Goal: Information Seeking & Learning: Learn about a topic

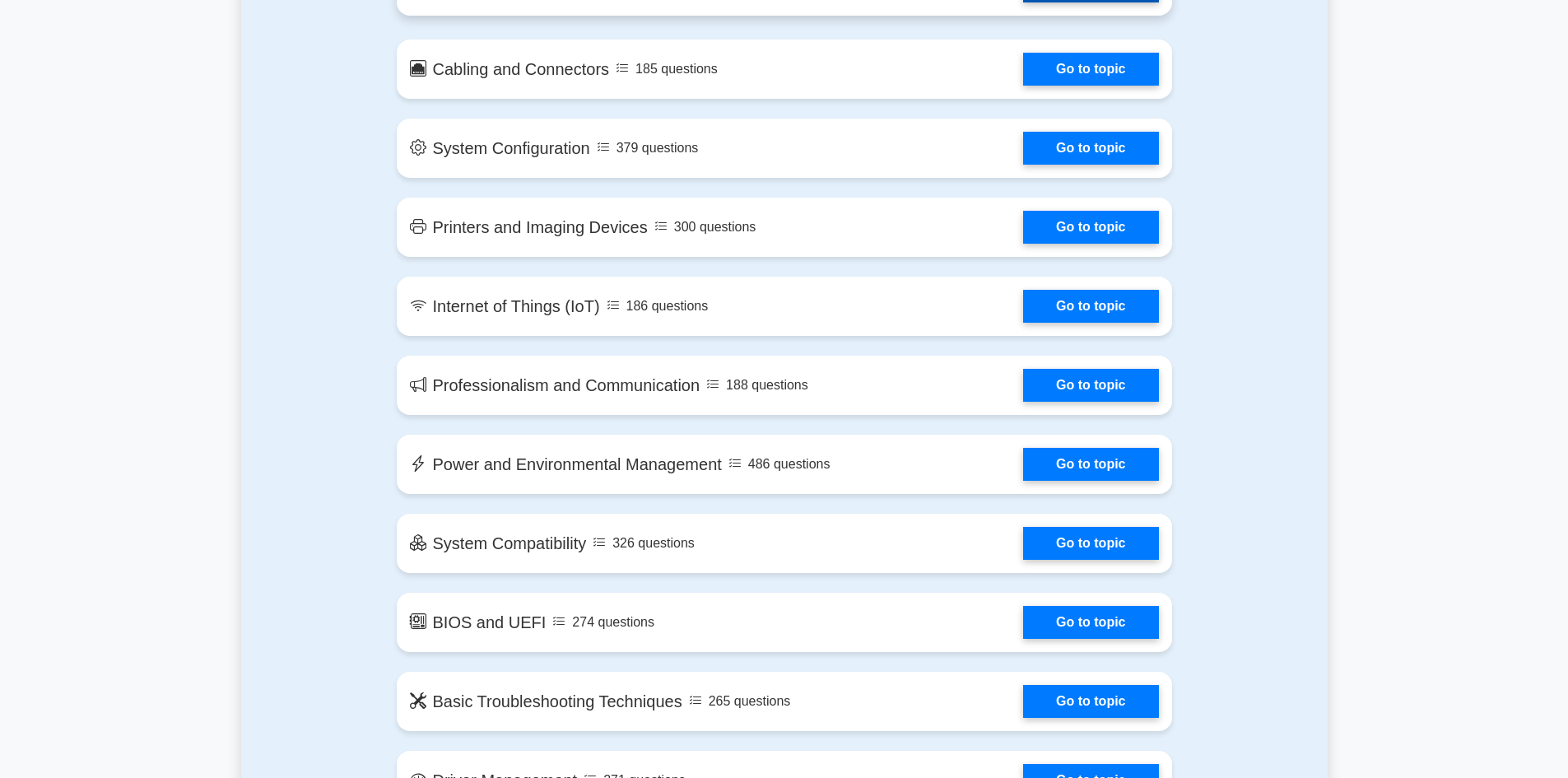
scroll to position [1757, 0]
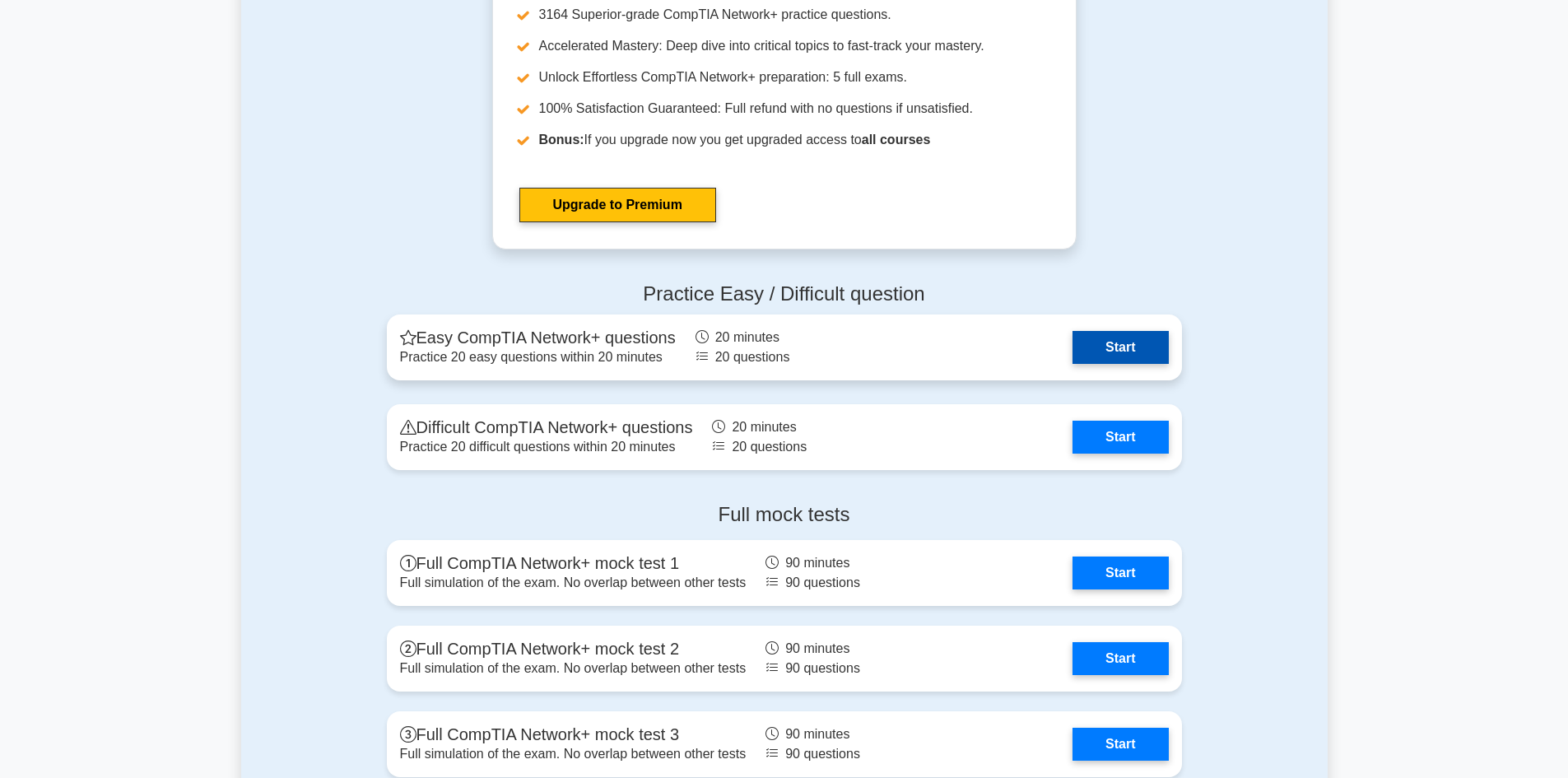
scroll to position [3540, 0]
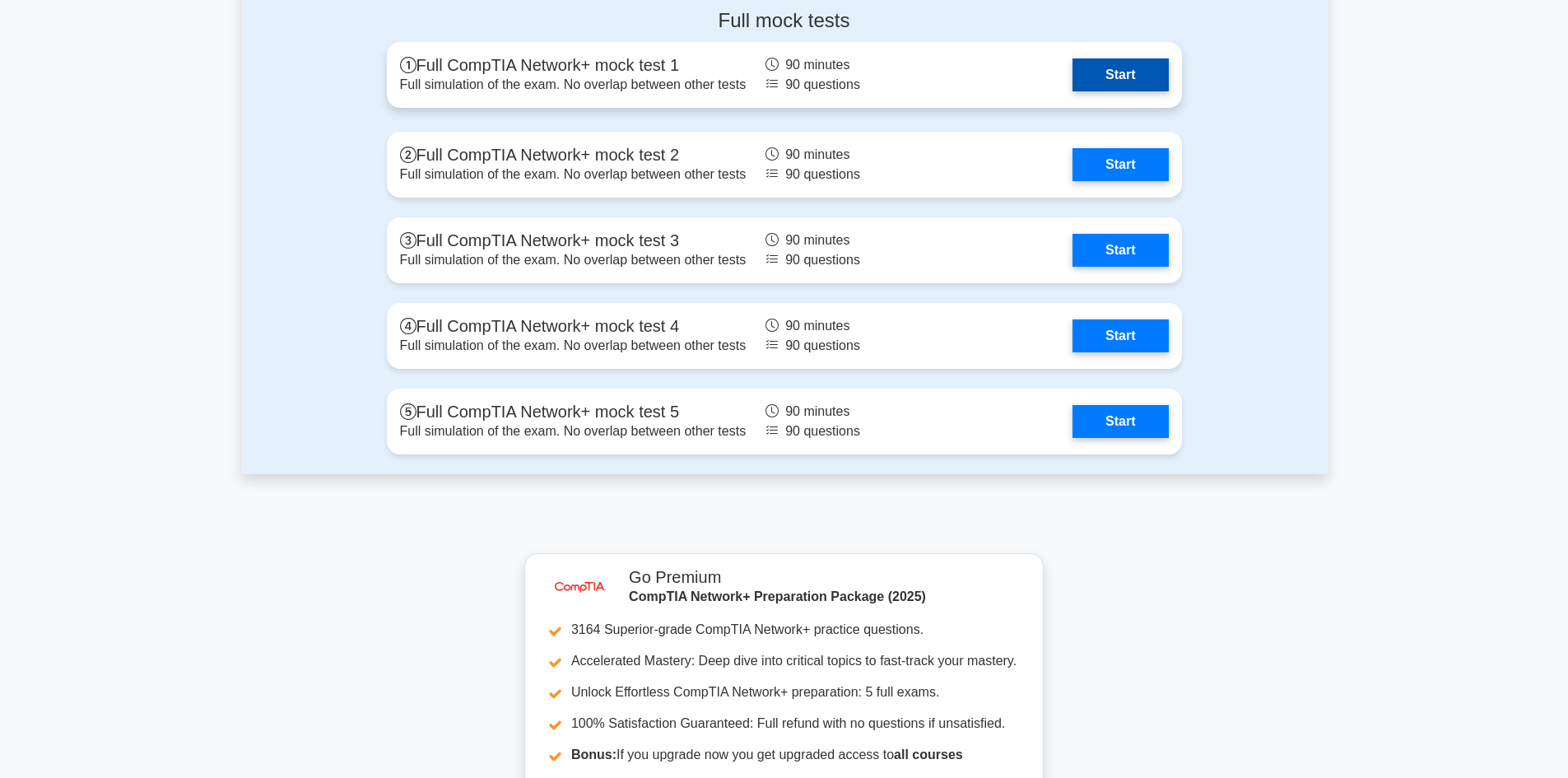
click at [1124, 72] on link "Start" at bounding box center [1120, 75] width 95 height 33
click at [1138, 79] on link "Start" at bounding box center [1120, 75] width 95 height 33
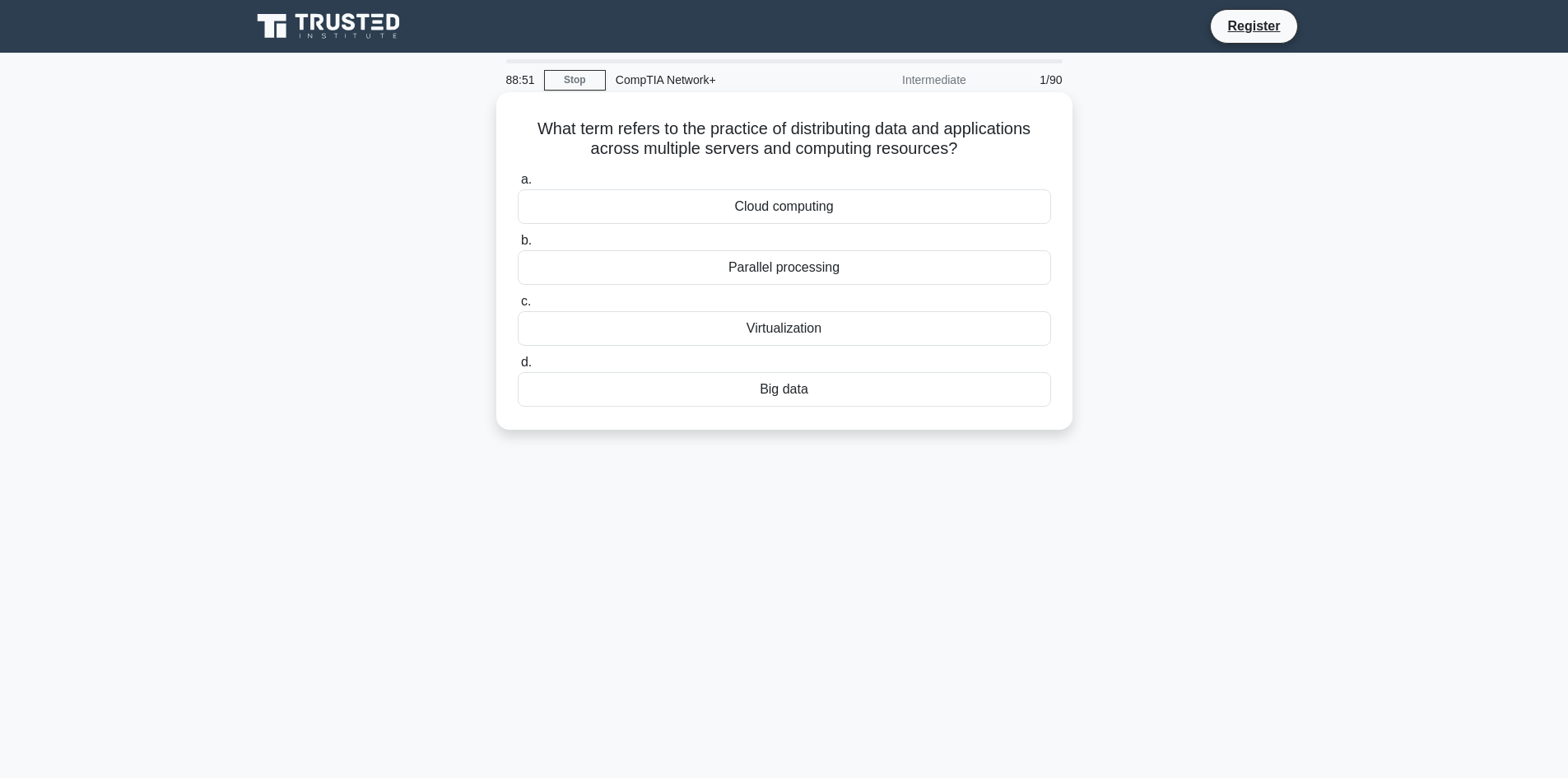
click at [710, 325] on div "Virtualization" at bounding box center [784, 328] width 533 height 35
click at [518, 307] on input "c. Virtualization" at bounding box center [518, 302] width 0 height 10
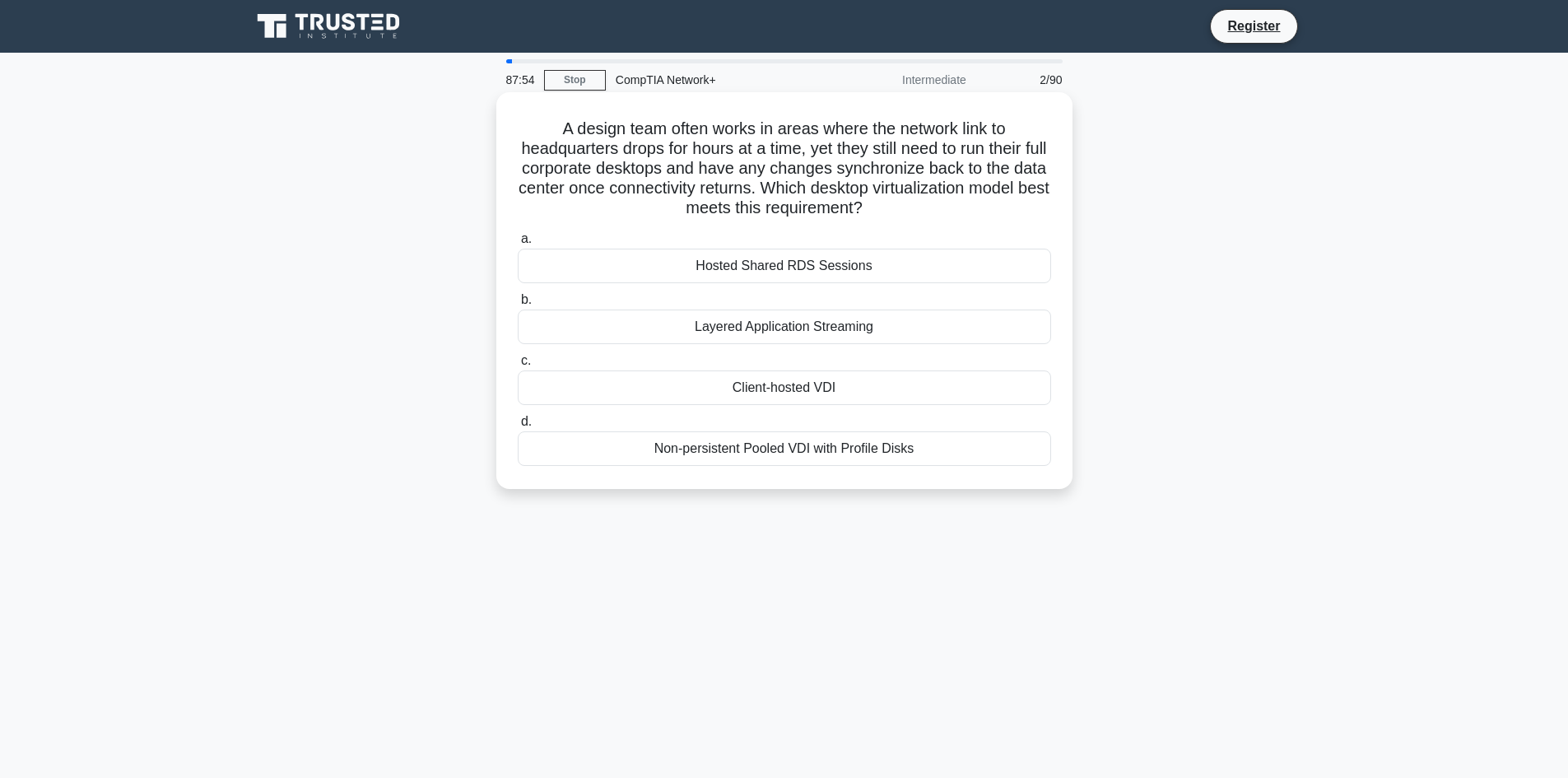
click at [706, 329] on div "Layered Application Streaming" at bounding box center [784, 327] width 533 height 35
click at [518, 305] on input "b. Layered Application Streaming" at bounding box center [518, 300] width 0 height 10
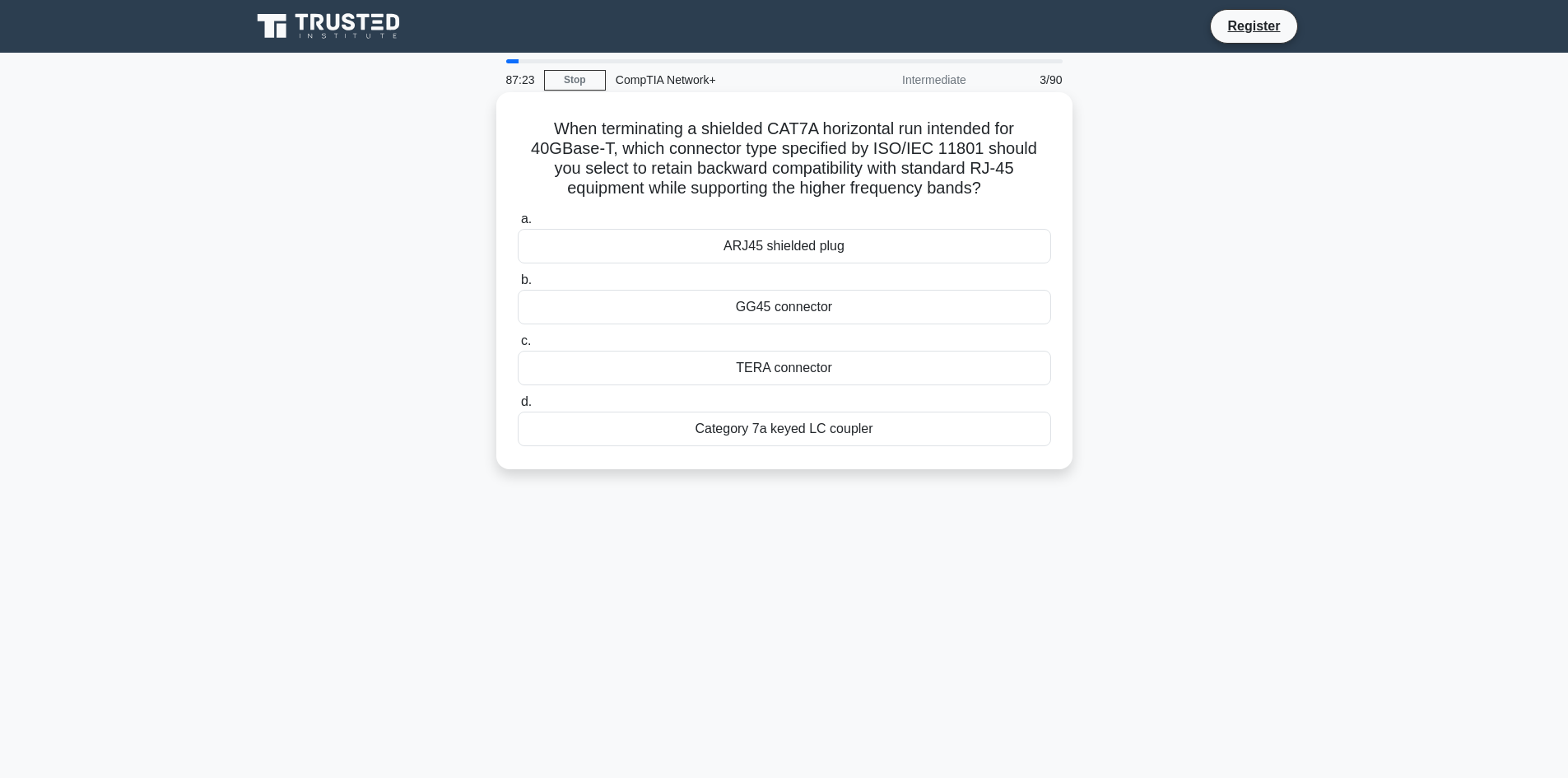
click at [726, 375] on div "TERA connector" at bounding box center [784, 368] width 533 height 35
click at [518, 347] on input "c. TERA connector" at bounding box center [518, 341] width 0 height 10
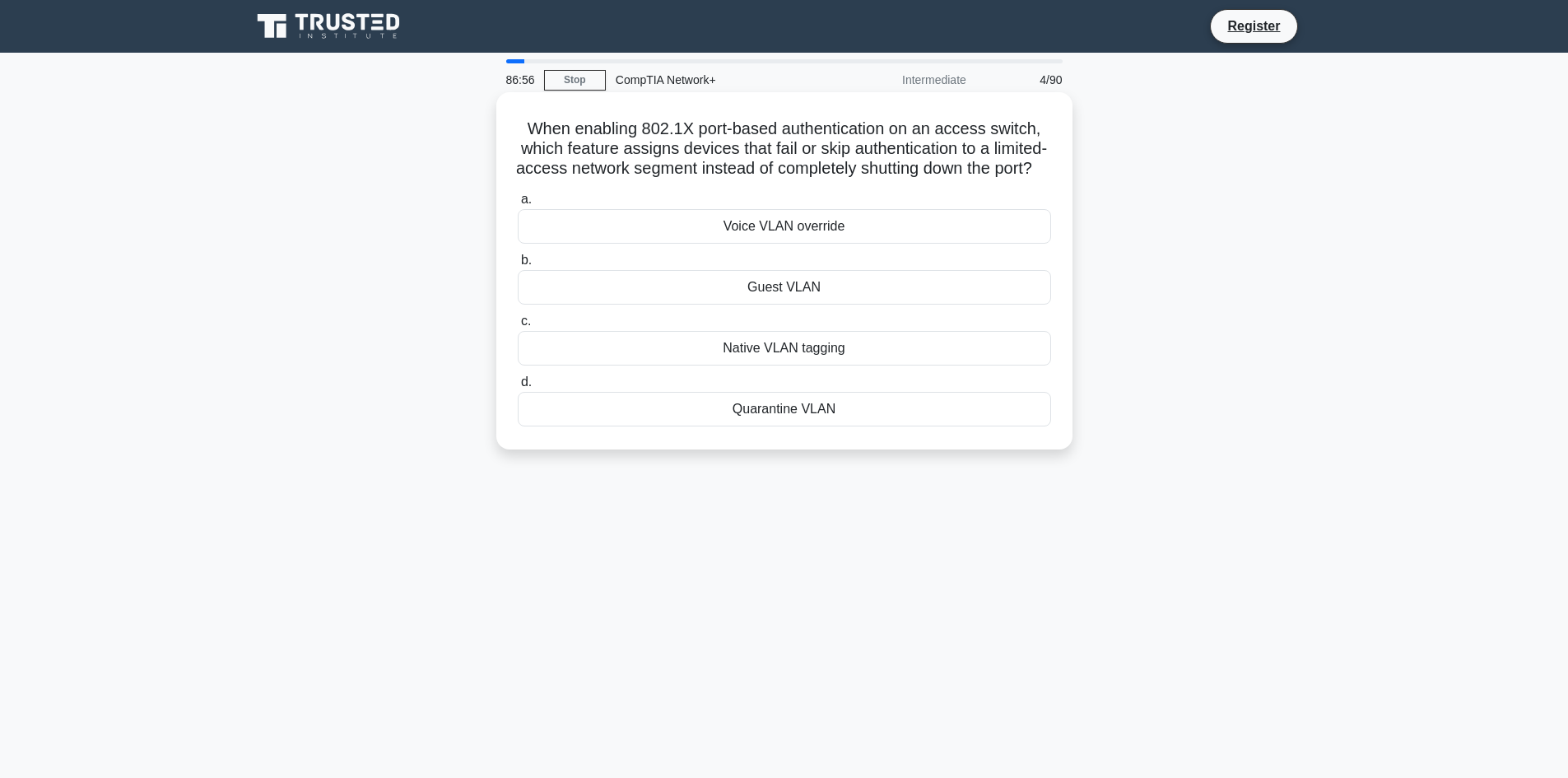
click at [874, 244] on div "Voice VLAN override" at bounding box center [784, 226] width 533 height 35
click at [518, 205] on input "a. Voice VLAN override" at bounding box center [518, 200] width 0 height 10
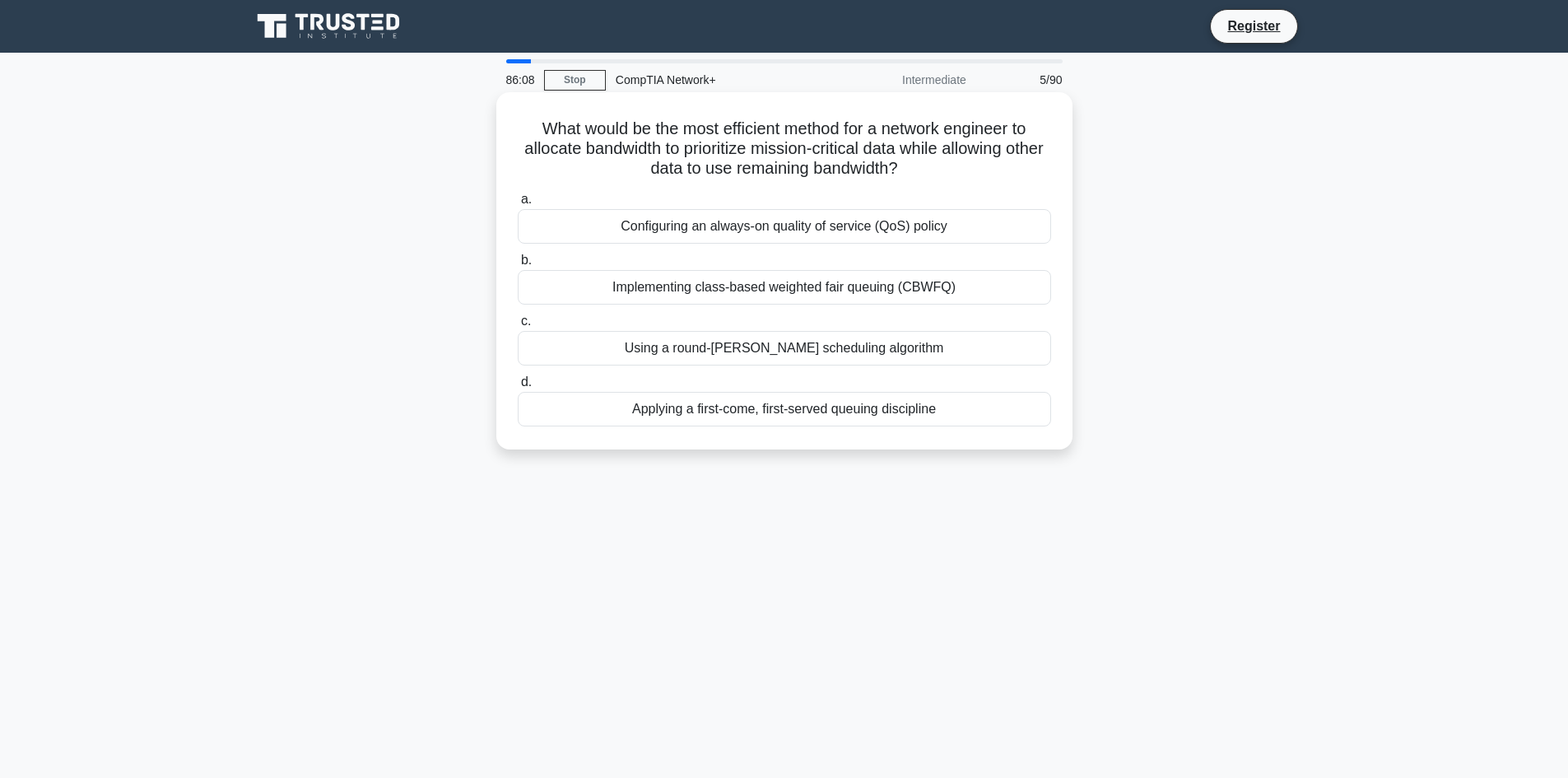
click at [768, 342] on div "Using a round-[PERSON_NAME] scheduling algorithm" at bounding box center [784, 348] width 533 height 35
click at [518, 327] on input "c. Using a round-[PERSON_NAME] scheduling algorithm" at bounding box center [518, 322] width 0 height 10
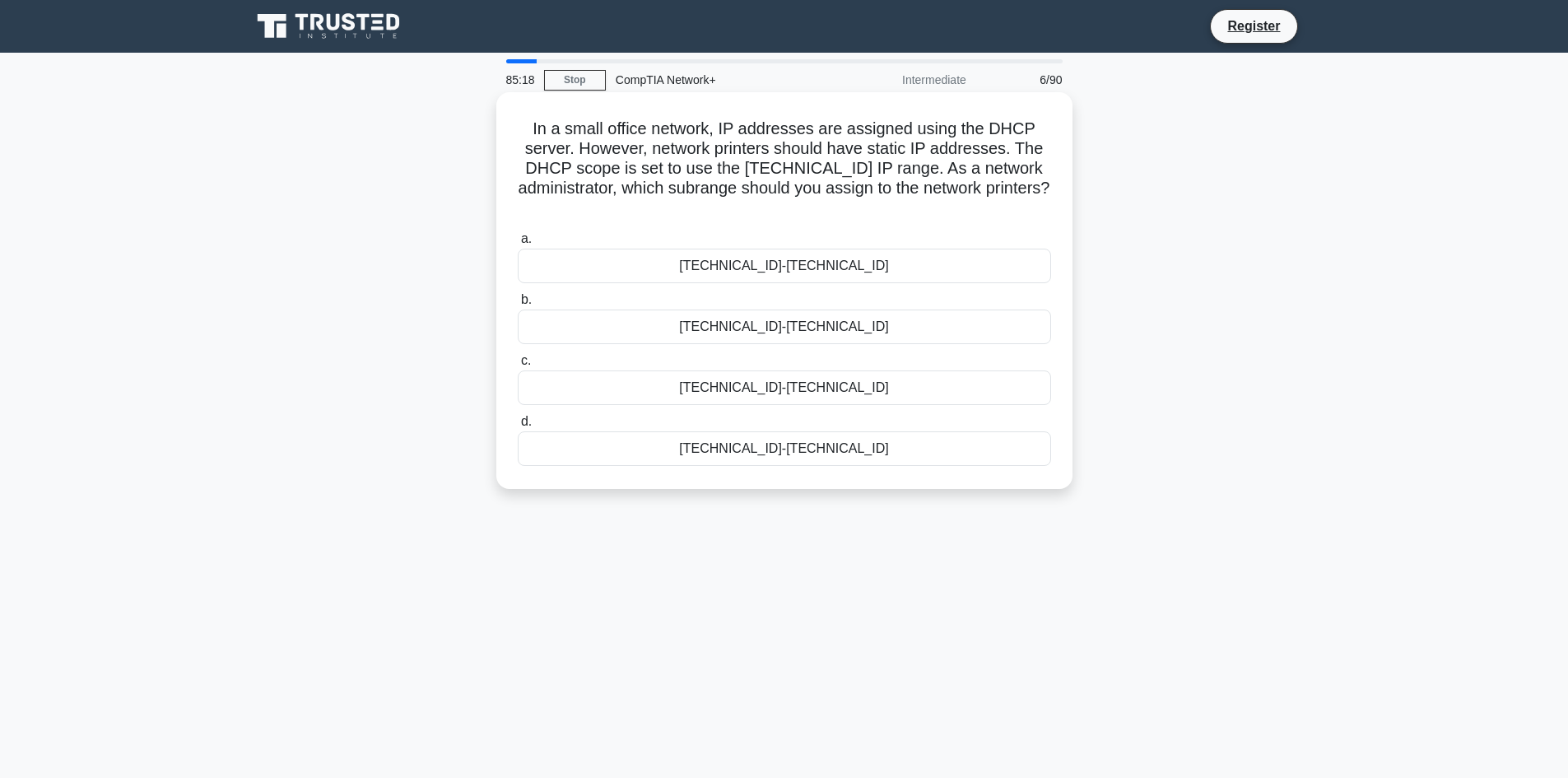
click at [790, 394] on div "[TECHNICAL_ID]-[TECHNICAL_ID]" at bounding box center [784, 388] width 533 height 35
click at [518, 367] on input "c. [TECHNICAL_ID]-[TECHNICAL_ID]" at bounding box center [518, 360] width 0 height 10
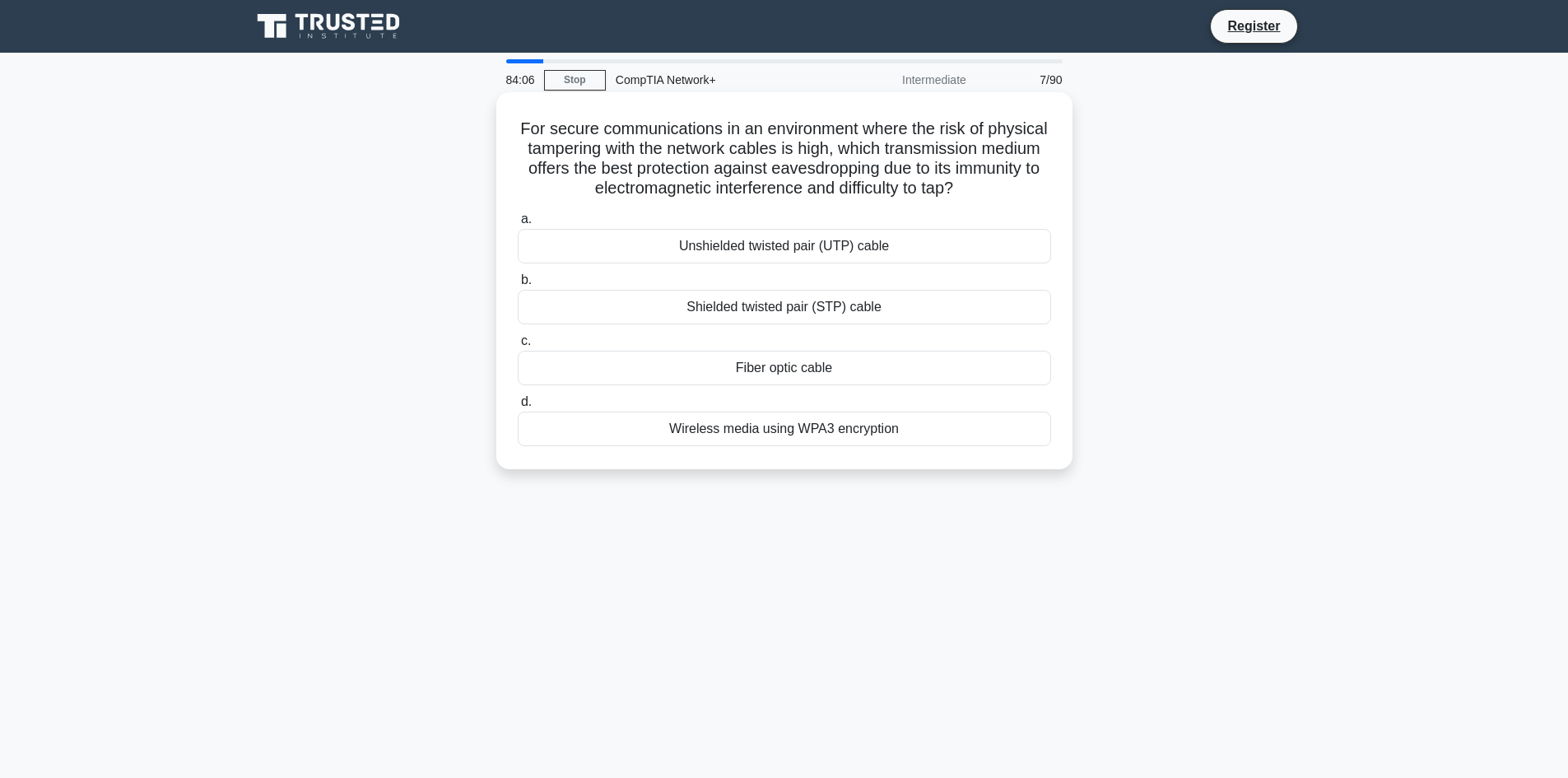
click at [788, 314] on div "Shielded twisted pair (STP) cable" at bounding box center [784, 307] width 533 height 35
click at [518, 285] on input "b. Shielded twisted pair (STP) cable" at bounding box center [518, 280] width 0 height 10
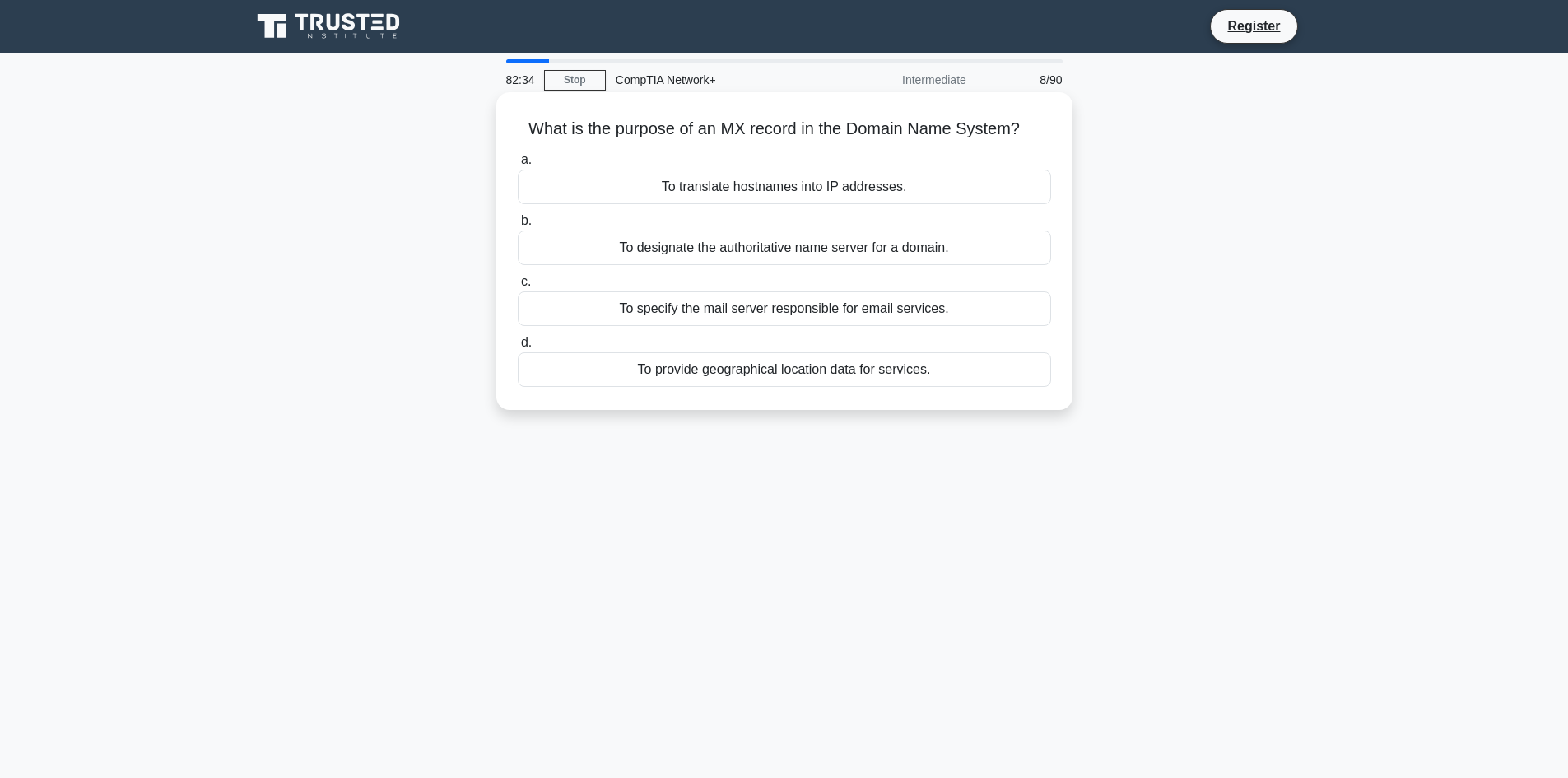
click at [822, 314] on div "To specify the mail server responsible for email services." at bounding box center [784, 309] width 533 height 35
click at [518, 287] on input "c. To specify the mail server responsible for email services." at bounding box center [518, 282] width 0 height 10
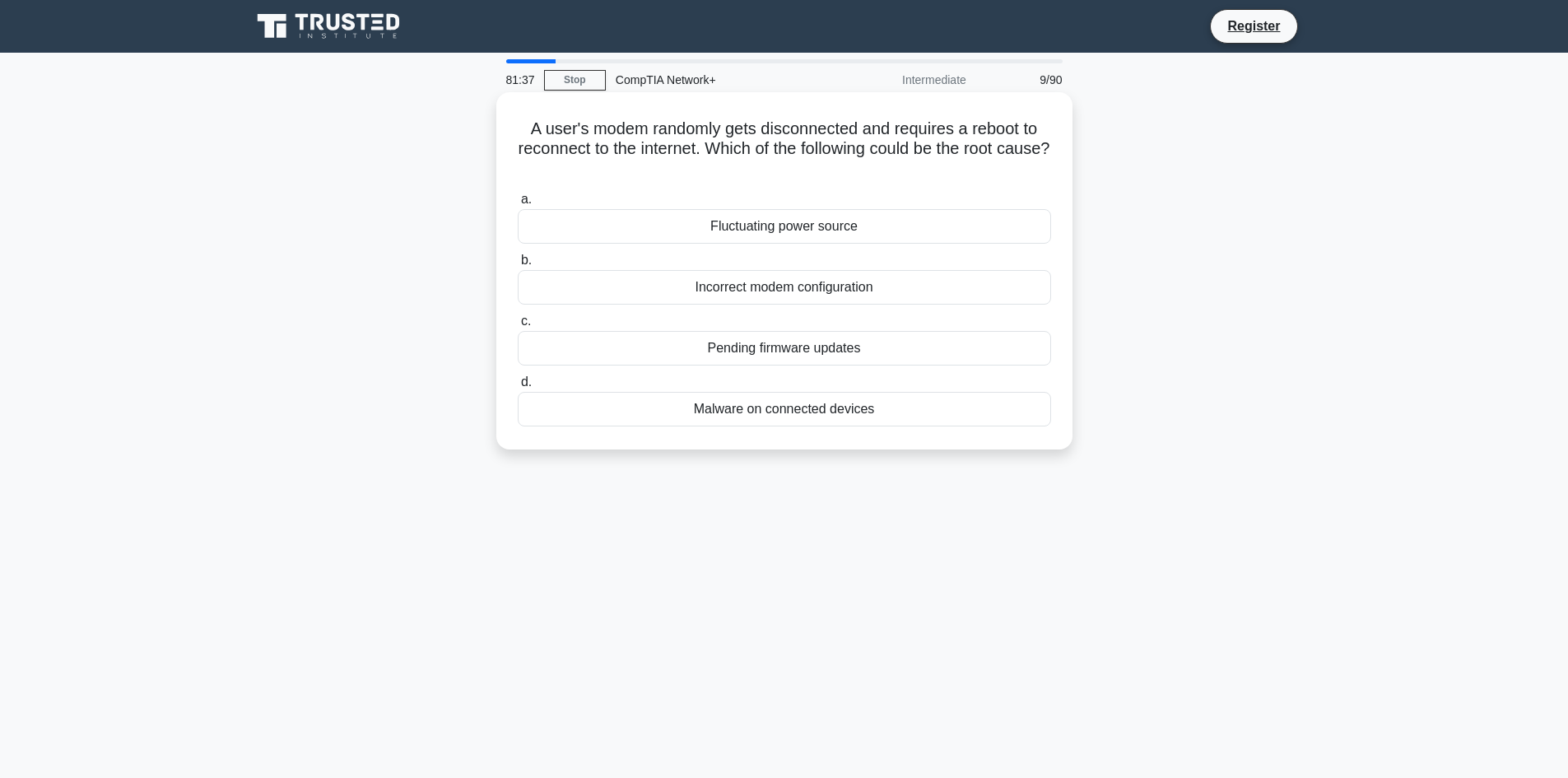
click at [777, 410] on div "Malware on connected devices" at bounding box center [784, 409] width 533 height 35
click at [518, 388] on input "d. Malware on connected devices" at bounding box center [518, 382] width 0 height 10
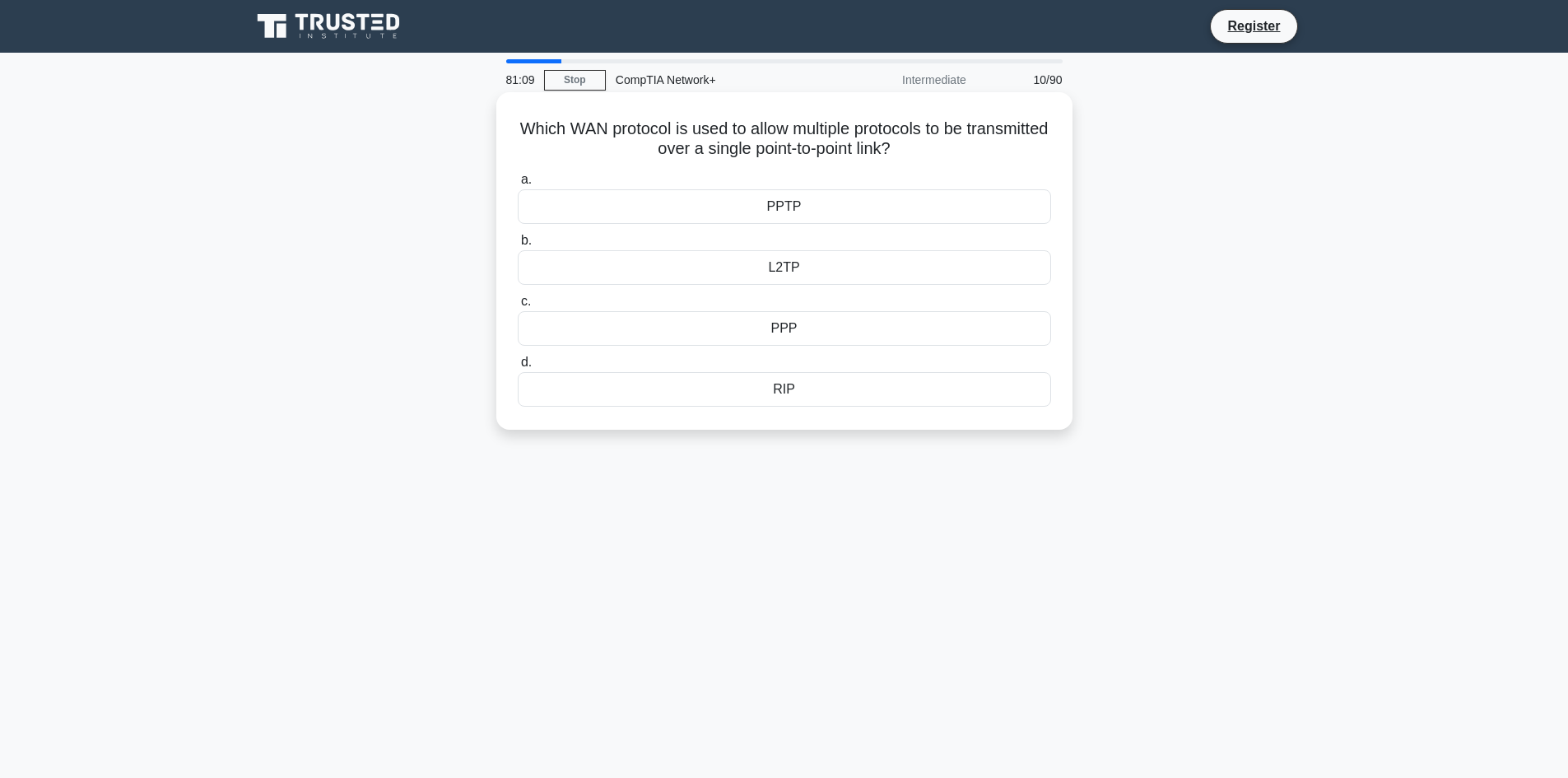
click at [892, 203] on div "PPTP" at bounding box center [784, 207] width 533 height 35
click at [518, 185] on input "a. PPTP" at bounding box center [518, 180] width 0 height 10
click at [889, 210] on div "PPTP" at bounding box center [784, 207] width 533 height 35
click at [518, 185] on input "a. PPTP" at bounding box center [518, 180] width 0 height 10
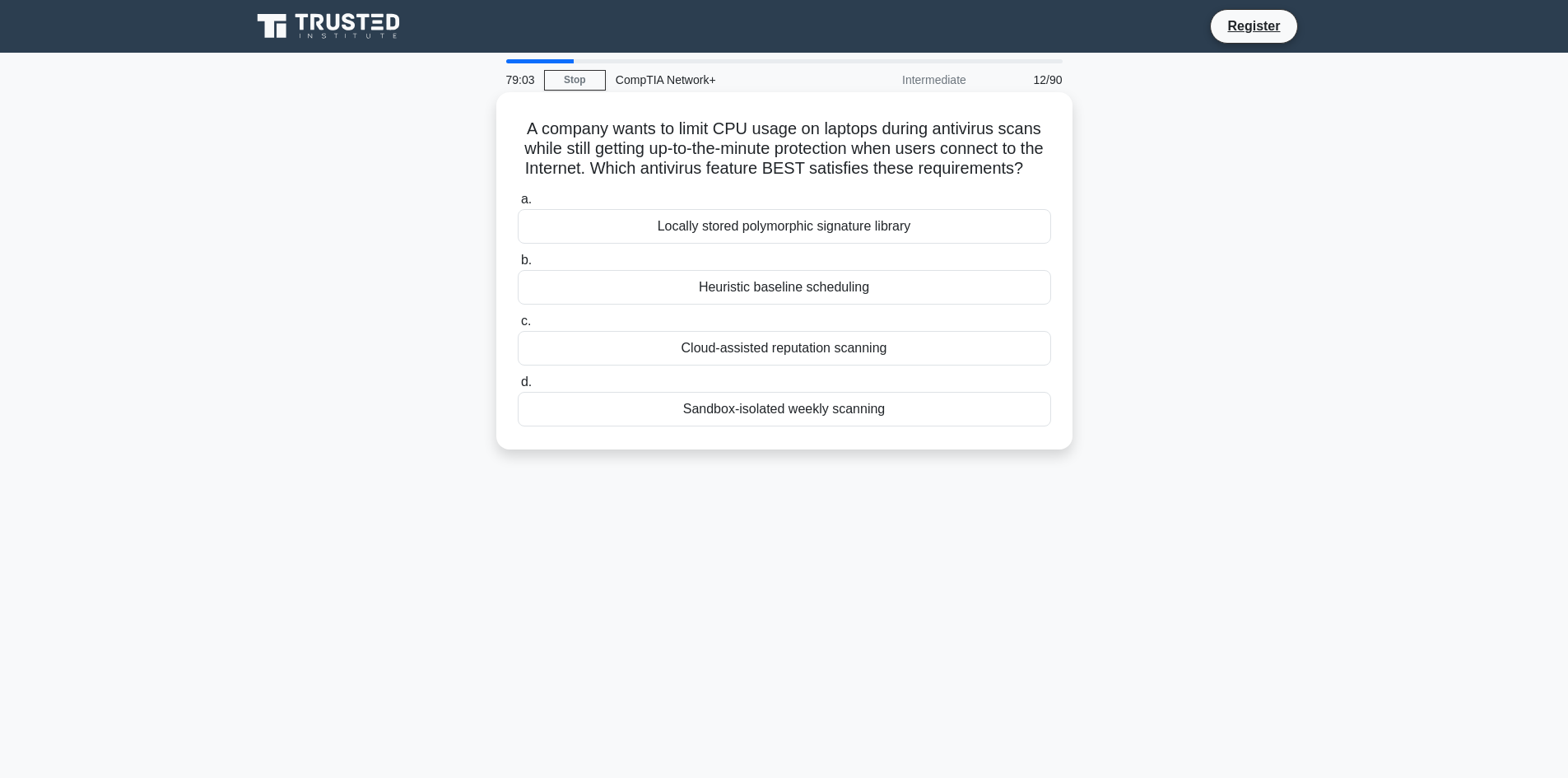
click at [826, 423] on div "Sandbox-isolated weekly scanning" at bounding box center [784, 409] width 533 height 35
click at [518, 388] on input "d. Sandbox-isolated weekly scanning" at bounding box center [518, 382] width 0 height 10
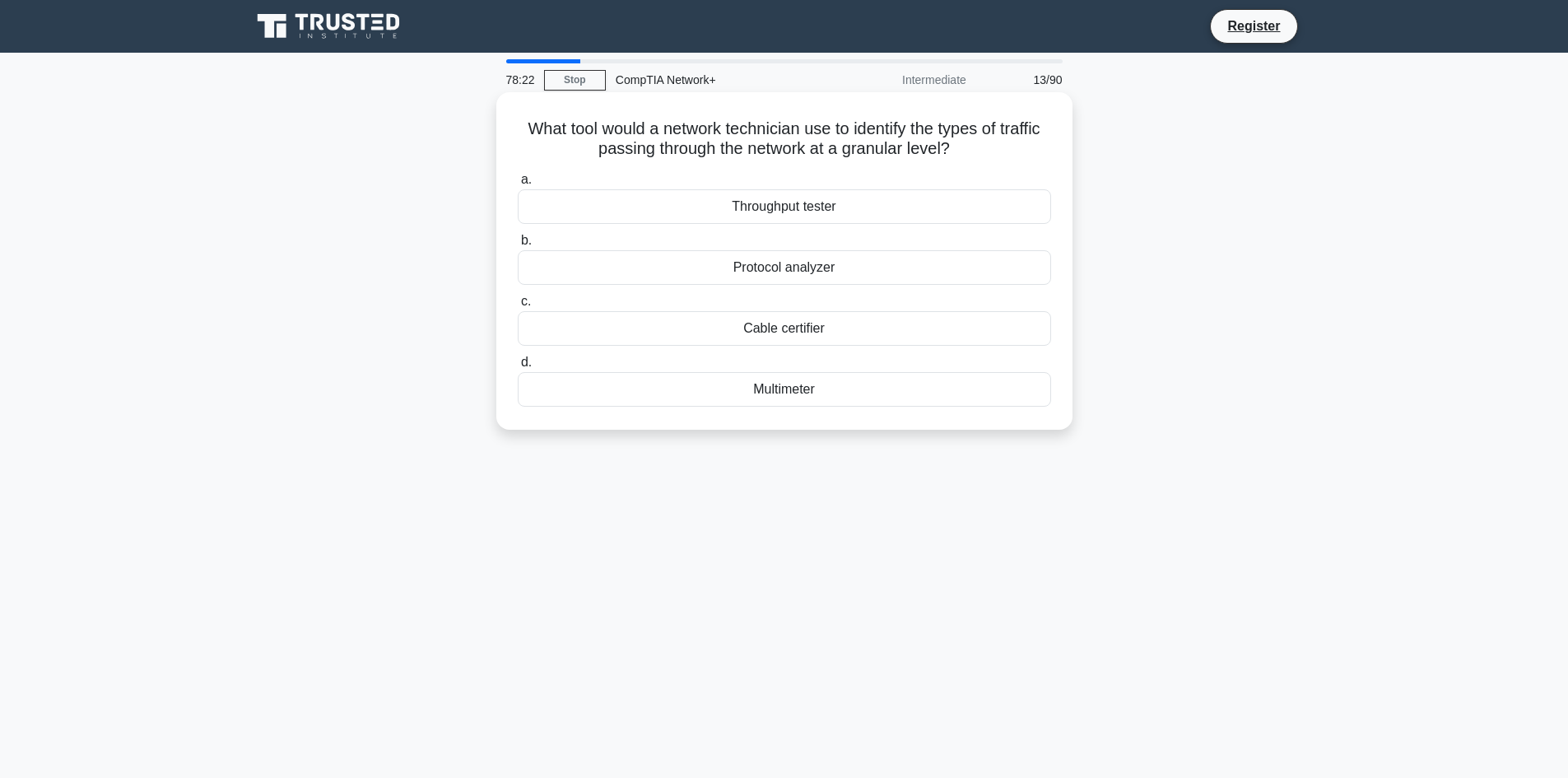
click at [855, 389] on div "Multimeter" at bounding box center [784, 390] width 533 height 35
click at [518, 368] on input "d. Multimeter" at bounding box center [518, 362] width 0 height 10
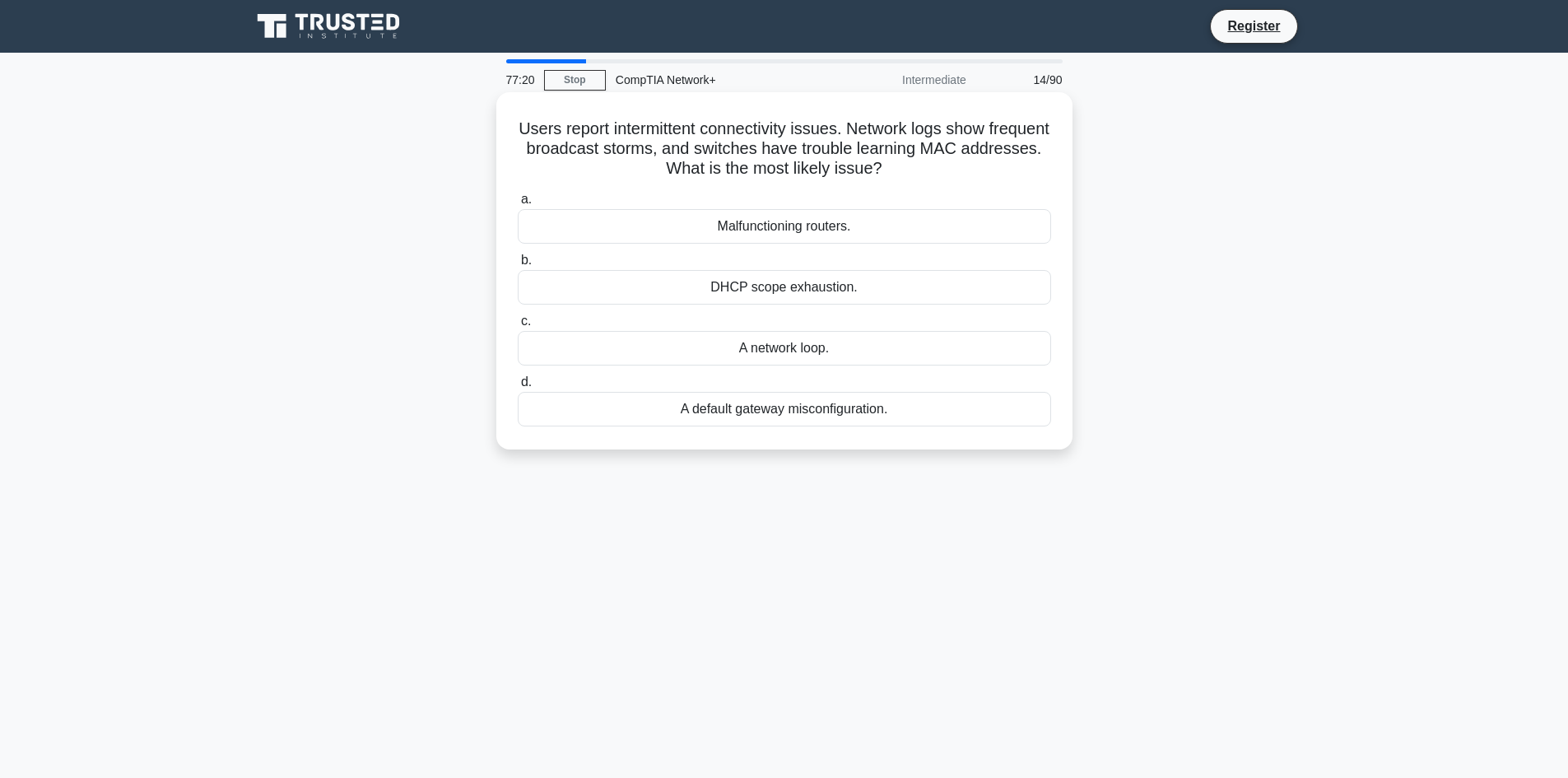
click at [672, 425] on div "A default gateway misconfiguration." at bounding box center [784, 409] width 533 height 35
click at [518, 388] on input "d. A default gateway misconfiguration." at bounding box center [518, 382] width 0 height 10
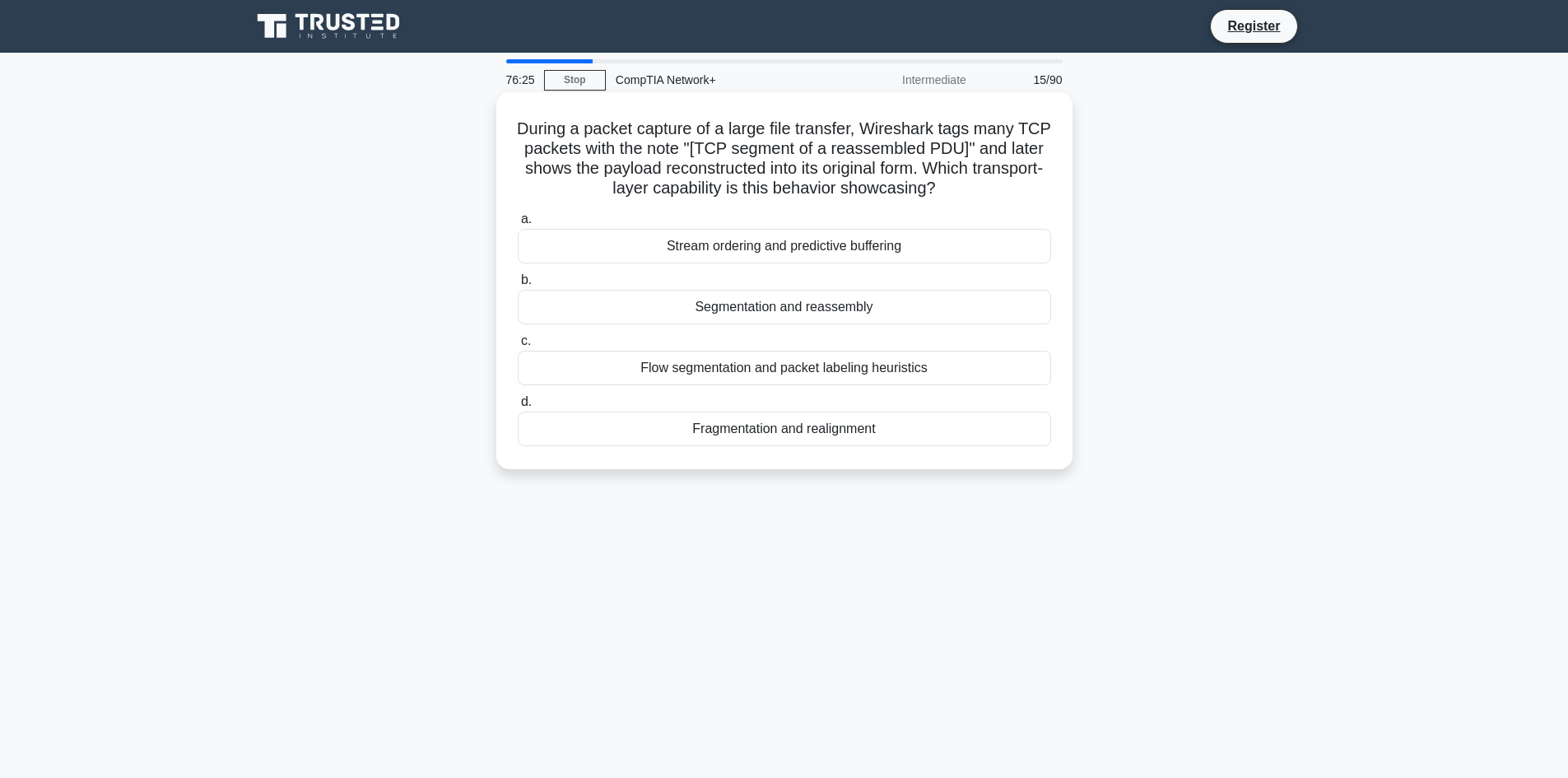
click at [886, 373] on div "Flow segmentation and packet labeling heuristics" at bounding box center [784, 368] width 533 height 35
click at [518, 347] on input "c. Flow segmentation and packet labeling heuristics" at bounding box center [518, 341] width 0 height 10
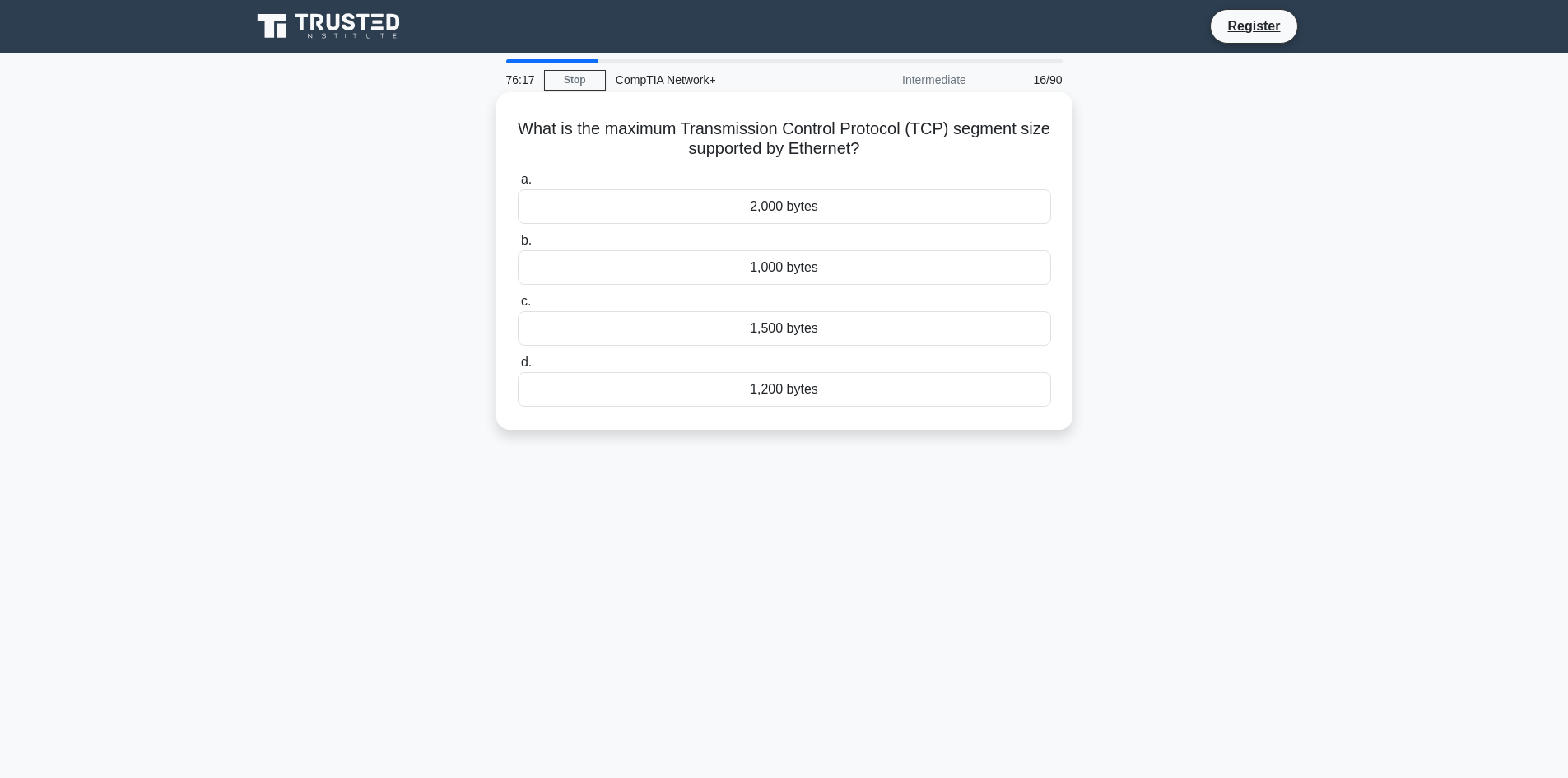
click at [915, 331] on div "1,500 bytes" at bounding box center [784, 328] width 533 height 35
click at [518, 307] on input "c. 1,500 bytes" at bounding box center [518, 302] width 0 height 10
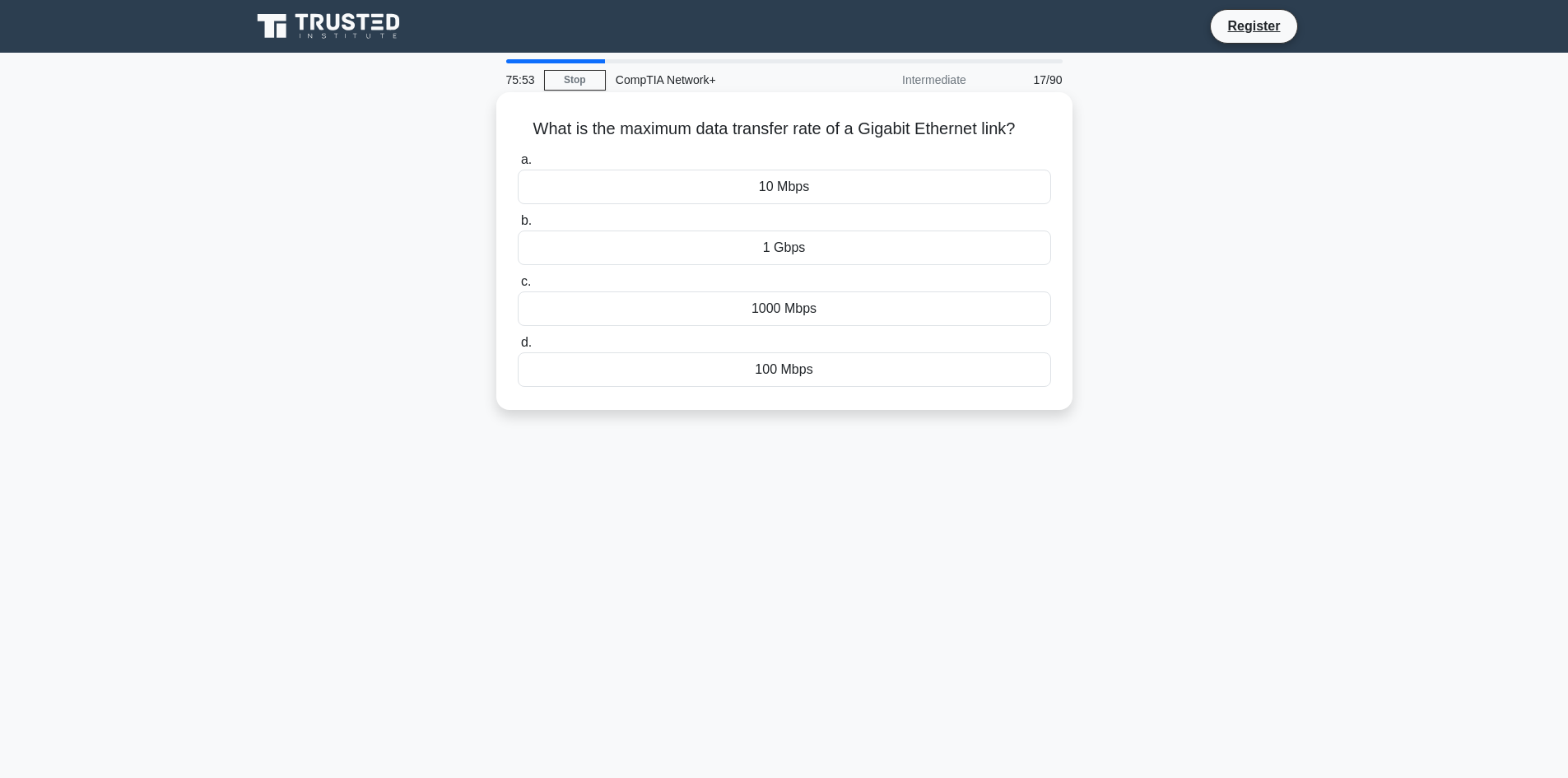
click at [994, 306] on div "1000 Mbps" at bounding box center [784, 309] width 533 height 35
click at [518, 287] on input "c. [DATE] Mbps" at bounding box center [518, 282] width 0 height 10
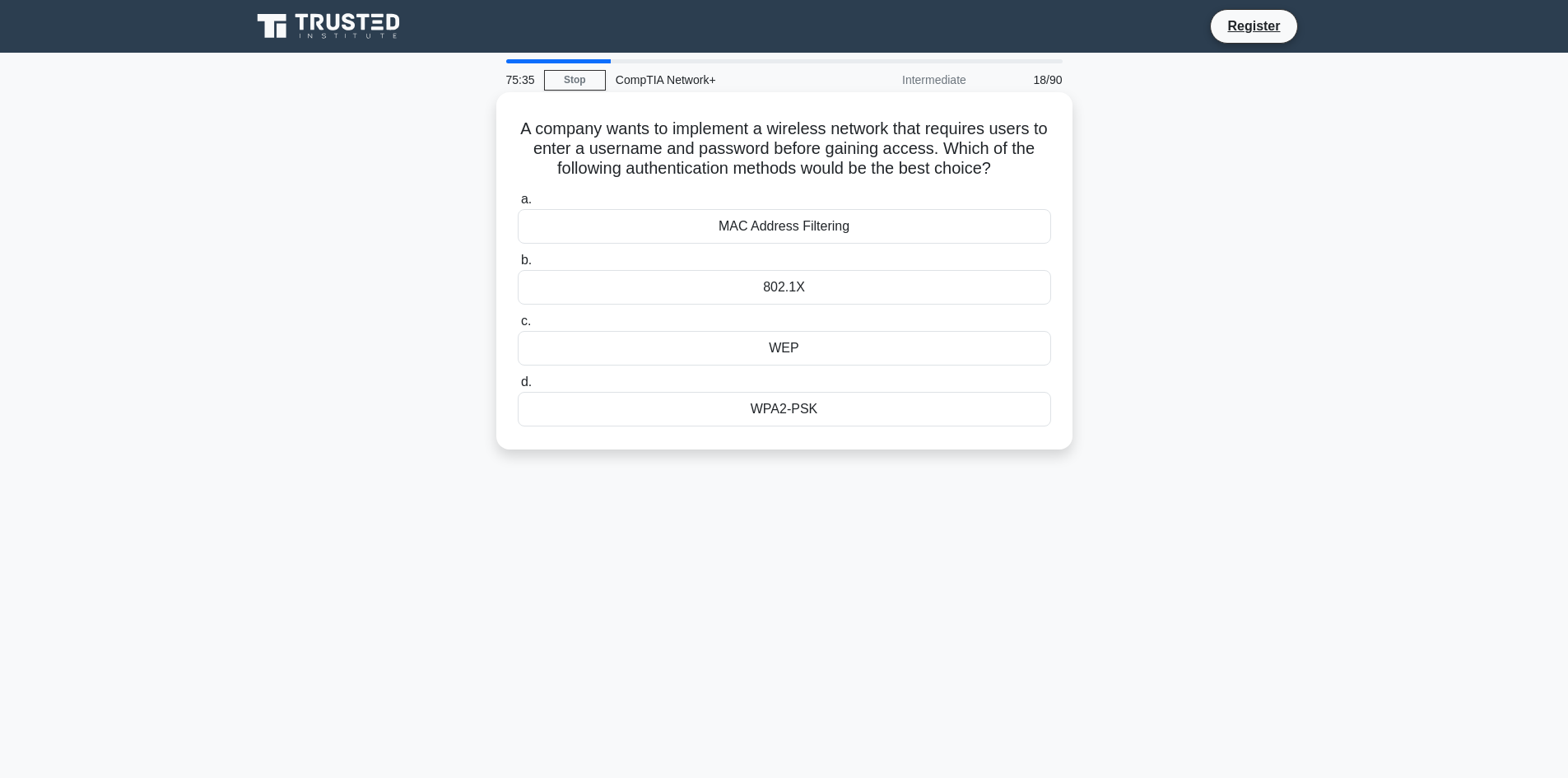
click at [839, 410] on div "WPA2-PSK" at bounding box center [784, 409] width 533 height 35
click at [518, 388] on input "d. WPA2-PSK" at bounding box center [518, 382] width 0 height 10
click at [991, 290] on div "High flexibility" at bounding box center [784, 287] width 533 height 35
click at [518, 266] on input "b. High flexibility" at bounding box center [518, 260] width 0 height 10
click at [716, 363] on div "Configure failover only" at bounding box center [784, 348] width 533 height 35
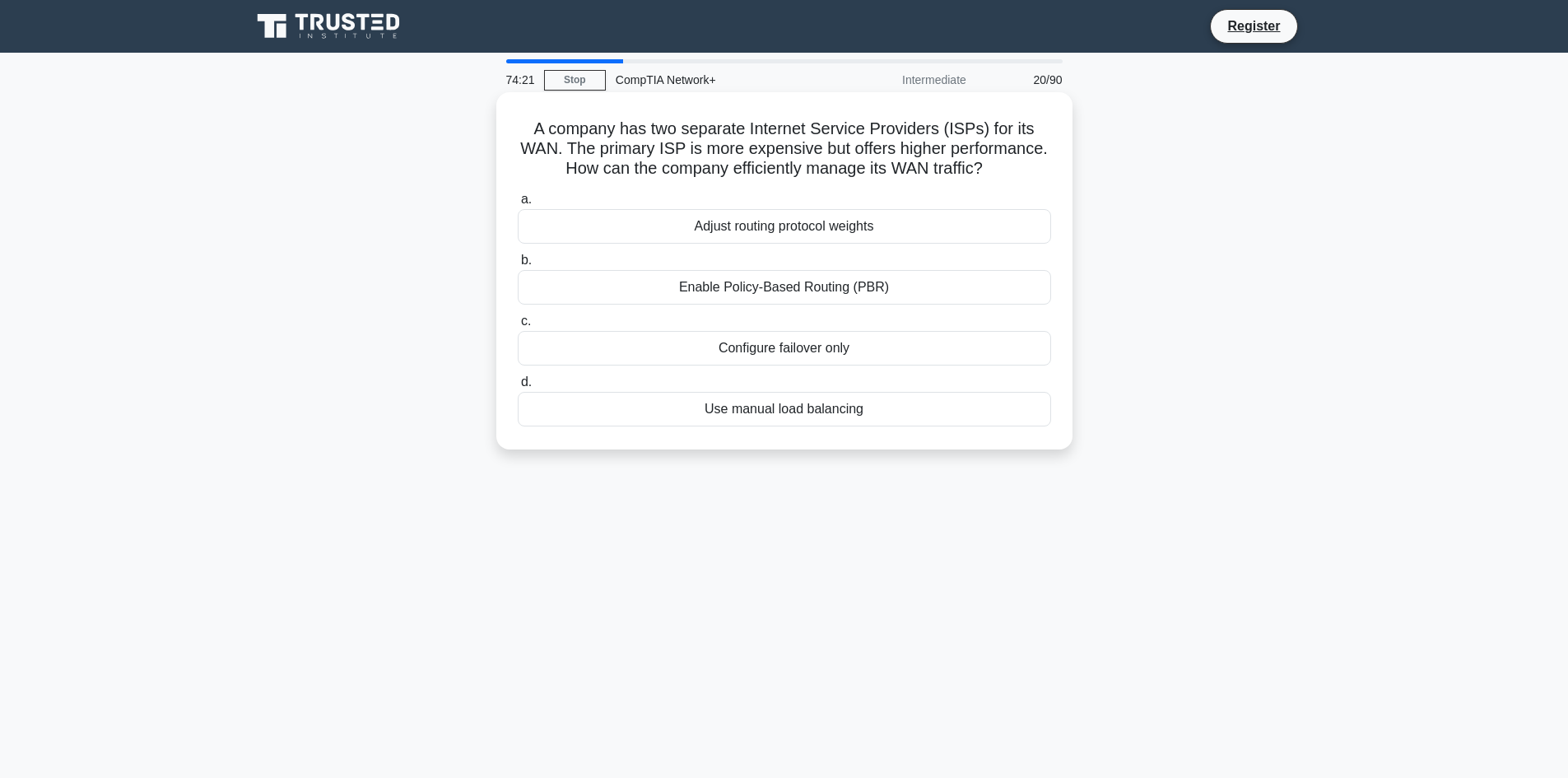
click at [518, 327] on input "c. Configure failover only" at bounding box center [518, 322] width 0 height 10
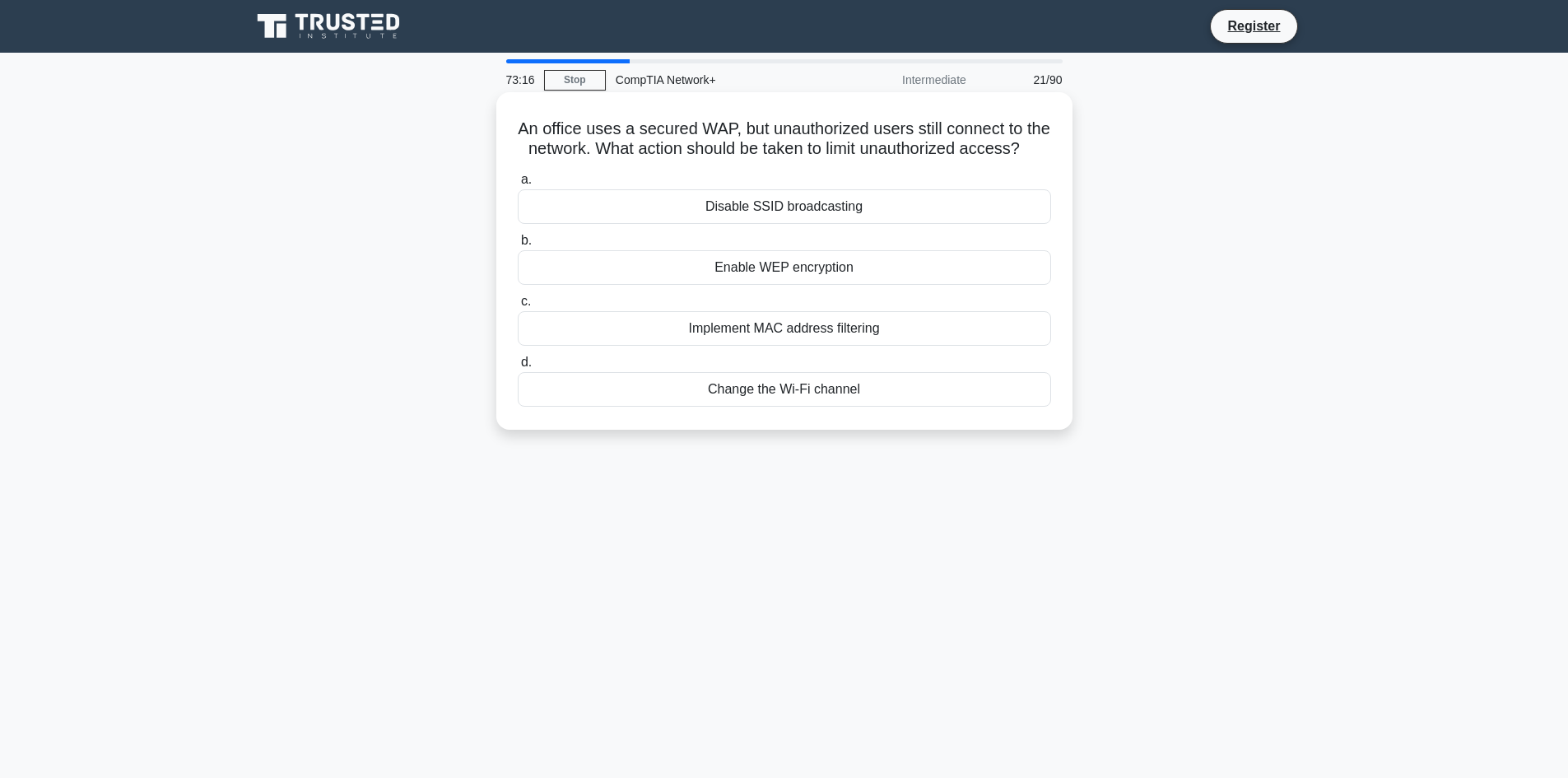
click at [772, 345] on div "Implement MAC address filtering" at bounding box center [784, 328] width 533 height 35
click at [518, 307] on input "c. Implement MAC address filtering" at bounding box center [518, 302] width 0 height 10
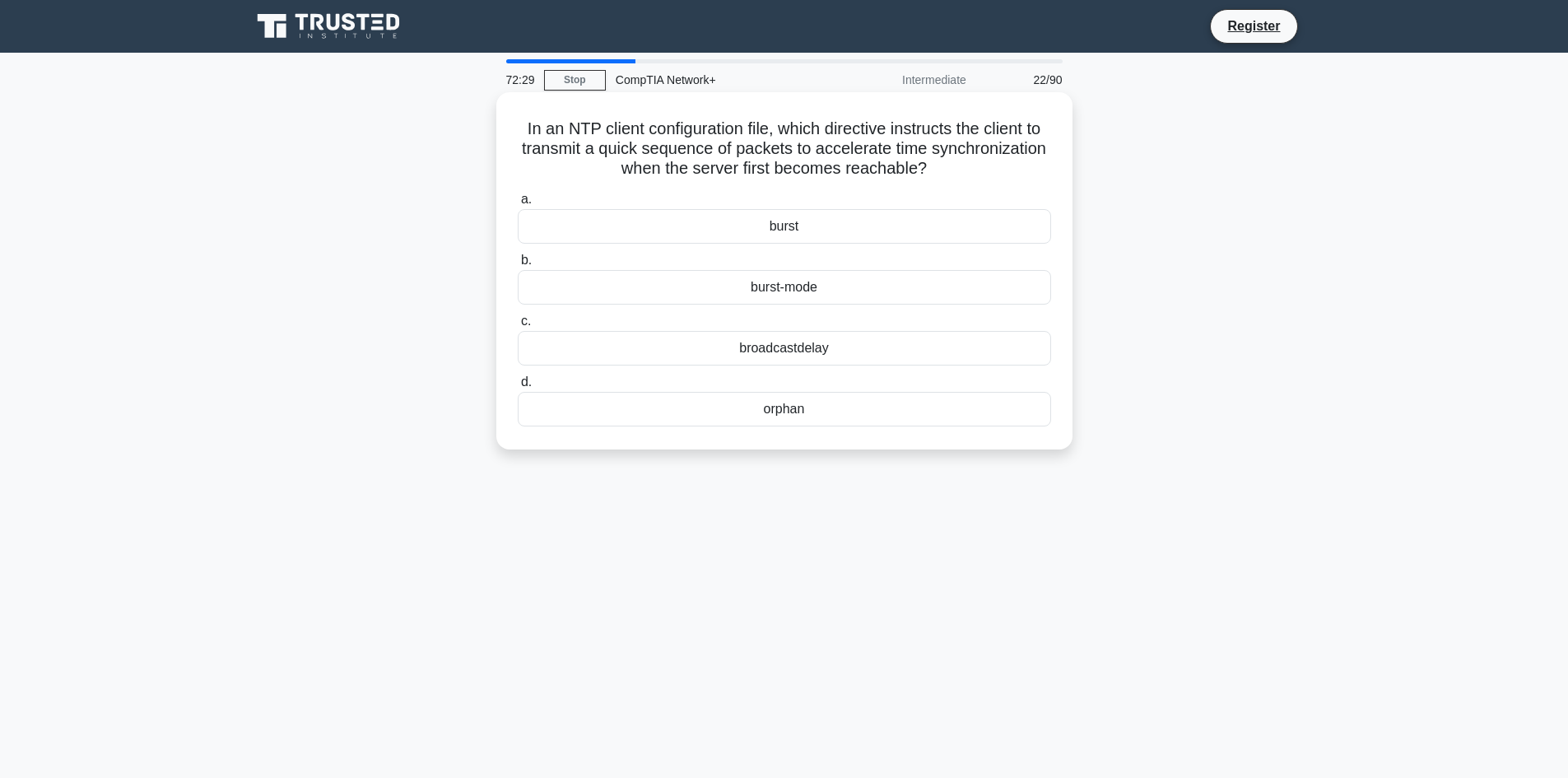
click at [812, 341] on div "broadcastdelay" at bounding box center [784, 348] width 533 height 35
click at [518, 327] on input "c. broadcastdelay" at bounding box center [518, 322] width 0 height 10
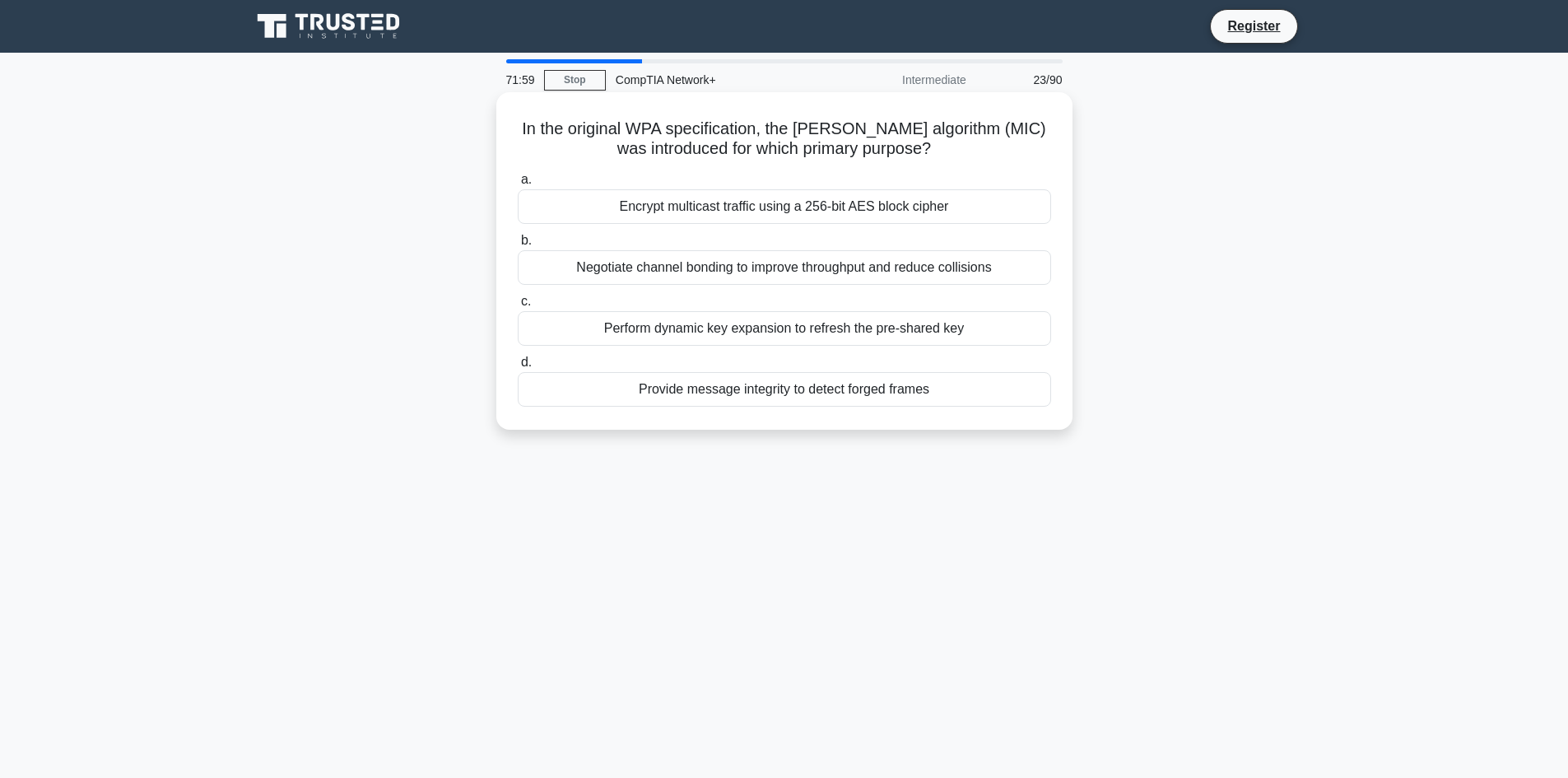
click at [684, 267] on div "Negotiate channel bonding to improve throughput and reduce collisions" at bounding box center [784, 268] width 533 height 35
click at [518, 246] on input "b. Negotiate channel bonding to improve throughput and reduce collisions" at bounding box center [518, 240] width 0 height 10
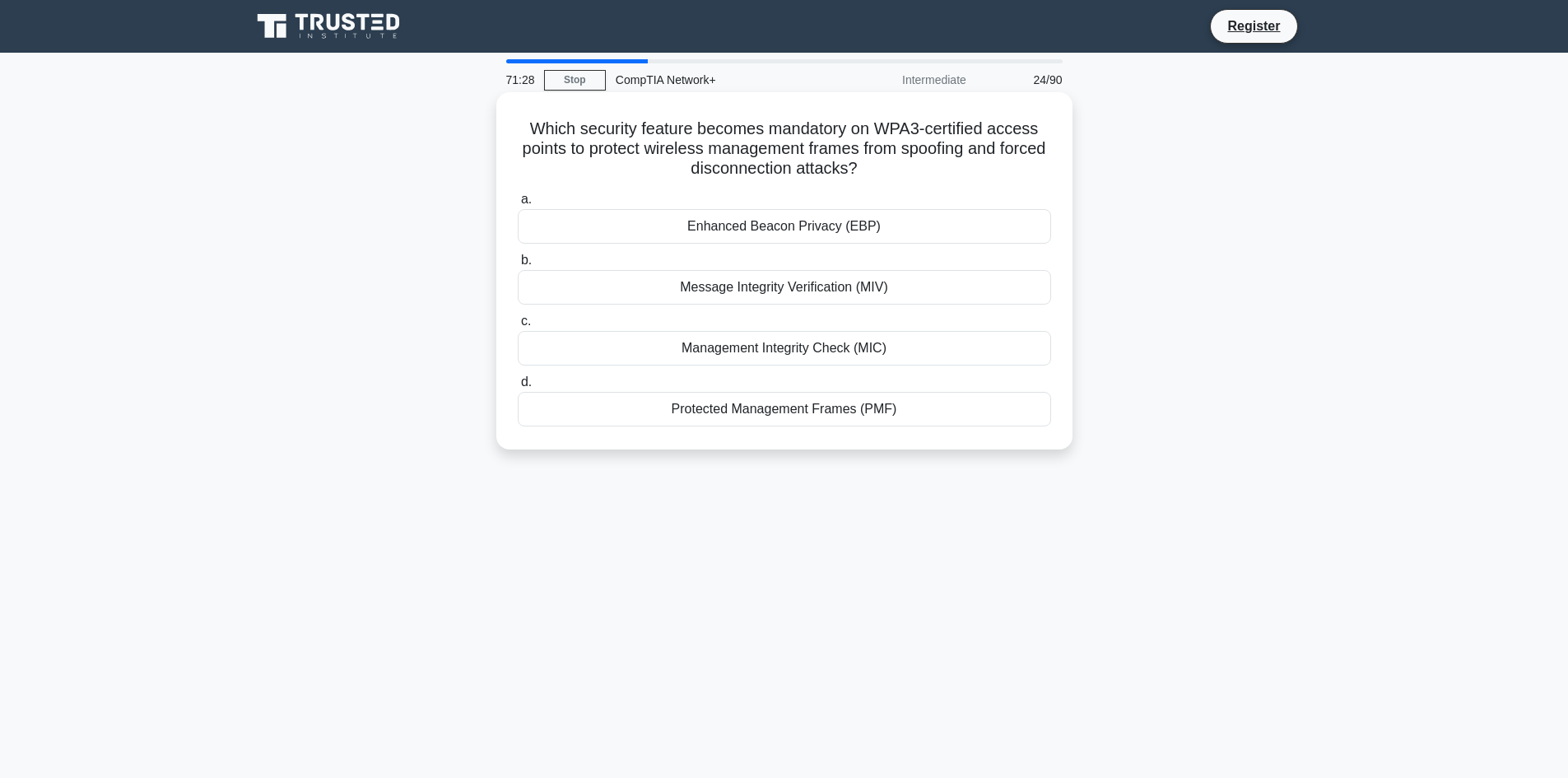
click at [660, 415] on div "Protected Management Frames (PMF)" at bounding box center [784, 409] width 533 height 35
click at [518, 388] on input "d. Protected Management Frames (PMF)" at bounding box center [518, 382] width 0 height 10
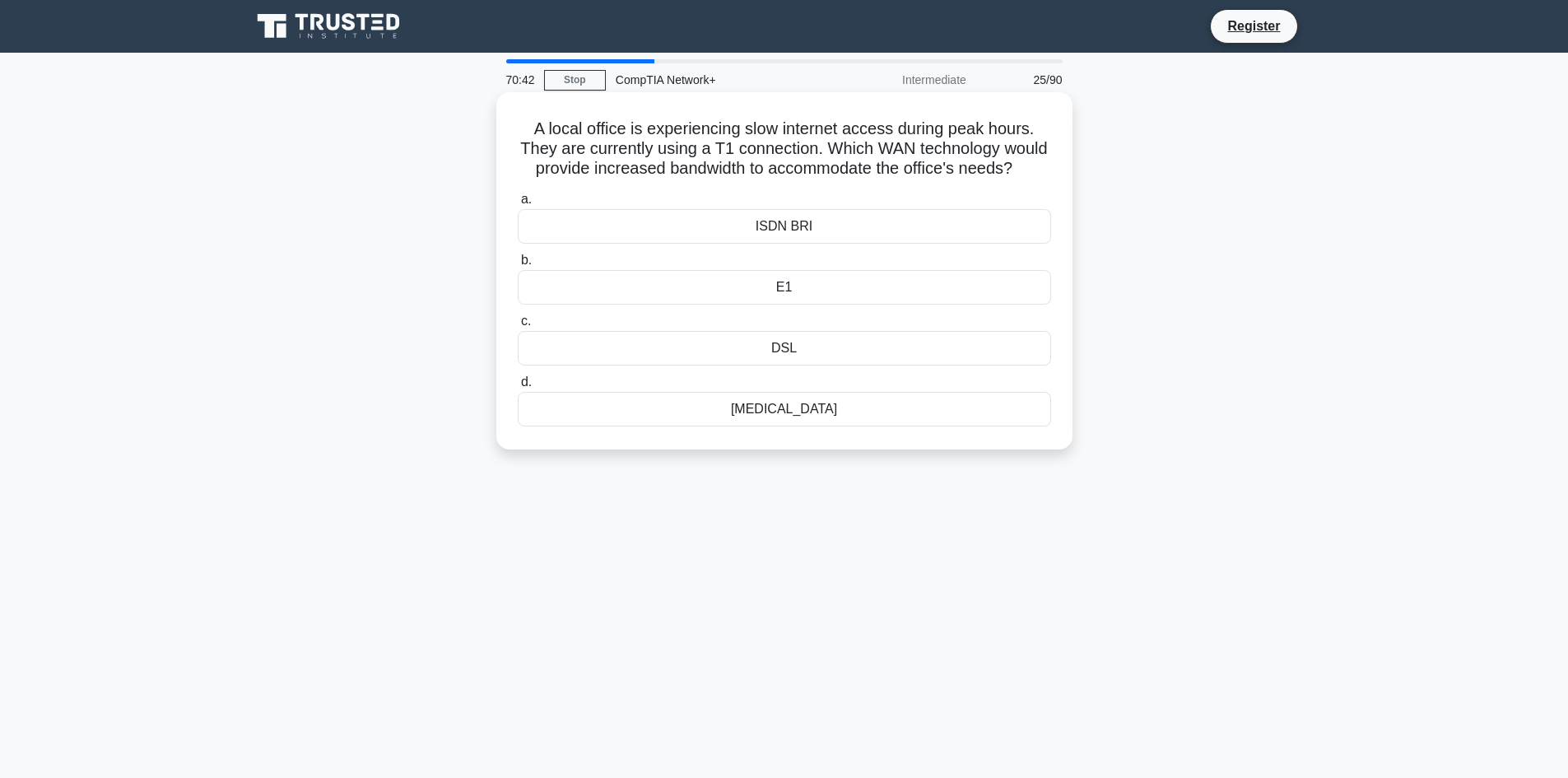
click at [773, 366] on div "DSL" at bounding box center [784, 348] width 533 height 35
click at [518, 327] on input "c. DSL" at bounding box center [518, 322] width 0 height 10
click at [893, 354] on div "Corrupt operating system" at bounding box center [784, 348] width 533 height 35
click at [518, 327] on input "c. Corrupt operating system" at bounding box center [518, 322] width 0 height 10
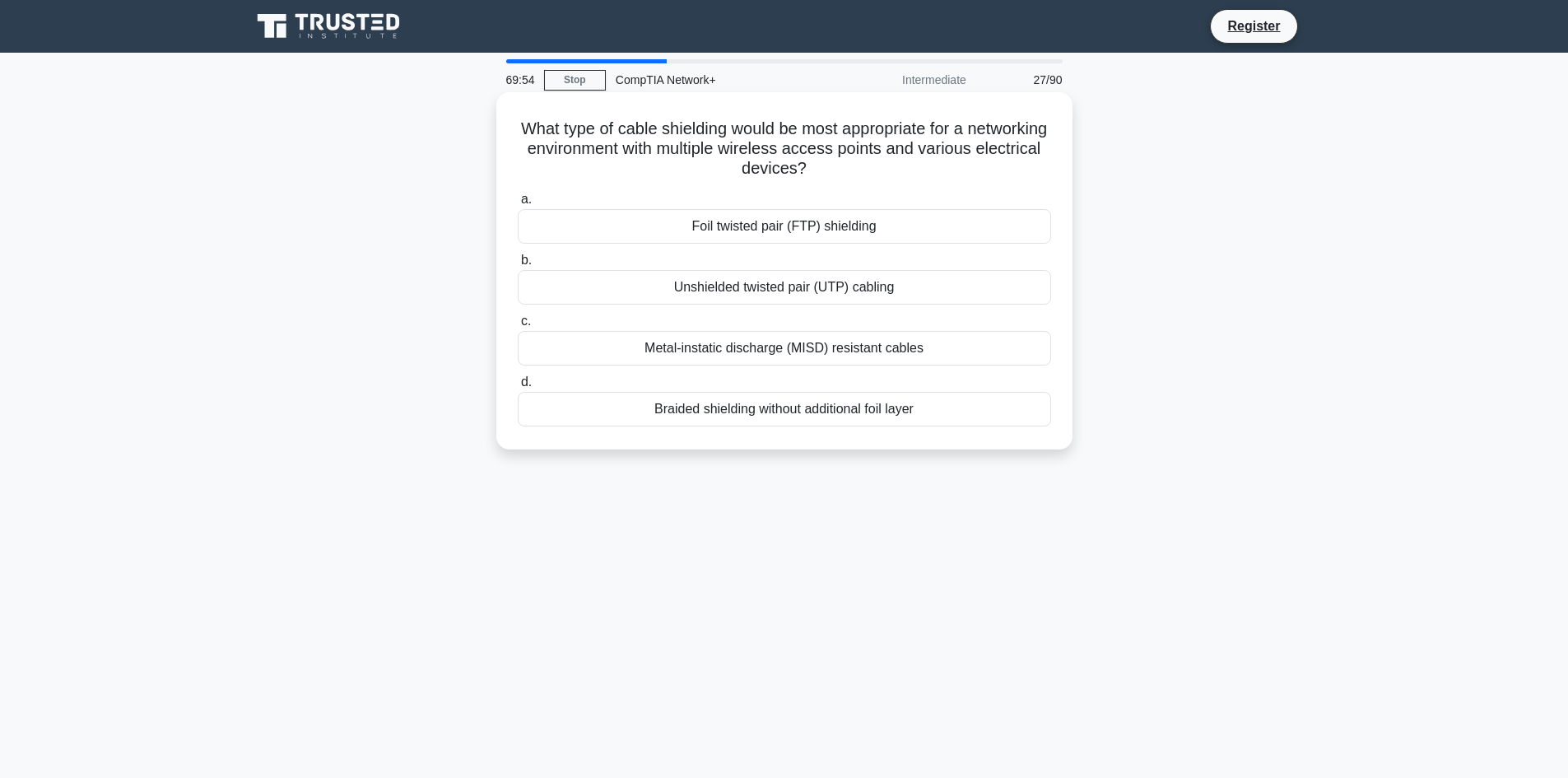
click at [766, 414] on div "Braided shielding without additional foil layer" at bounding box center [784, 409] width 533 height 35
click at [518, 388] on input "d. Braided shielding without additional foil layer" at bounding box center [518, 382] width 0 height 10
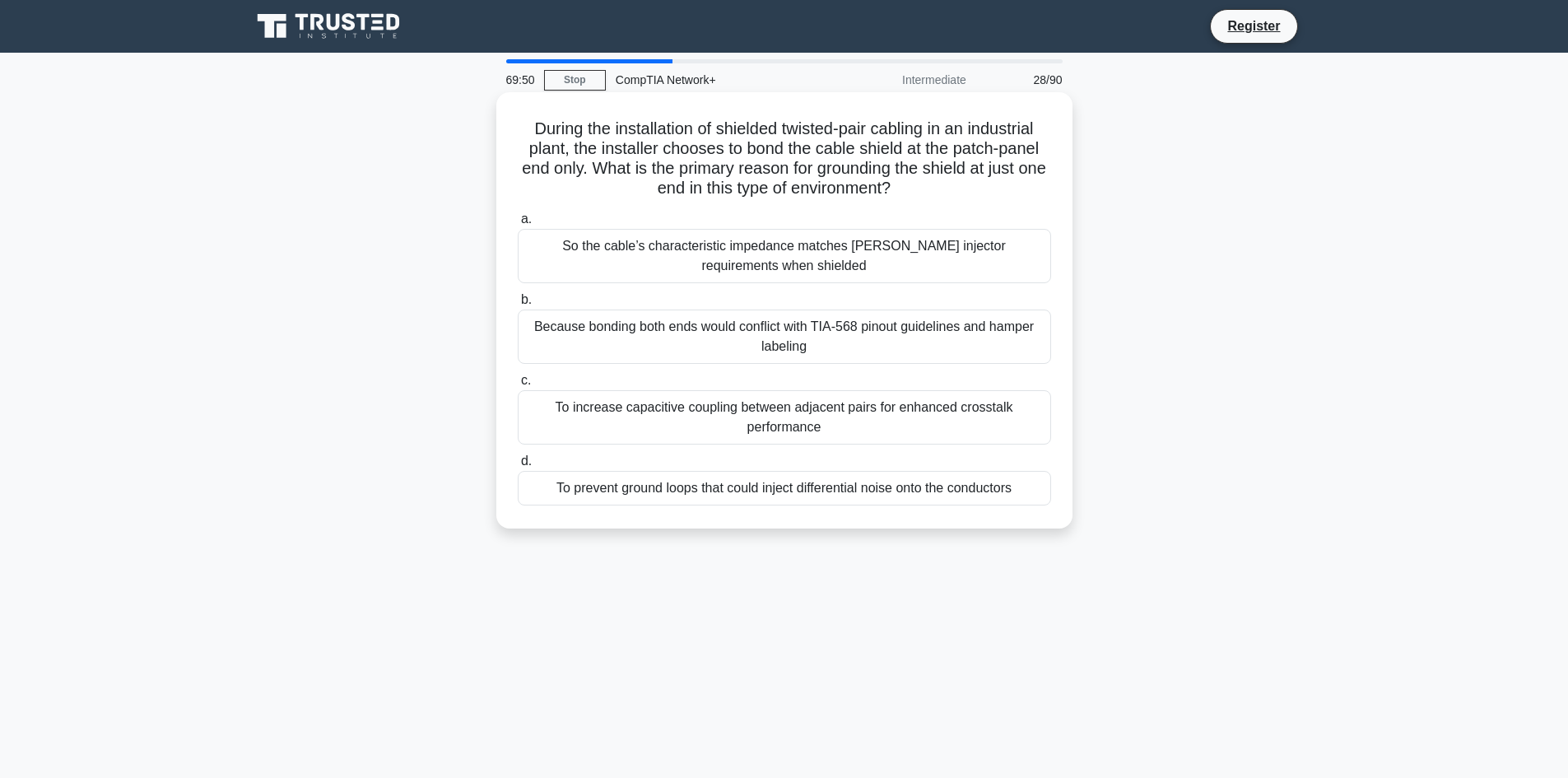
click at [826, 341] on div "Because bonding both ends would conflict with TIA-568 pinout guidelines and ham…" at bounding box center [784, 336] width 533 height 54
click at [518, 305] on input "b. Because bonding both ends would conflict with TIA-568 pinout guidelines and …" at bounding box center [518, 300] width 0 height 10
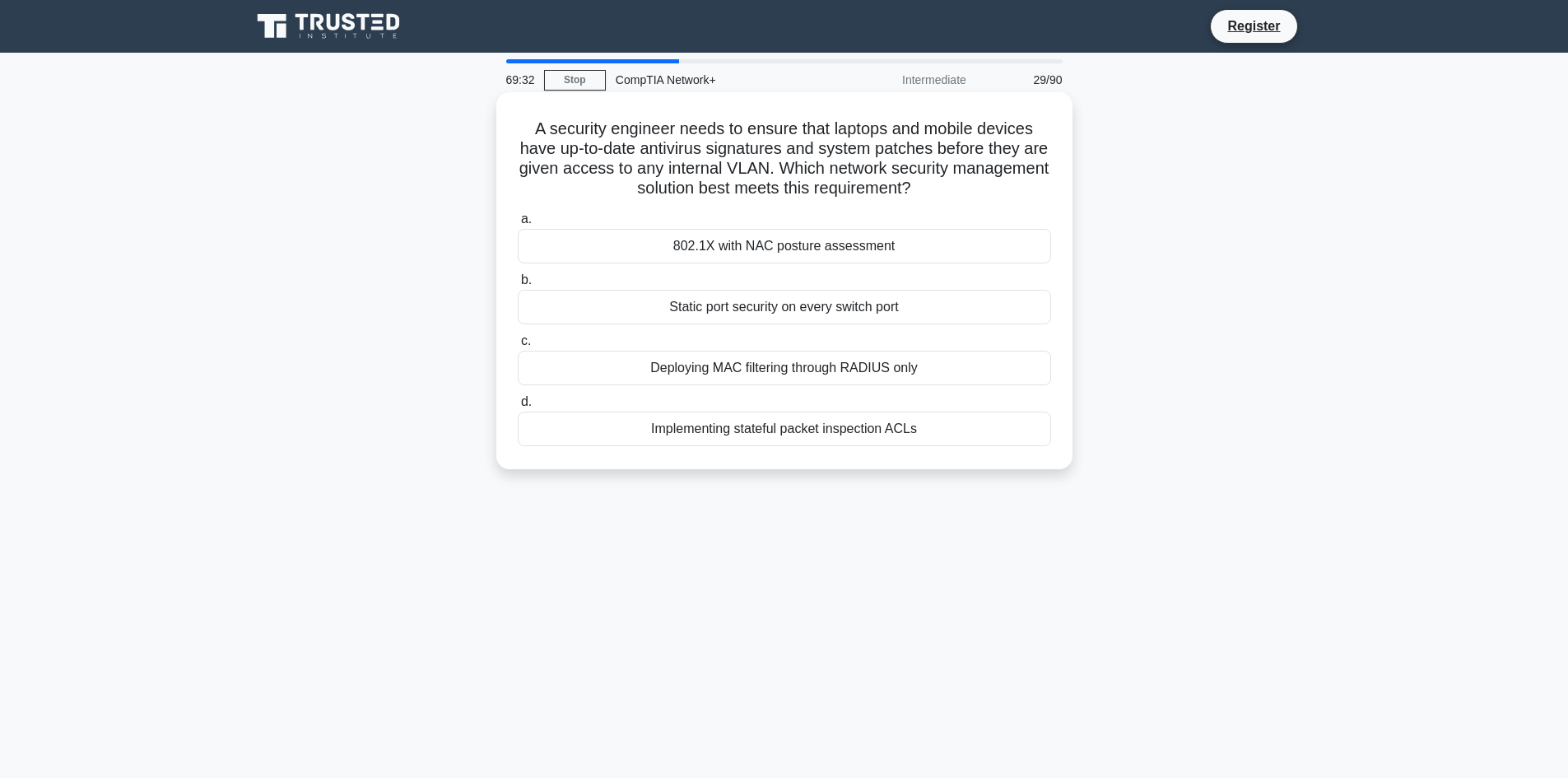
click at [861, 427] on div "Implementing stateful packet inspection ACLs" at bounding box center [784, 429] width 533 height 35
click at [518, 407] on input "d. Implementing stateful packet inspection ACLs" at bounding box center [518, 402] width 0 height 10
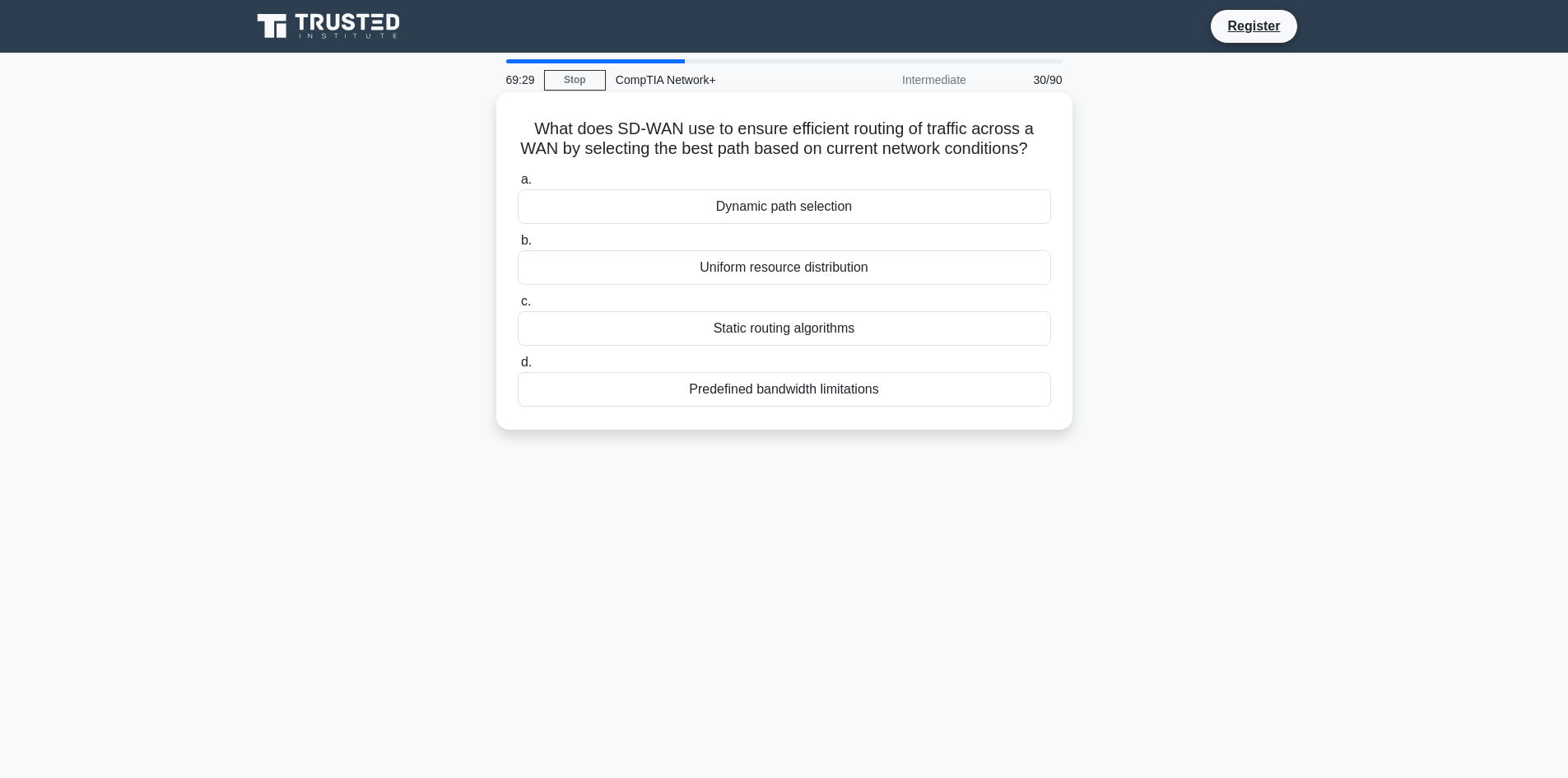
click at [812, 285] on div "Uniform resource distribution" at bounding box center [784, 268] width 533 height 35
click at [518, 246] on input "b. Uniform resource distribution" at bounding box center [518, 240] width 0 height 10
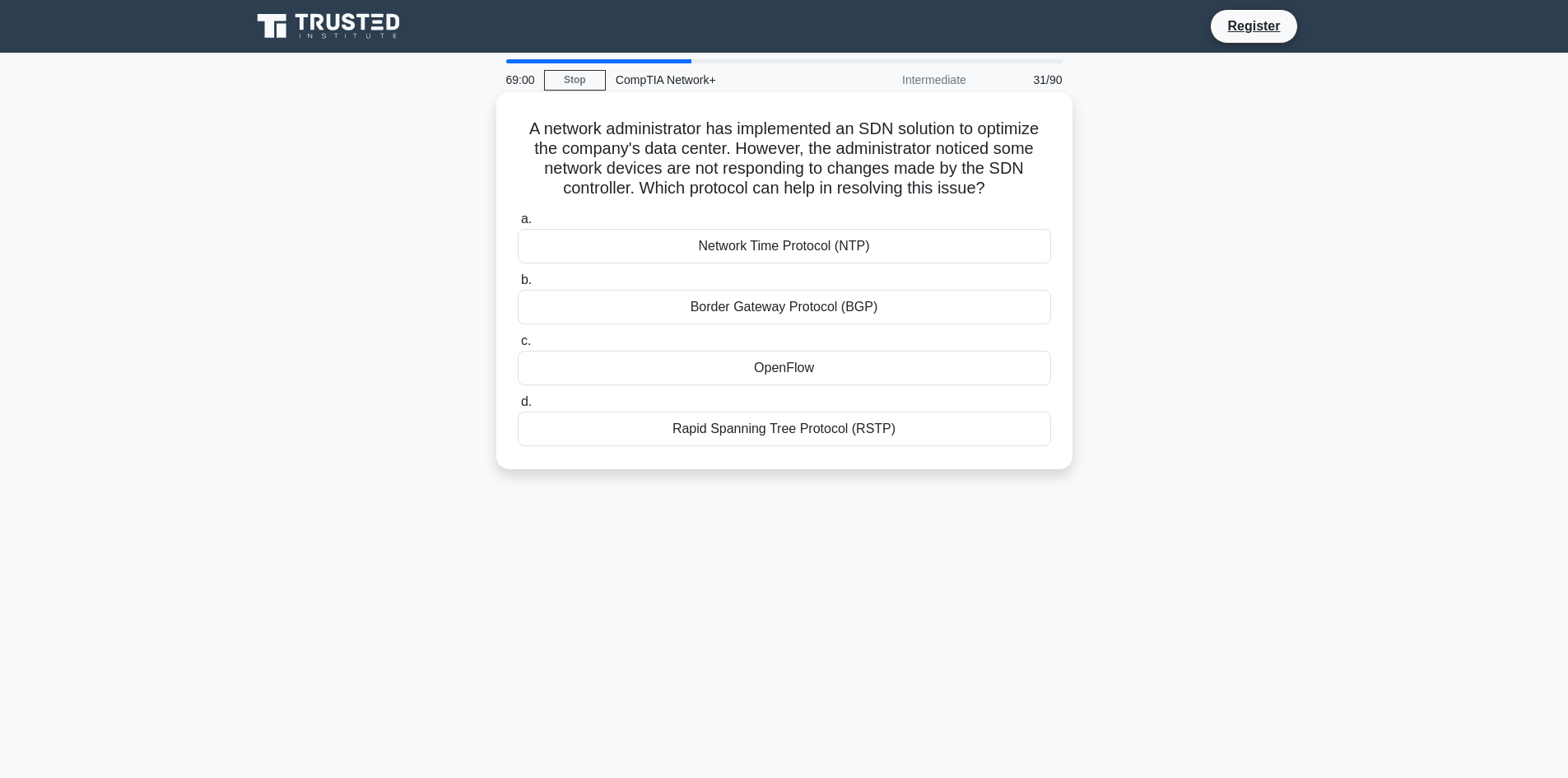
click at [870, 434] on div "Rapid Spanning Tree Protocol (RSTP)" at bounding box center [784, 429] width 533 height 35
click at [950, 433] on div "Rapid Spanning Tree Protocol (RSTP)" at bounding box center [784, 429] width 533 height 35
click at [518, 407] on input "d. Rapid Spanning Tree Protocol (RSTP)" at bounding box center [518, 402] width 0 height 10
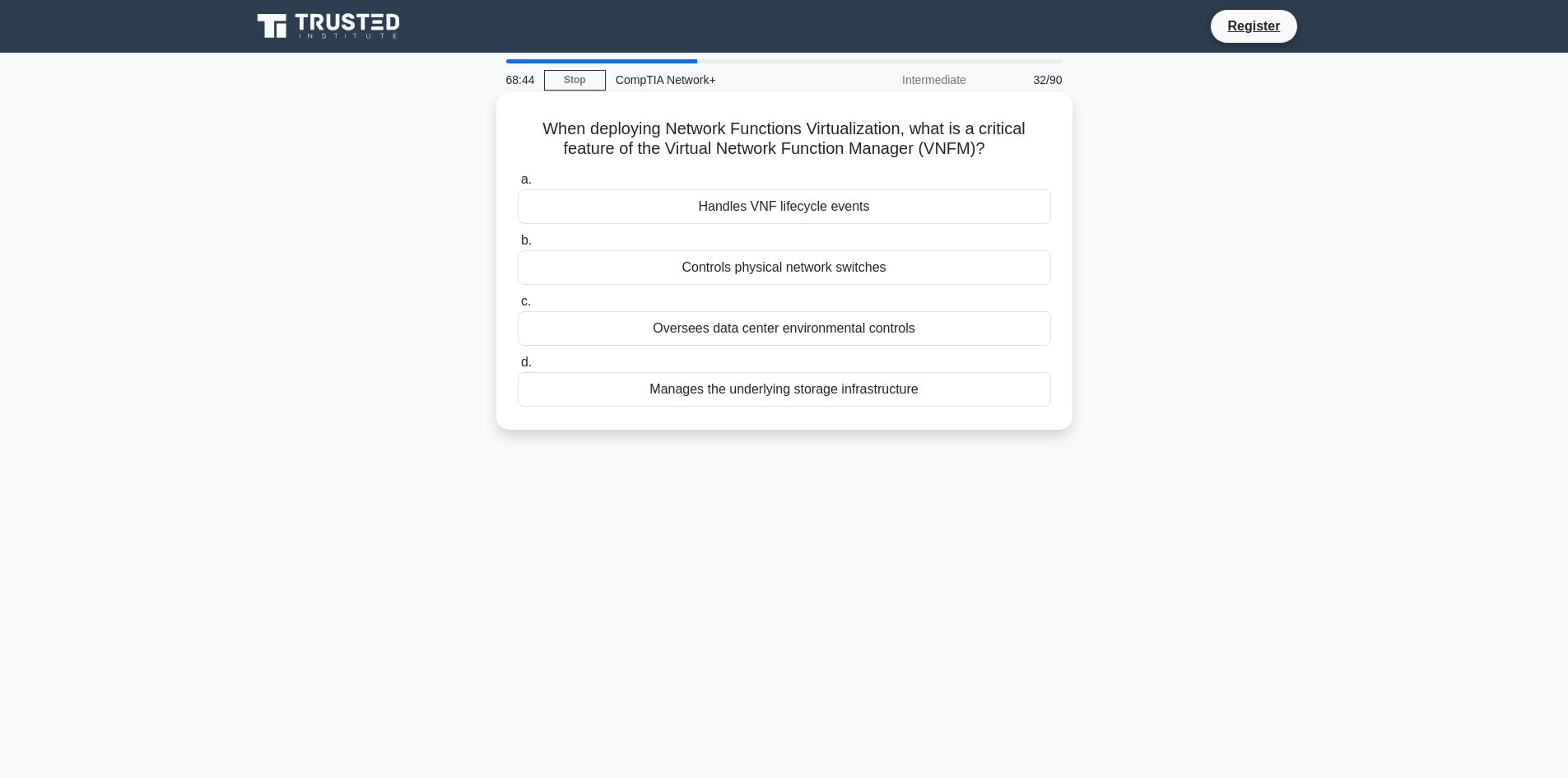
click at [657, 331] on div "Oversees data center environmental controls" at bounding box center [784, 328] width 533 height 35
click at [518, 307] on input "c. Oversees data center environmental controls" at bounding box center [518, 302] width 0 height 10
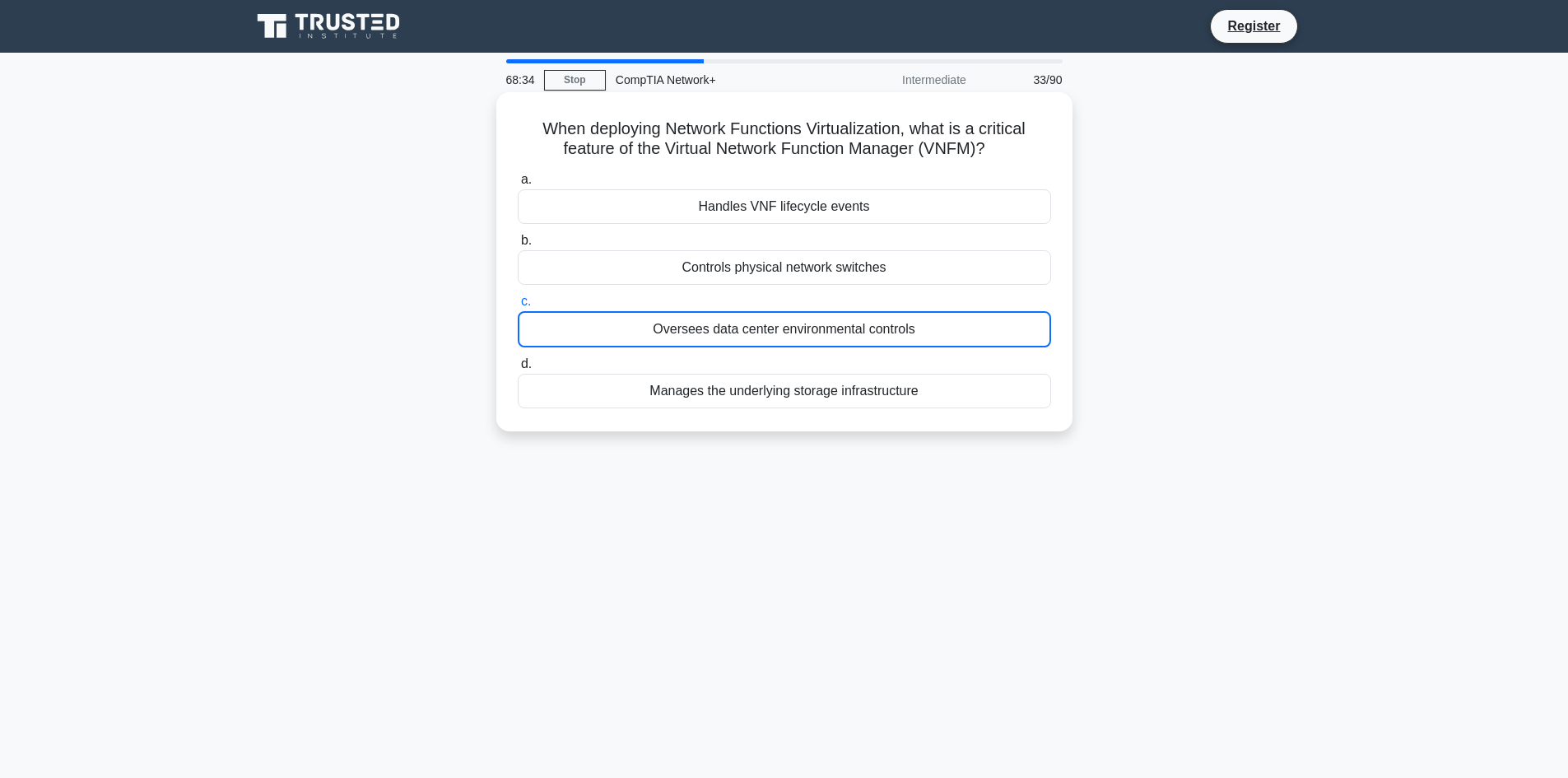
click at [936, 328] on div "Oversees data center environmental controls" at bounding box center [784, 329] width 533 height 36
click at [518, 307] on input "c. Oversees data center environmental controls" at bounding box center [518, 302] width 0 height 10
click at [1002, 335] on div "Oversees data center environmental controls" at bounding box center [784, 329] width 533 height 36
click at [518, 307] on input "c. Oversees data center environmental controls" at bounding box center [518, 302] width 0 height 10
click at [952, 258] on div "Controls physical network switches" at bounding box center [784, 268] width 533 height 35
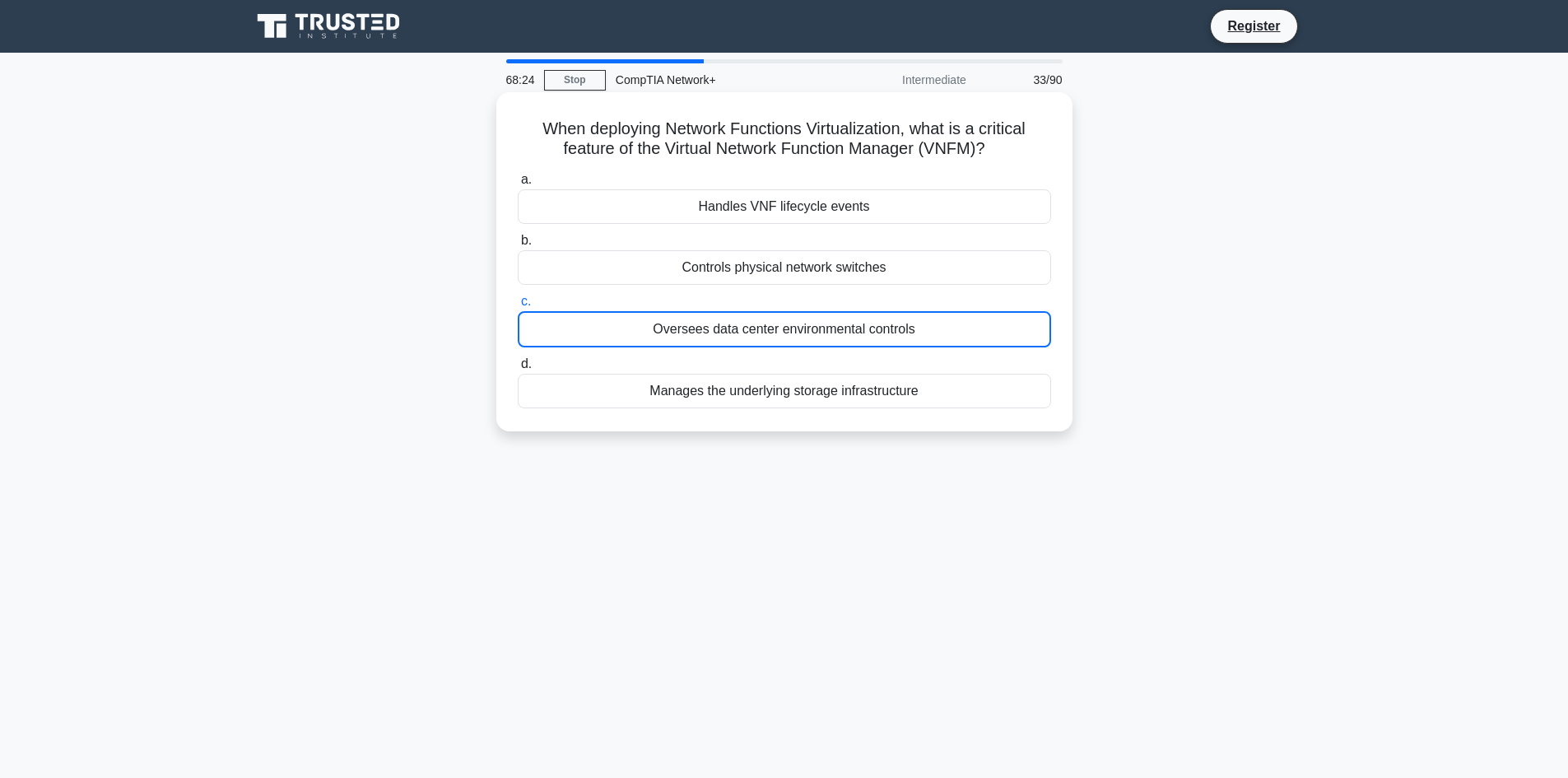
click at [518, 246] on input "b. Controls physical network switches" at bounding box center [518, 240] width 0 height 10
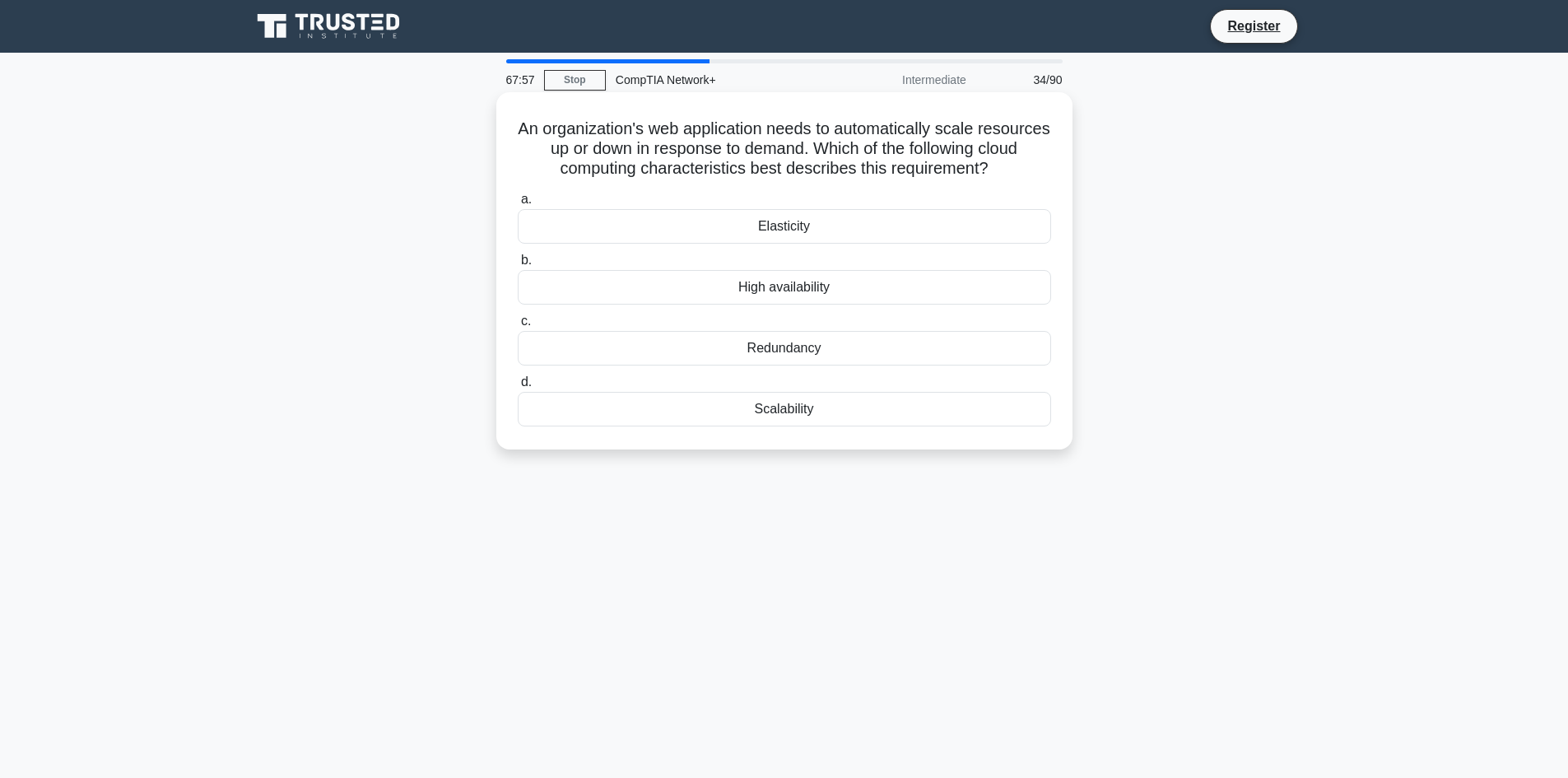
click at [938, 343] on div "Redundancy" at bounding box center [784, 348] width 533 height 35
click at [518, 327] on input "c. Redundancy" at bounding box center [518, 322] width 0 height 10
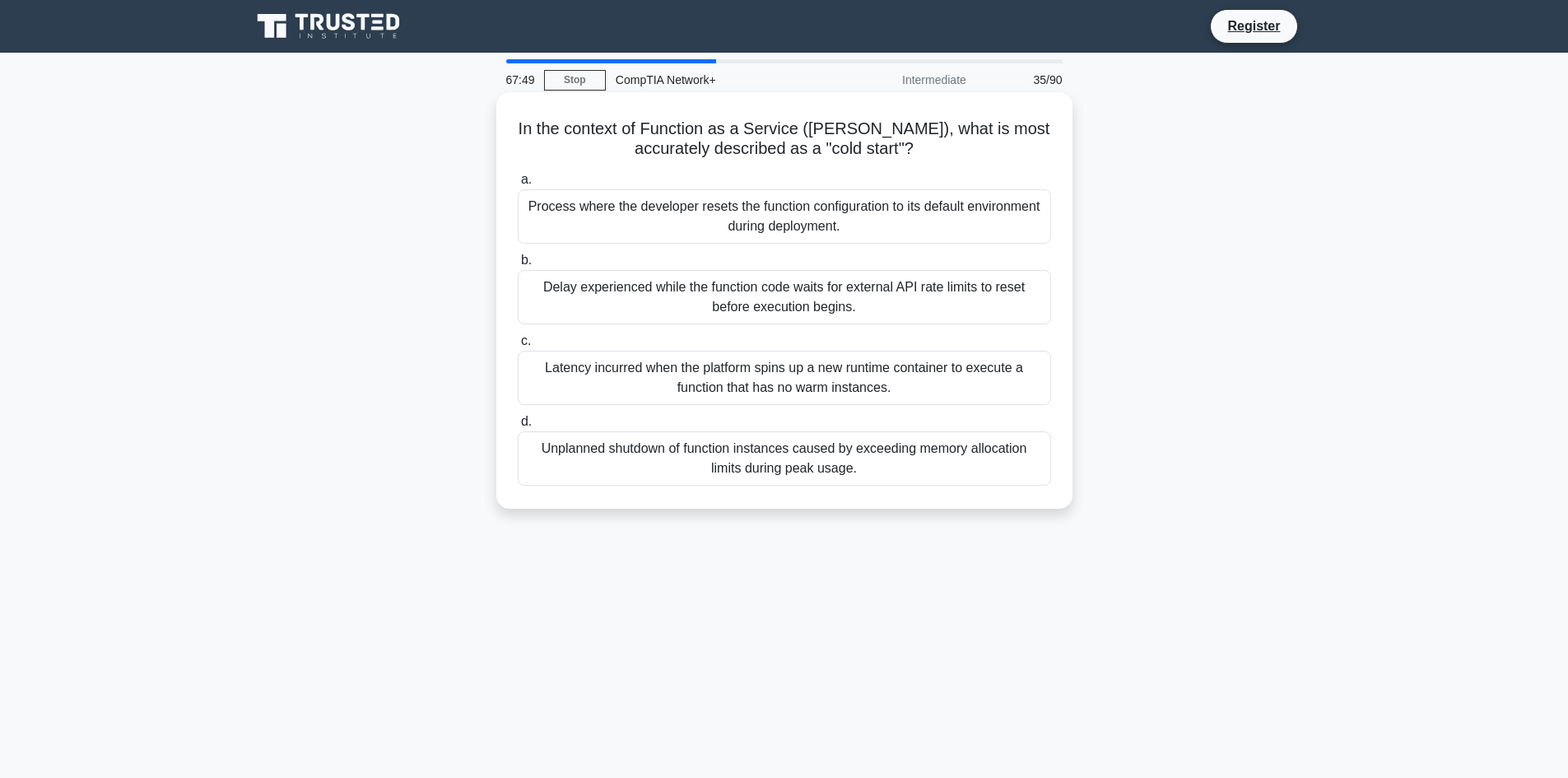
click at [927, 364] on div "Latency incurred when the platform spins up a new runtime container to execute …" at bounding box center [784, 378] width 533 height 54
click at [518, 347] on input "c. Latency incurred when the platform spins up a new runtime container to execu…" at bounding box center [518, 341] width 0 height 10
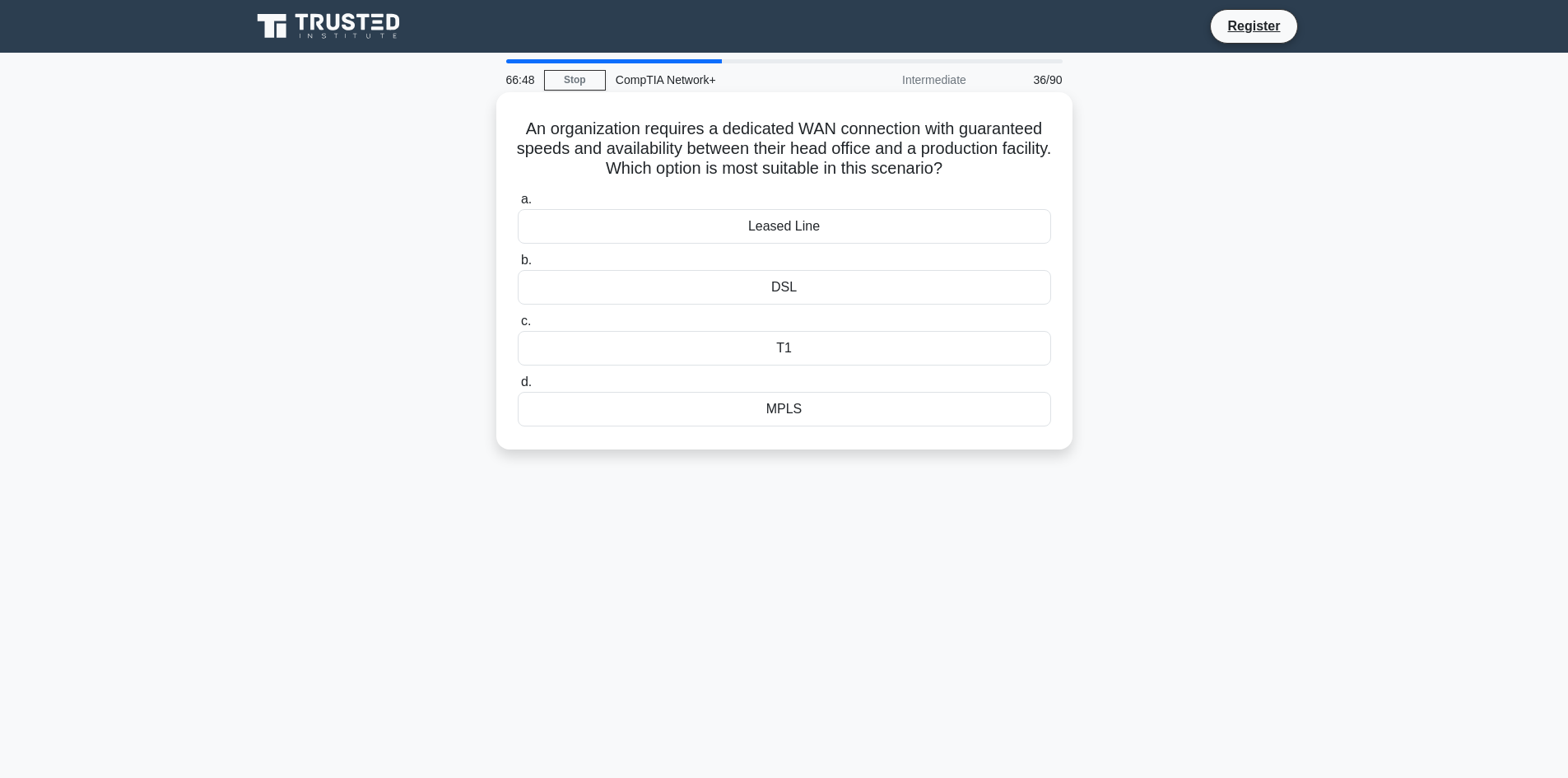
click at [684, 270] on label "b. DSL" at bounding box center [784, 277] width 533 height 54
click at [518, 266] on input "b. DSL" at bounding box center [518, 260] width 0 height 10
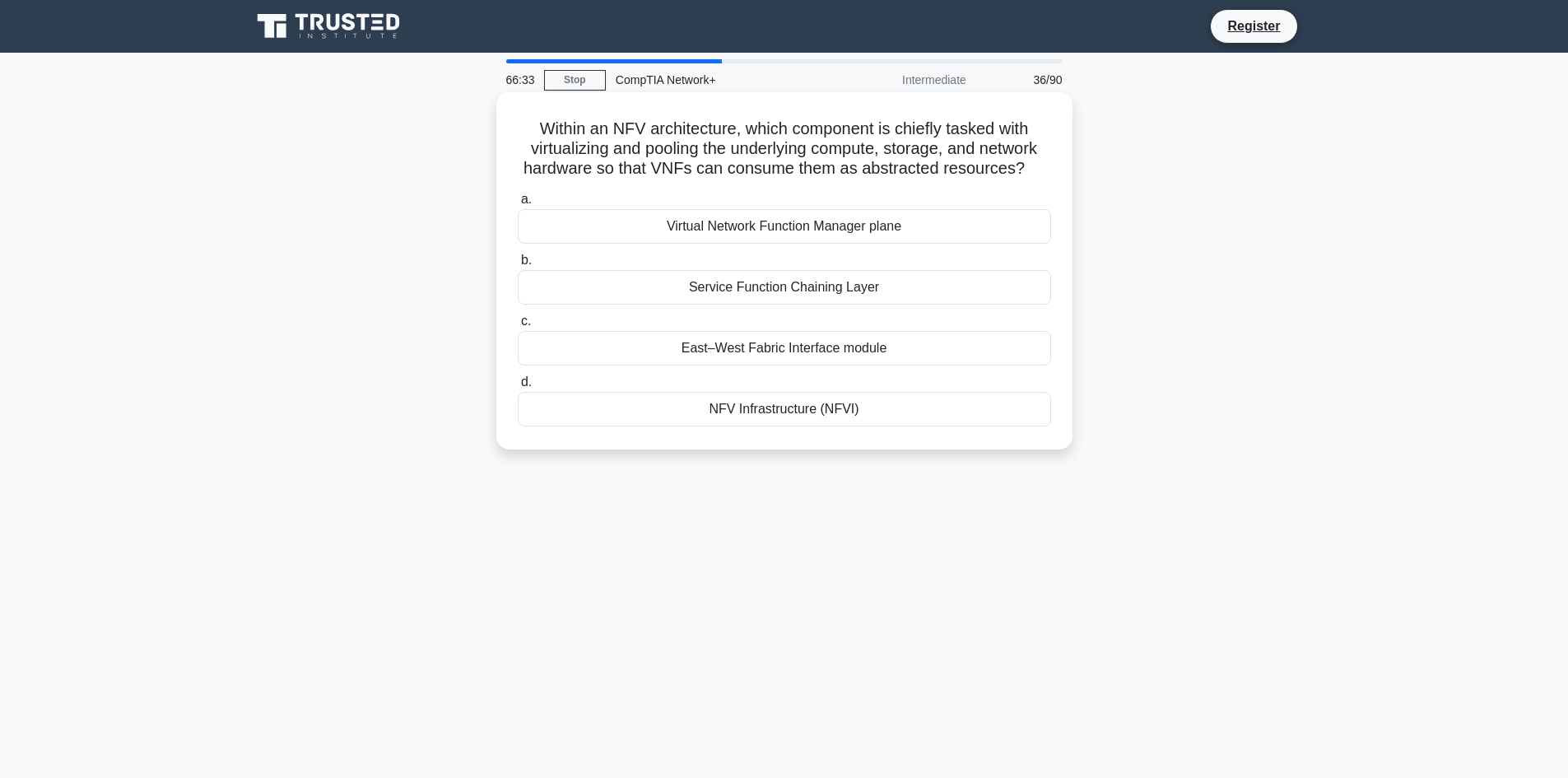
click at [672, 285] on div "Service Function Chaining Layer" at bounding box center [784, 287] width 533 height 35
click at [518, 266] on input "b. Service Function Chaining Layer" at bounding box center [518, 260] width 0 height 10
click at [671, 353] on div "Router Advertisement message" at bounding box center [784, 348] width 533 height 35
click at [518, 327] on input "c. Router Advertisement message" at bounding box center [518, 322] width 0 height 10
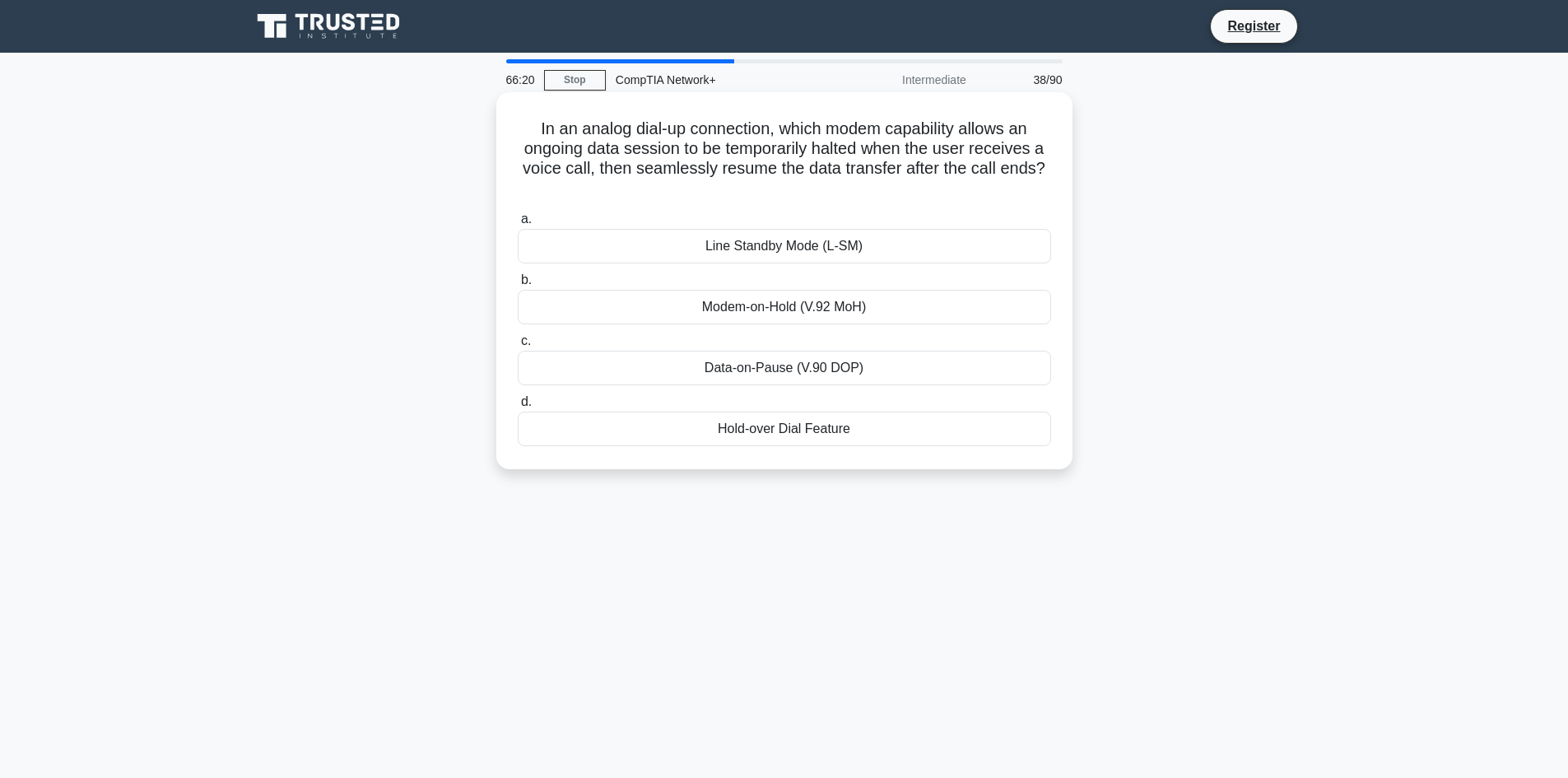
click at [1007, 309] on div "Modem-on-Hold (V.92 MoH)" at bounding box center [784, 307] width 533 height 35
click at [518, 285] on input "b. Modem-on-Hold (V.92 MoH)" at bounding box center [518, 280] width 0 height 10
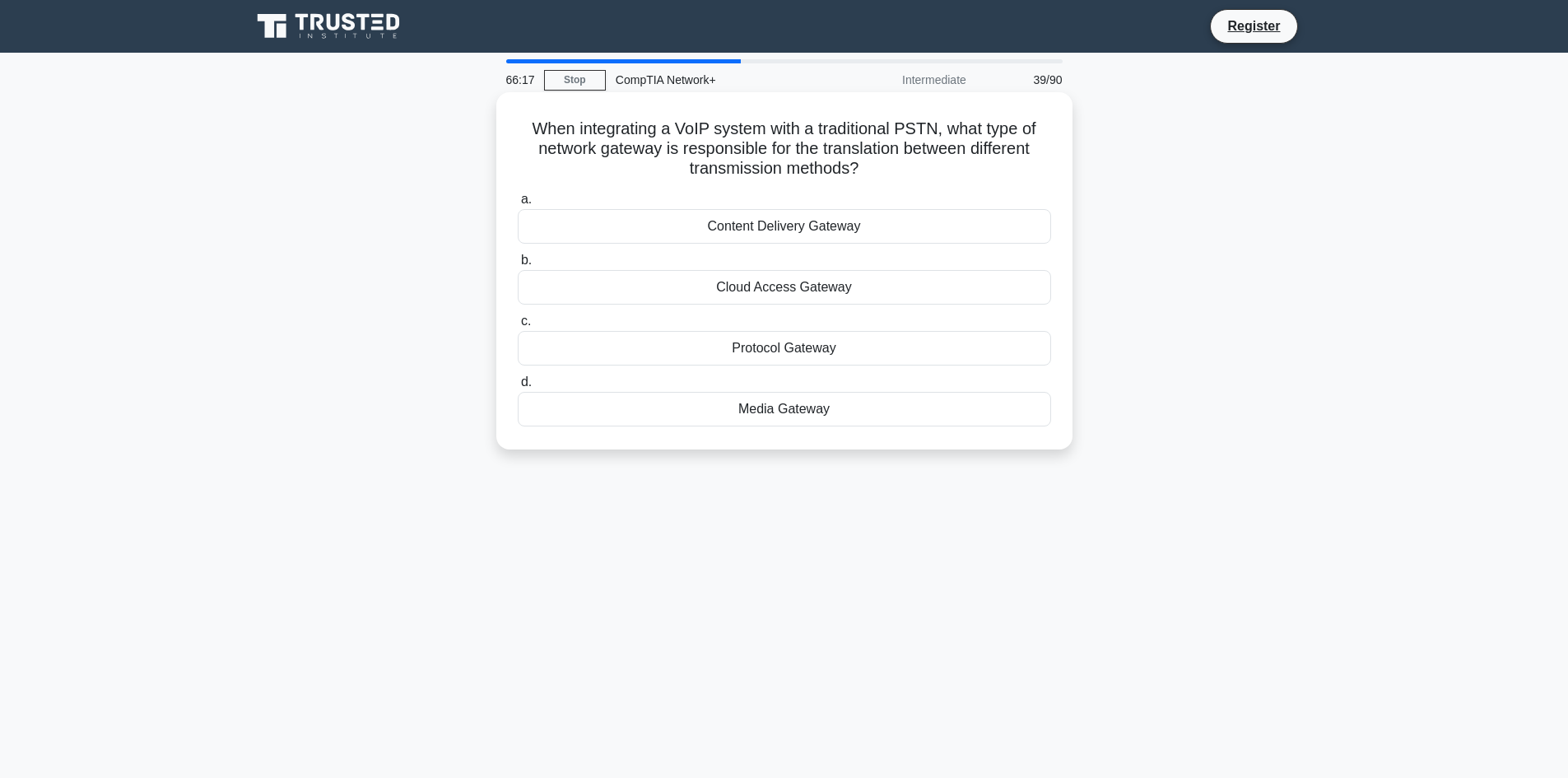
click at [982, 354] on div "Protocol Gateway" at bounding box center [784, 348] width 533 height 35
click at [518, 327] on input "c. Protocol Gateway" at bounding box center [518, 322] width 0 height 10
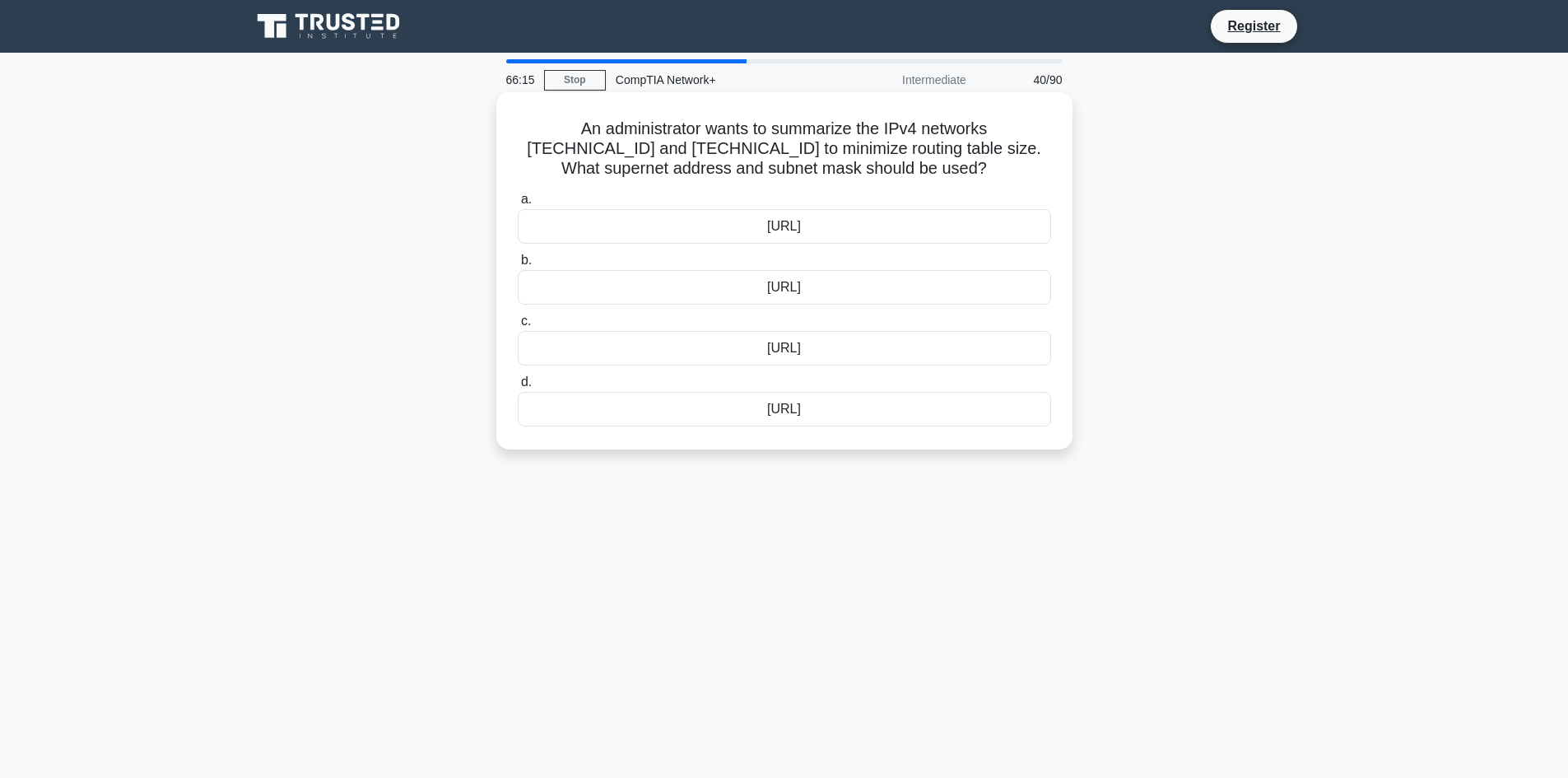
click at [983, 237] on div "[URL]" at bounding box center [784, 226] width 533 height 35
click at [518, 205] on input "a. [URL]" at bounding box center [518, 200] width 0 height 10
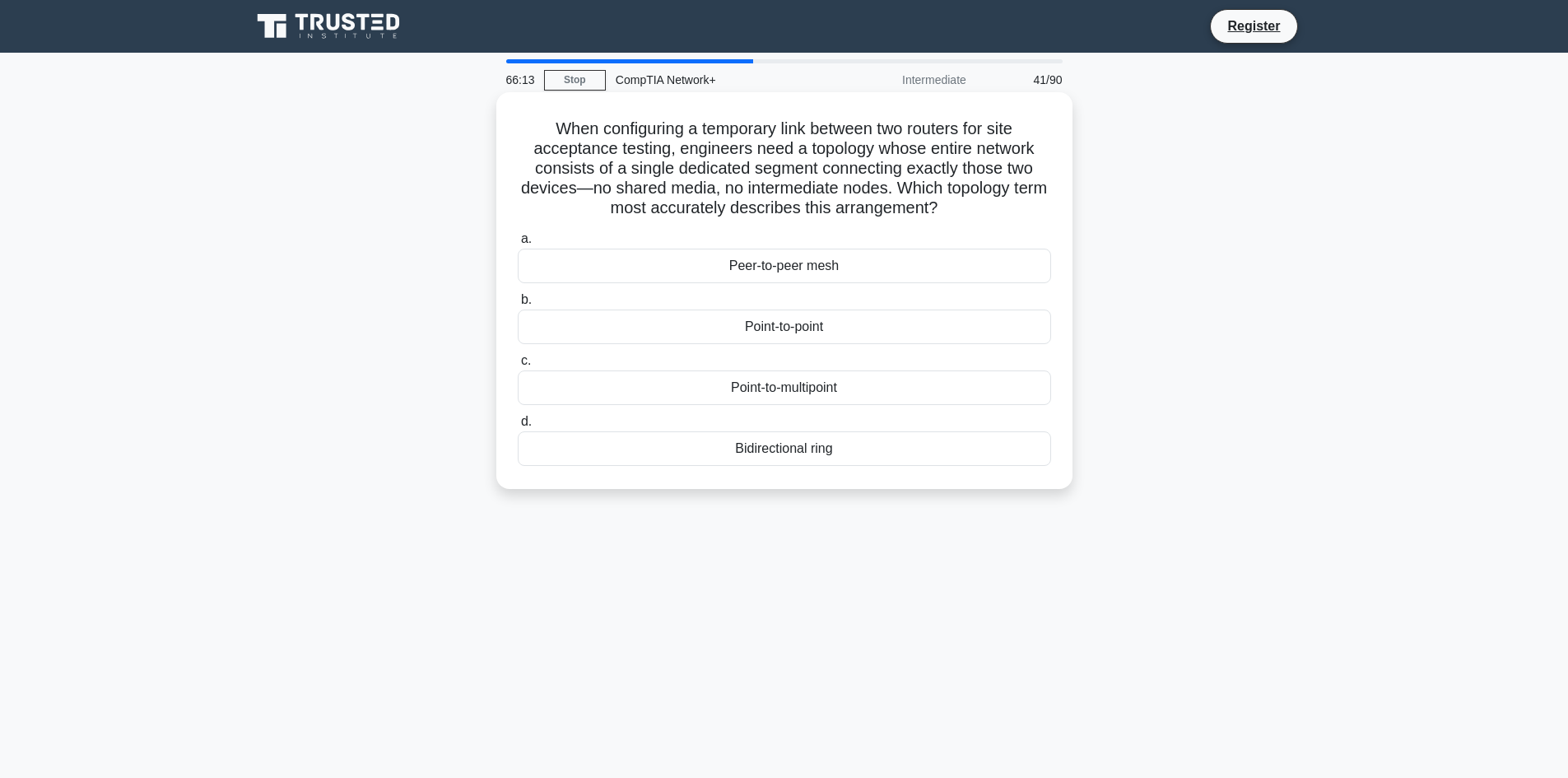
click at [950, 322] on div "Point-to-point" at bounding box center [784, 327] width 533 height 35
click at [518, 305] on input "b. [GEOGRAPHIC_DATA]" at bounding box center [518, 300] width 0 height 10
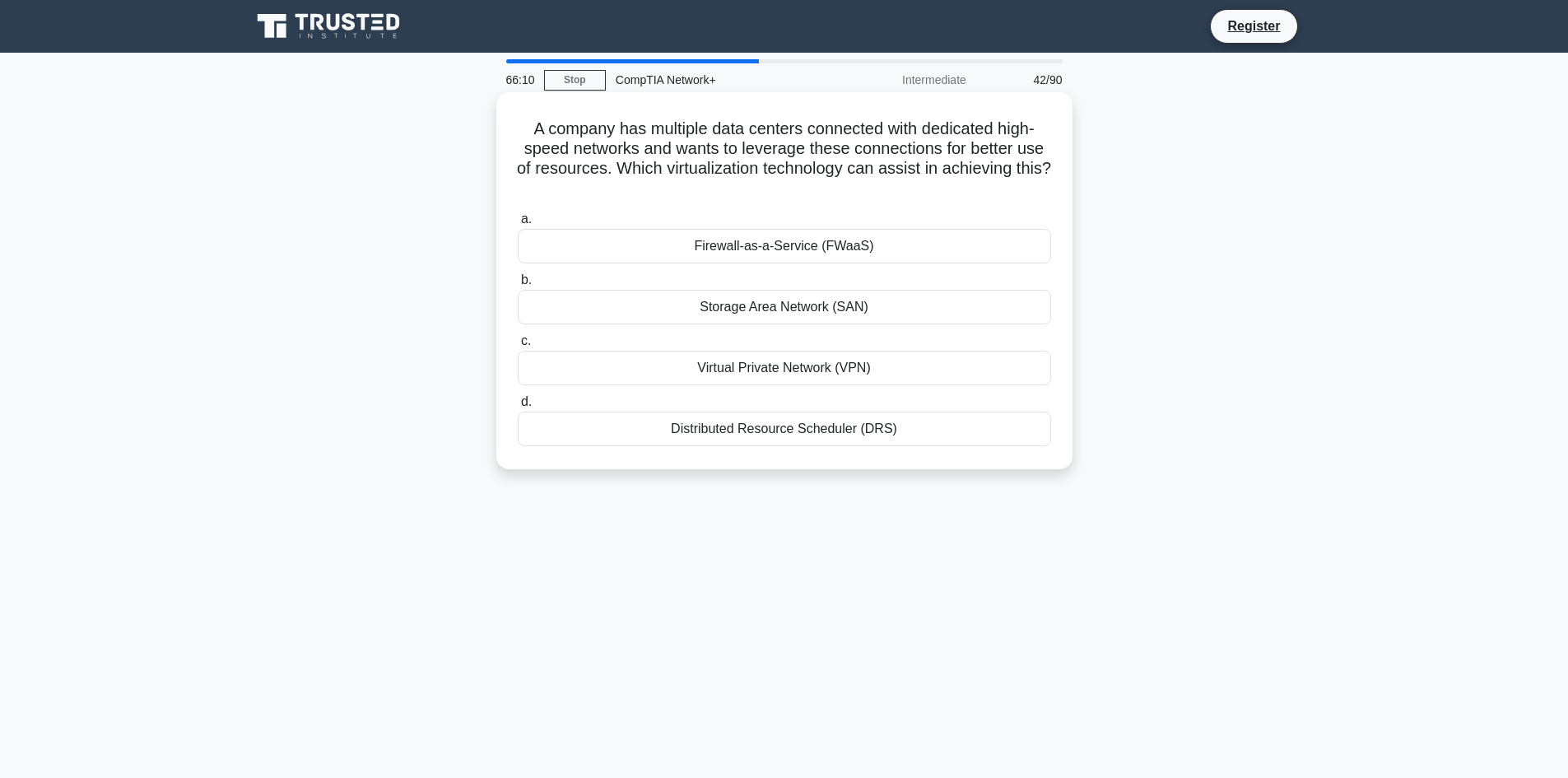
click at [924, 362] on div "Virtual Private Network (VPN)" at bounding box center [784, 368] width 533 height 35
click at [518, 347] on input "c. Virtual Private Network (VPN)" at bounding box center [518, 341] width 0 height 10
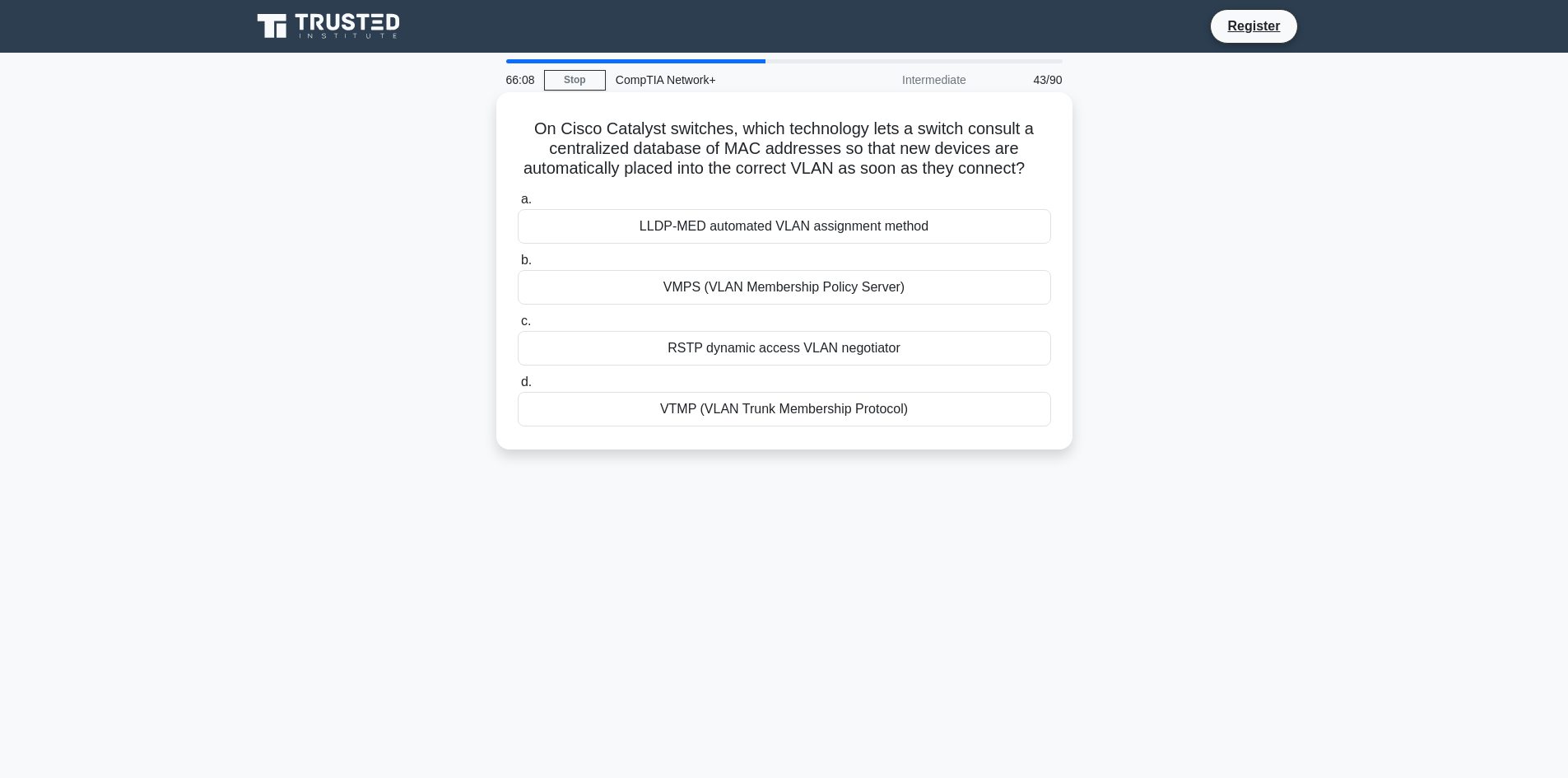
click at [916, 290] on div "VMPS (VLAN Membership Policy Server)" at bounding box center [784, 287] width 533 height 35
click at [518, 266] on input "b. VMPS (VLAN Membership Policy Server)" at bounding box center [518, 260] width 0 height 10
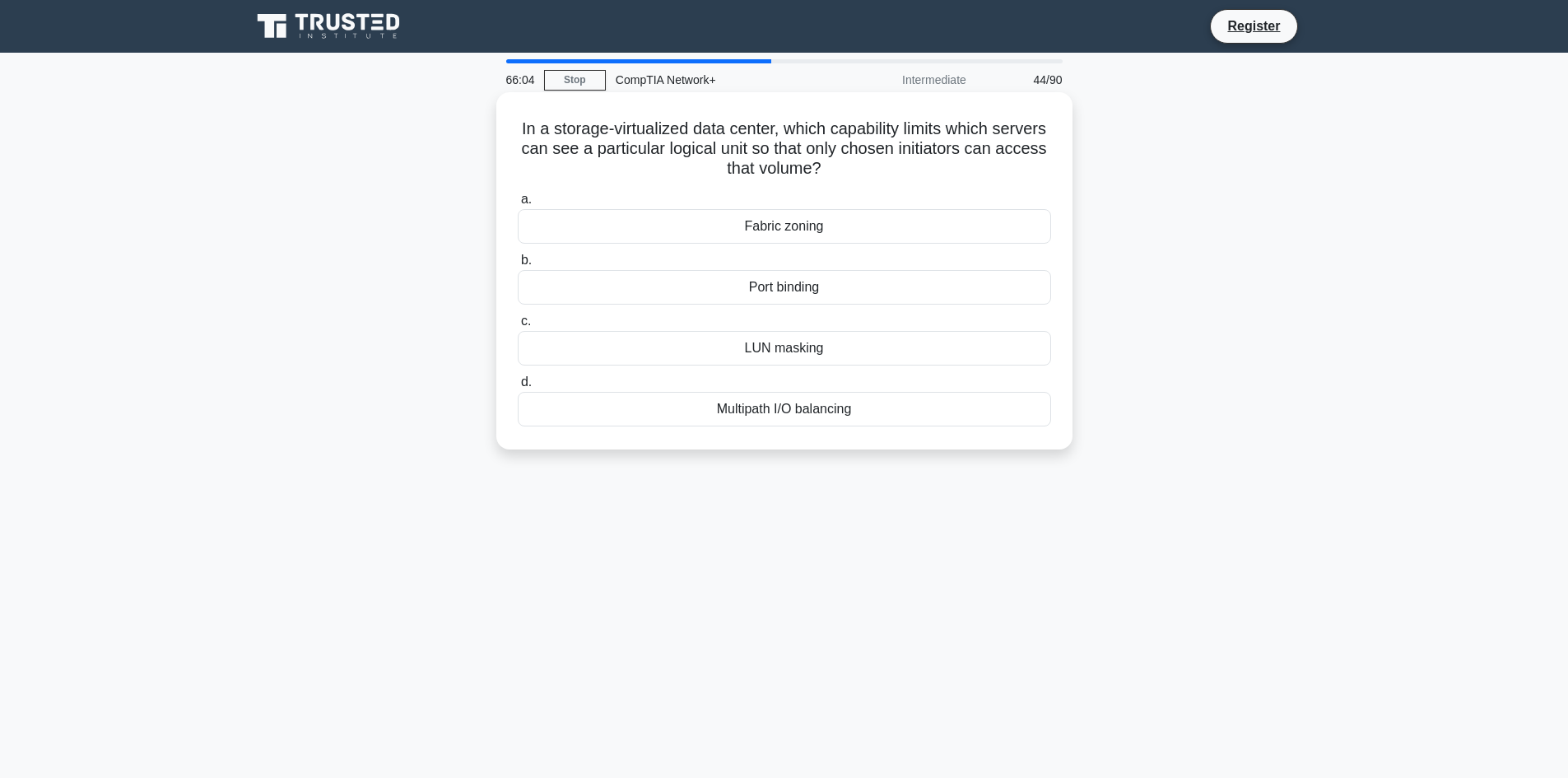
click at [802, 415] on div "Multipath I/O balancing" at bounding box center [784, 409] width 533 height 35
click at [518, 388] on input "d. Multipath I/O balancing" at bounding box center [518, 382] width 0 height 10
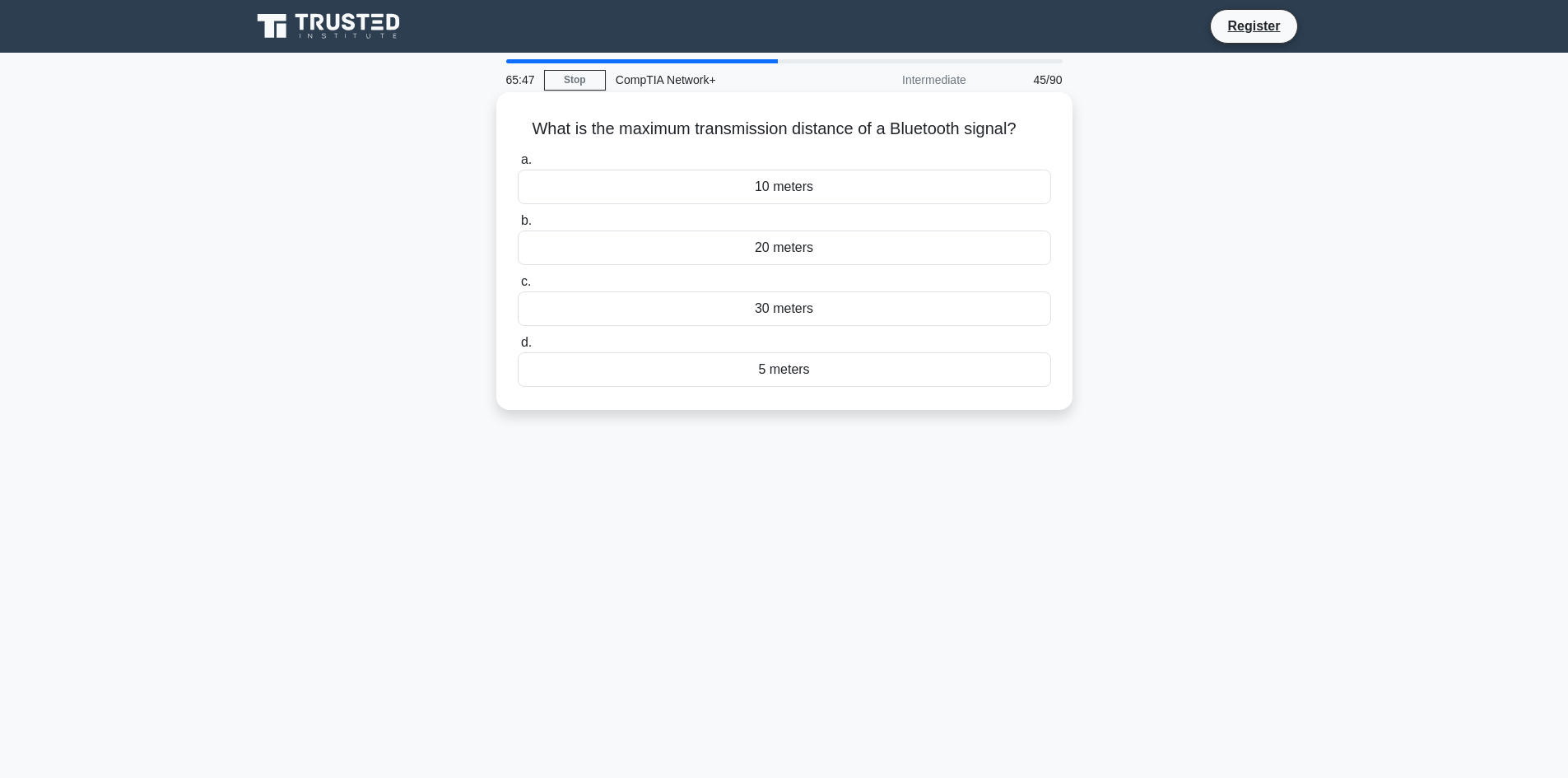
click at [890, 201] on div "10 meters" at bounding box center [784, 187] width 533 height 35
click at [518, 165] on input "a. 10 meters" at bounding box center [518, 160] width 0 height 10
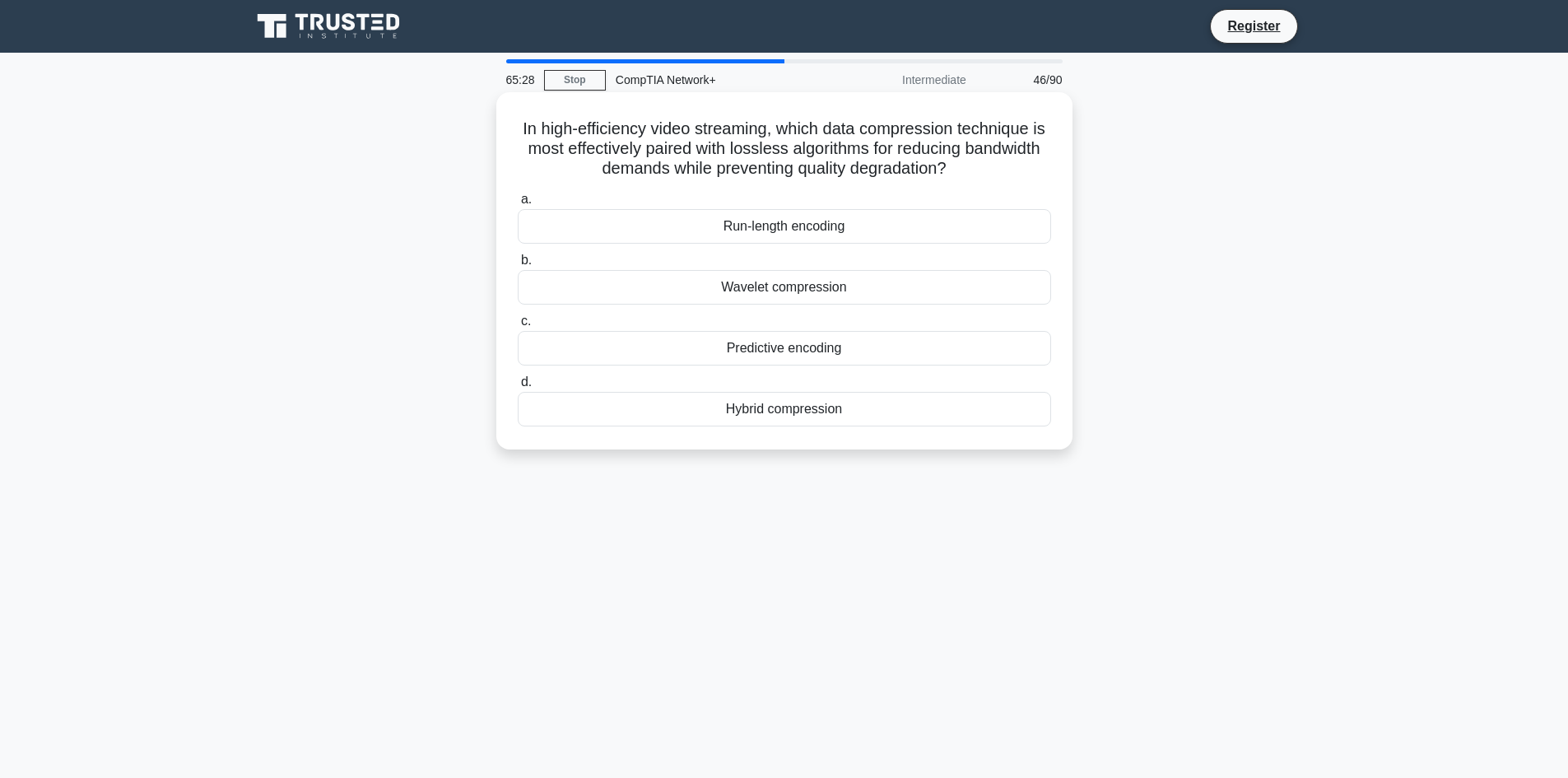
click at [772, 346] on div "Predictive encoding" at bounding box center [784, 348] width 533 height 35
click at [518, 327] on input "c. Predictive encoding" at bounding box center [518, 322] width 0 height 10
click at [776, 346] on div "Secure Sockets Layer (SSL)" at bounding box center [784, 348] width 533 height 35
click at [518, 327] on input "c. Secure Sockets Layer (SSL)" at bounding box center [518, 322] width 0 height 10
click at [694, 304] on div "Distributed block storage pool" at bounding box center [784, 287] width 533 height 35
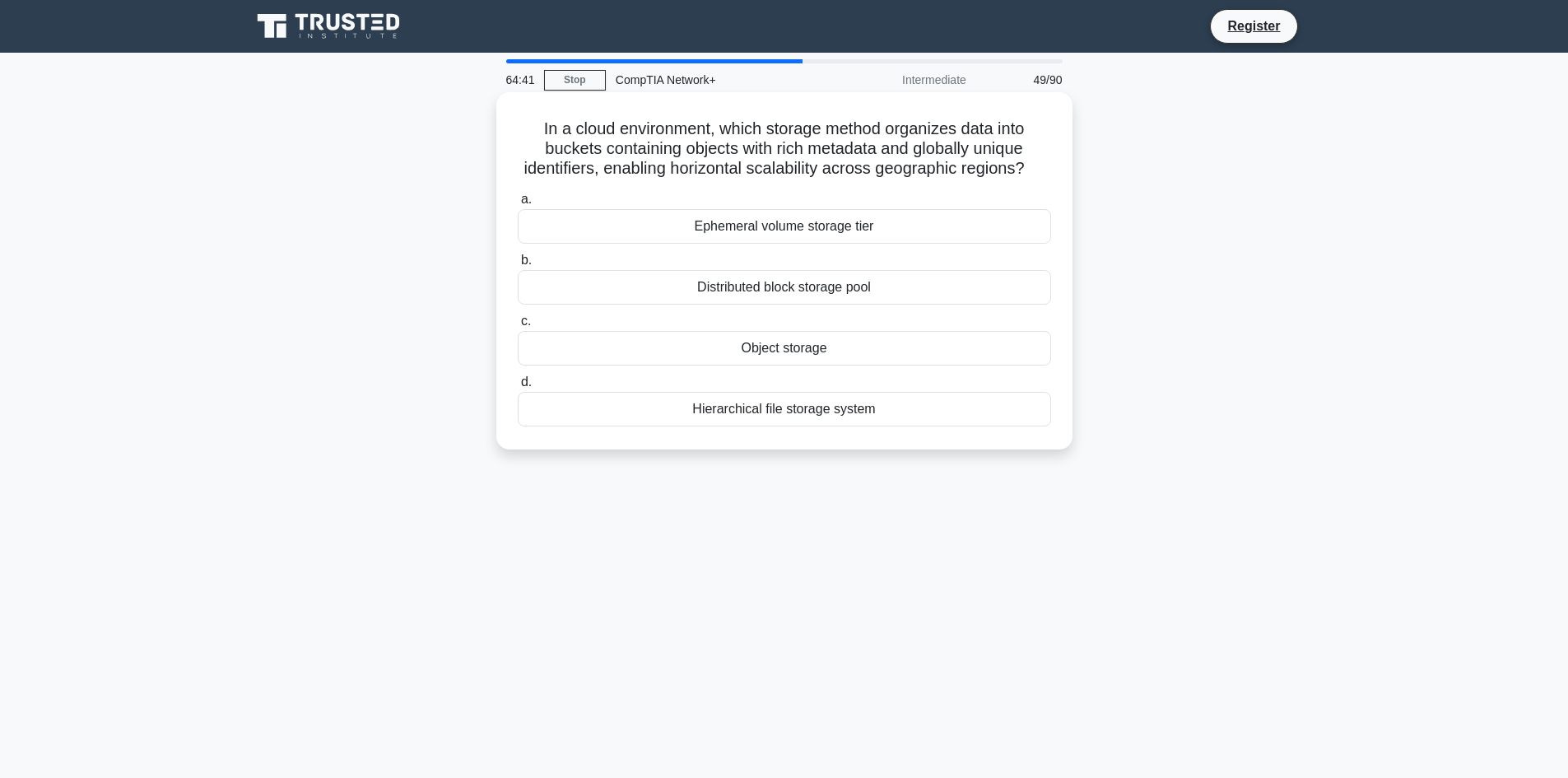
click at [518, 266] on input "b. Distributed block storage pool" at bounding box center [518, 260] width 0 height 10
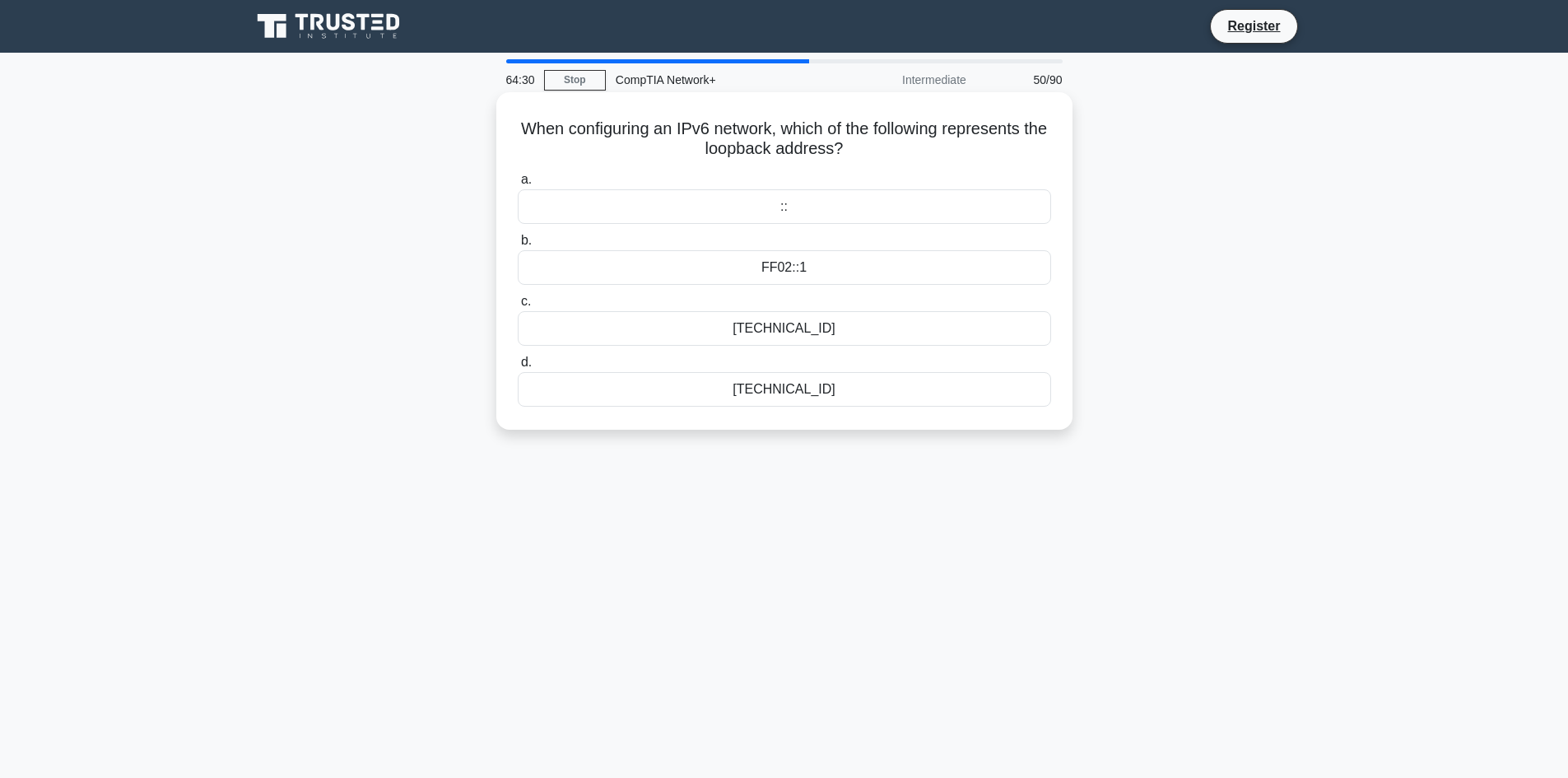
click at [698, 332] on div "[TECHNICAL_ID]" at bounding box center [784, 328] width 533 height 35
click at [518, 307] on input "c. [DATE][TECHNICAL_ID]" at bounding box center [518, 302] width 0 height 10
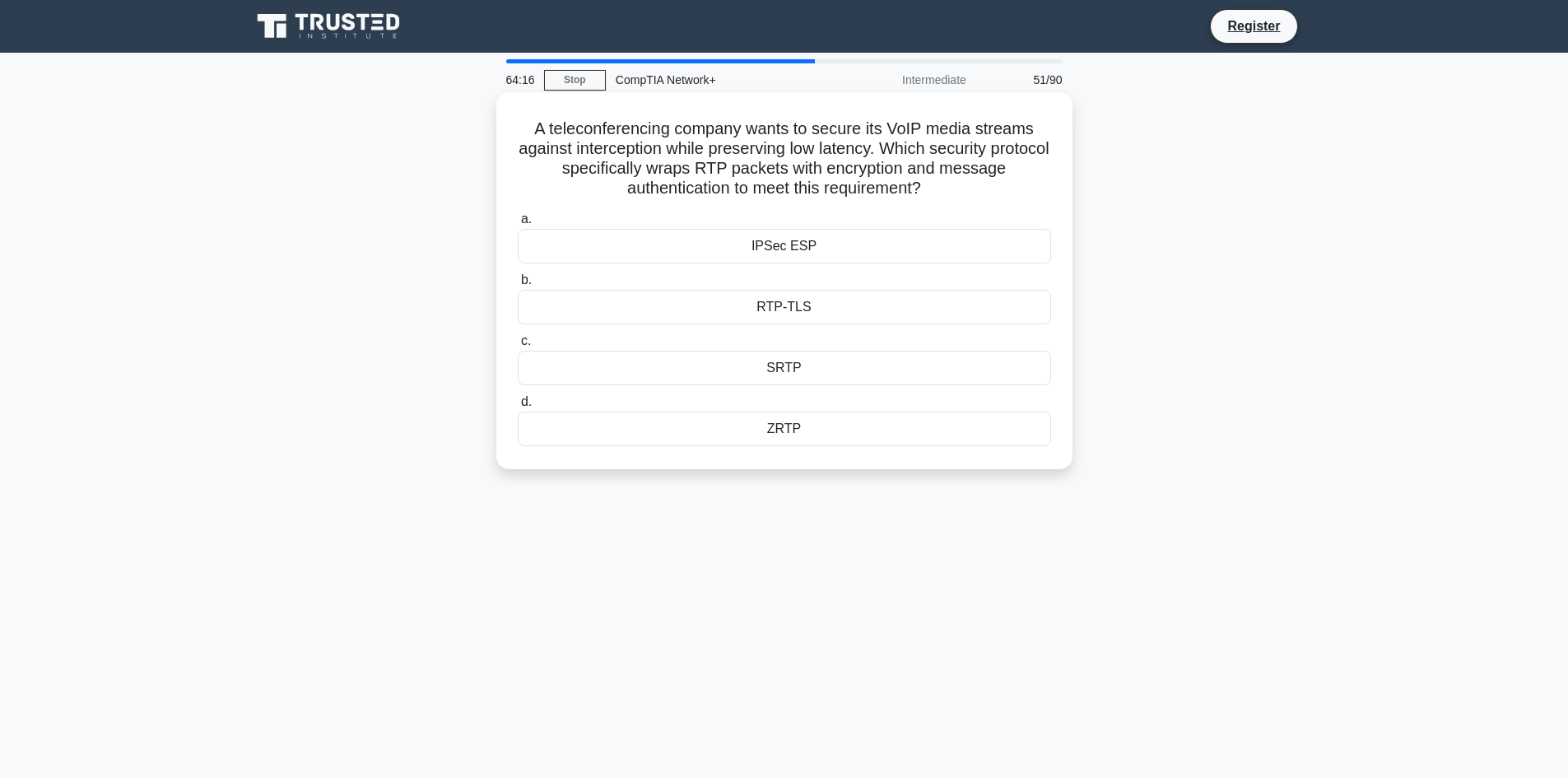
click at [704, 367] on div "SRTP" at bounding box center [784, 368] width 533 height 35
click at [518, 347] on input "c. SRTP" at bounding box center [518, 341] width 0 height 10
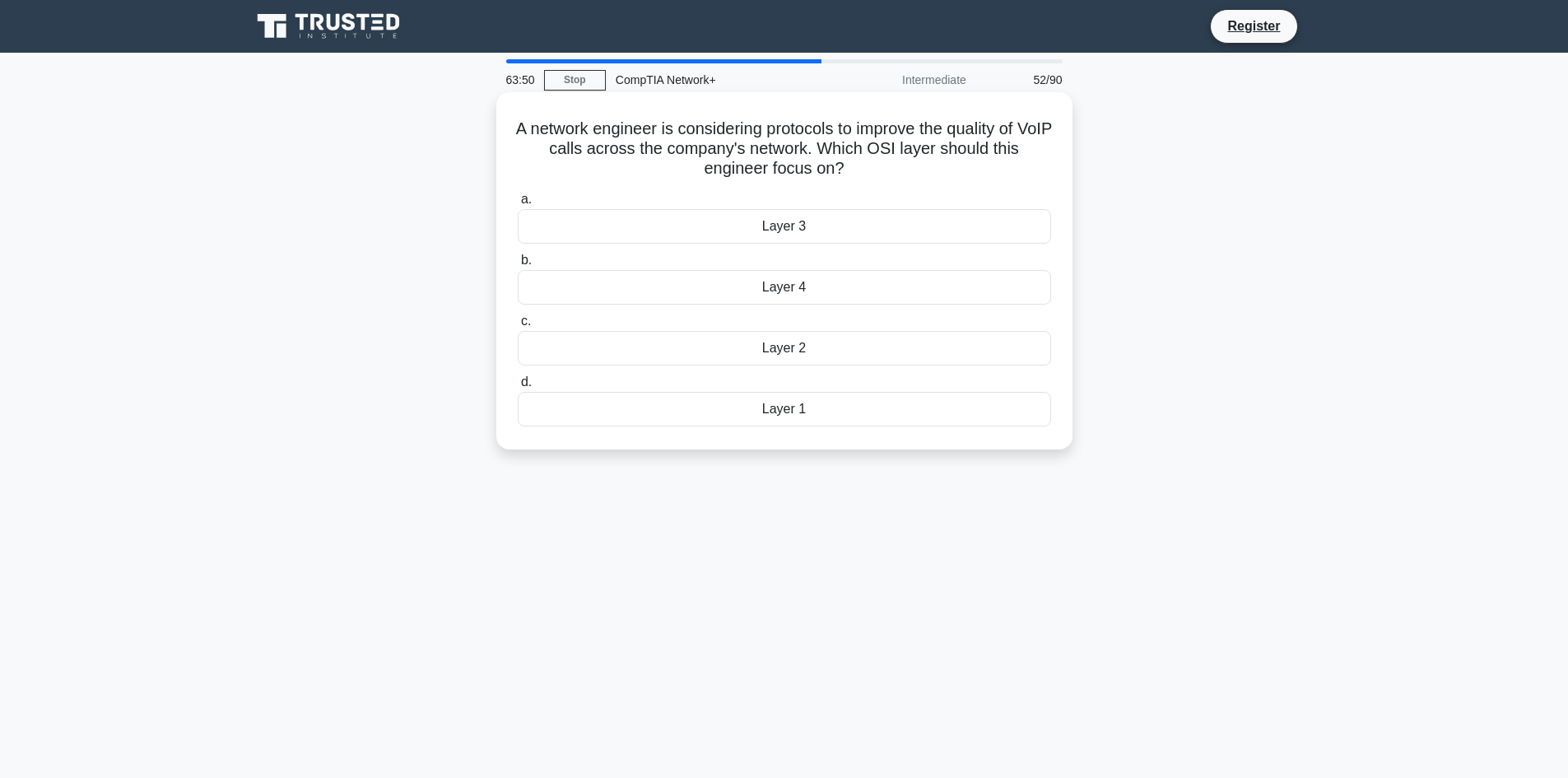
click at [767, 302] on div "Layer 4" at bounding box center [784, 287] width 533 height 35
click at [518, 266] on input "b. Layer 4" at bounding box center [518, 260] width 0 height 10
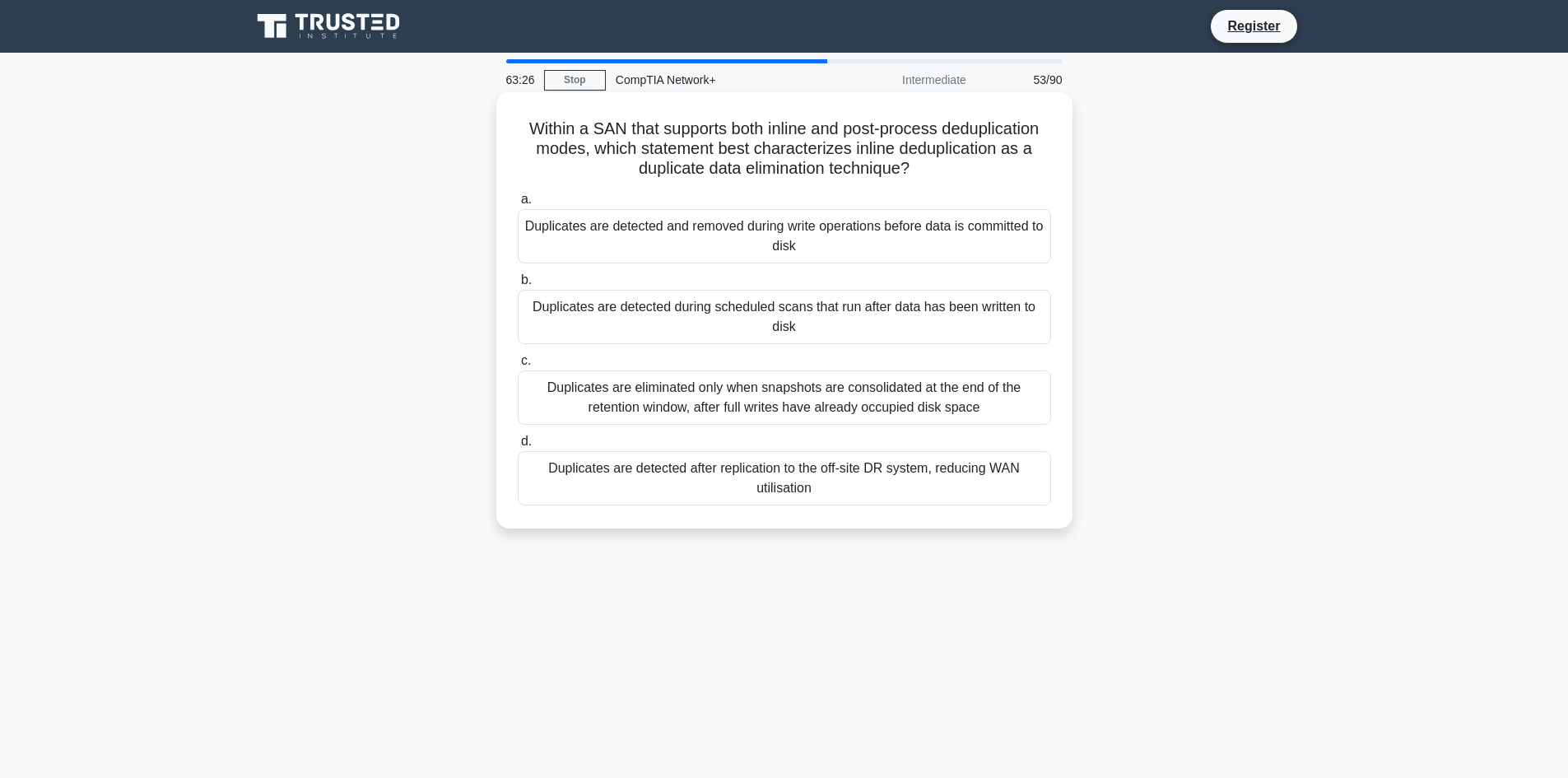
click at [894, 316] on div "Duplicates are detected during scheduled scans that run after data has been wri…" at bounding box center [784, 316] width 533 height 54
click at [518, 285] on input "b. Duplicates are detected during scheduled scans that run after data has been …" at bounding box center [518, 280] width 0 height 10
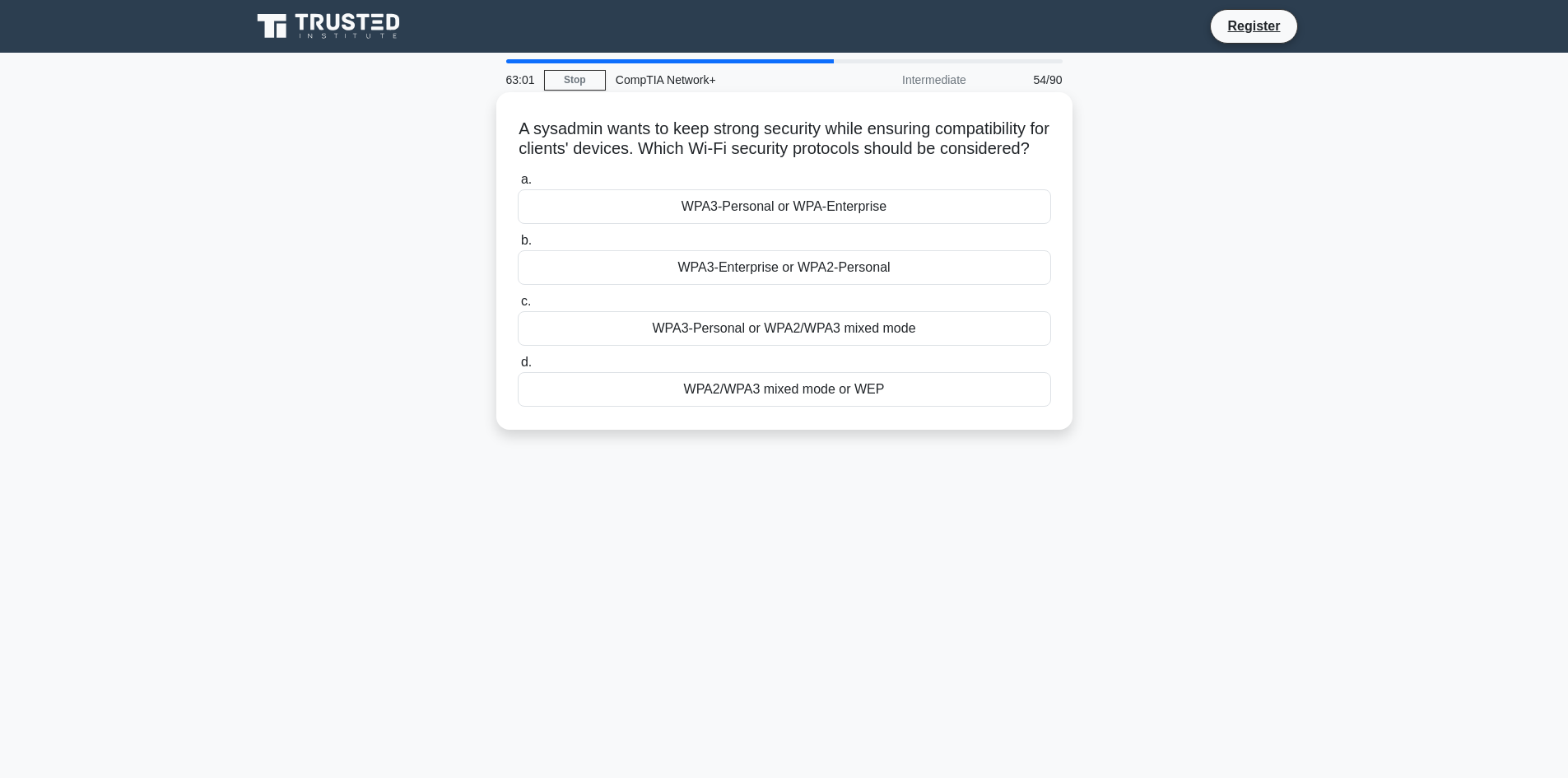
click at [895, 285] on div "WPA3-Enterprise or WPA2-Personal" at bounding box center [784, 268] width 533 height 35
click at [518, 246] on input "b. WPA3-Enterprise or WPA2-Personal" at bounding box center [518, 240] width 0 height 10
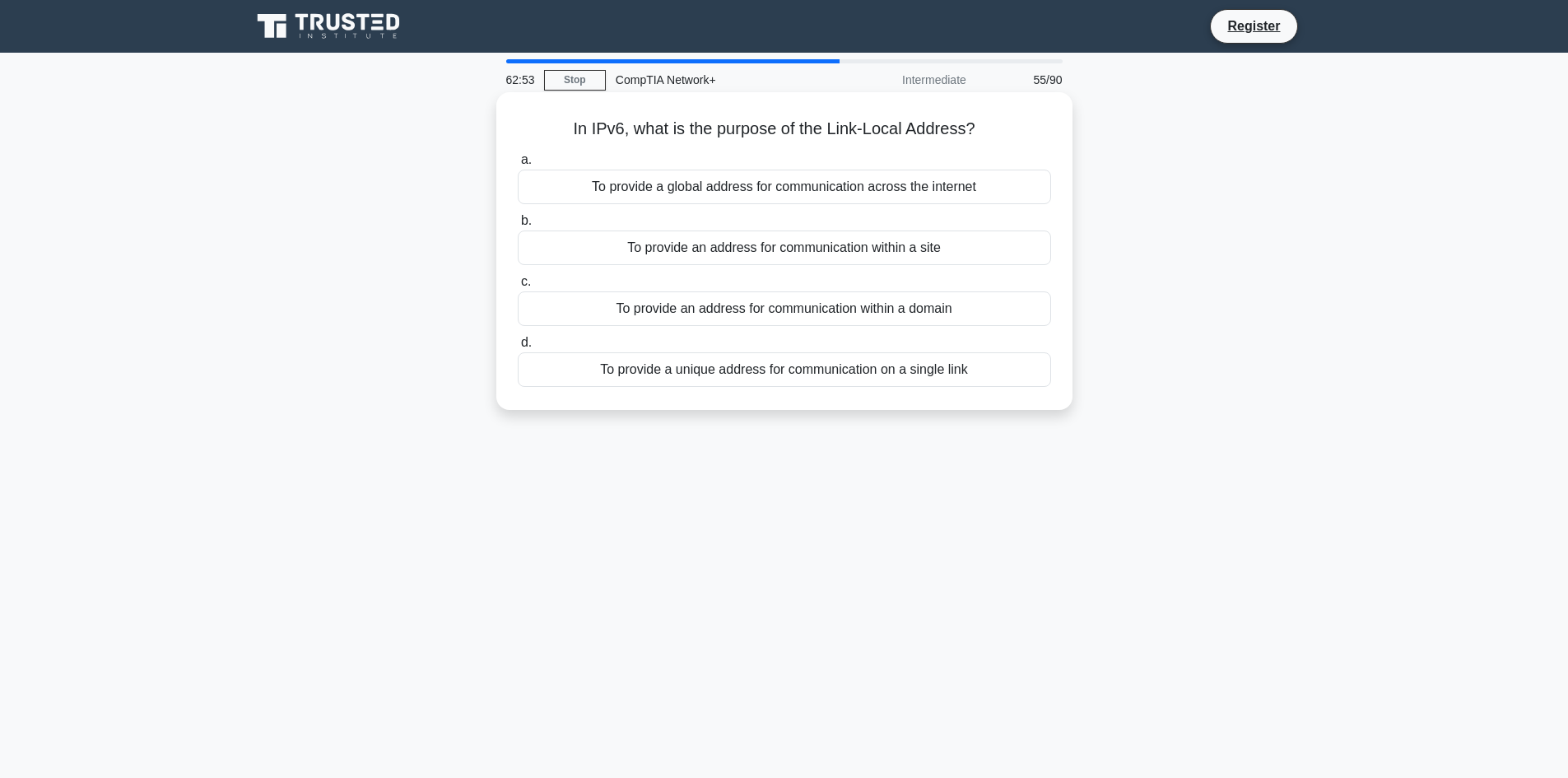
click at [894, 304] on div "To provide an address for communication within a domain" at bounding box center [784, 309] width 533 height 35
click at [518, 287] on input "c. To provide an address for communication within a domain" at bounding box center [518, 282] width 0 height 10
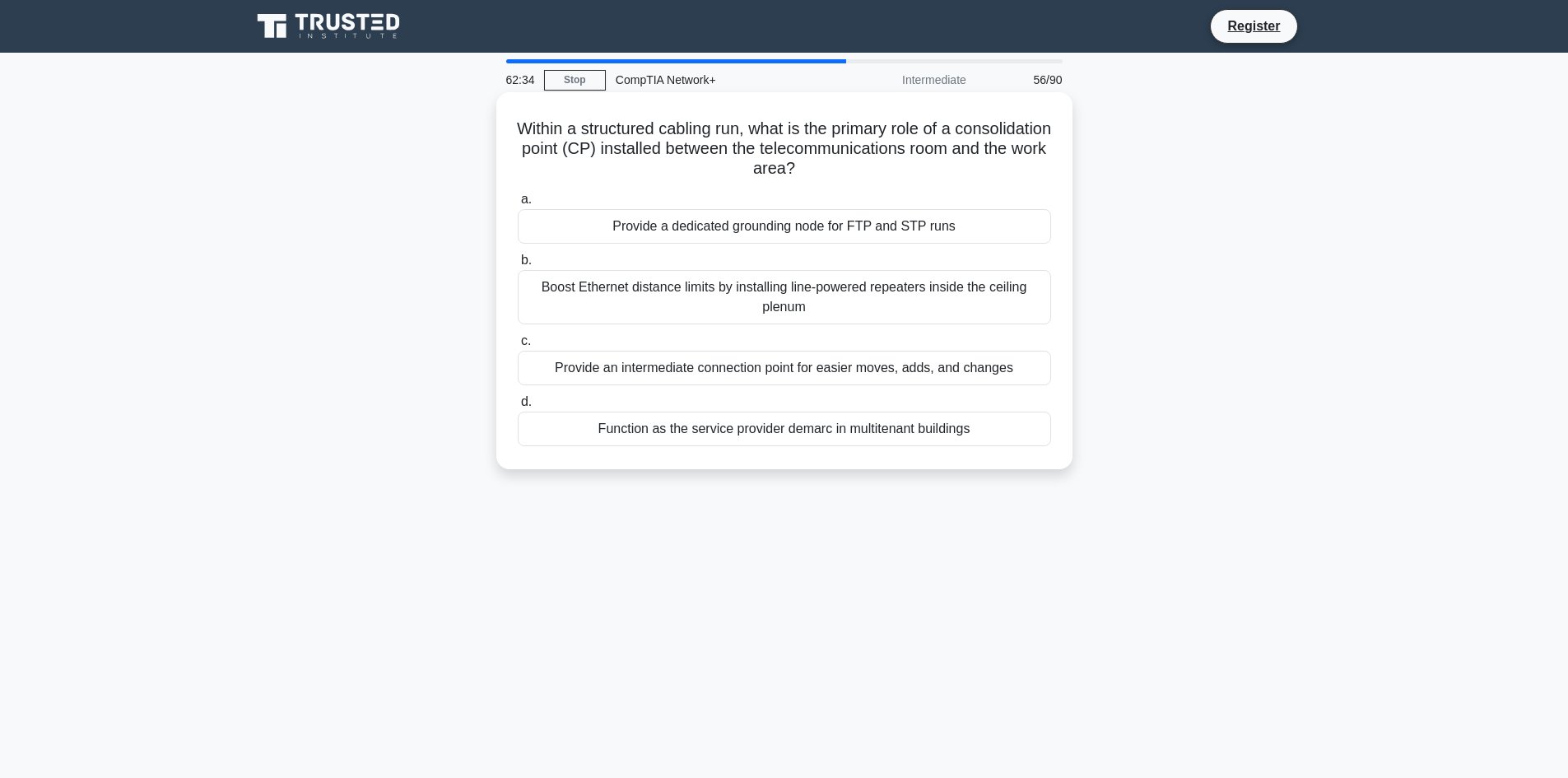
click at [671, 370] on div "Provide an intermediate connection point for easier moves, adds, and changes" at bounding box center [784, 368] width 533 height 35
click at [518, 347] on input "c. Provide an intermediate connection point for easier moves, adds, and changes" at bounding box center [518, 341] width 0 height 10
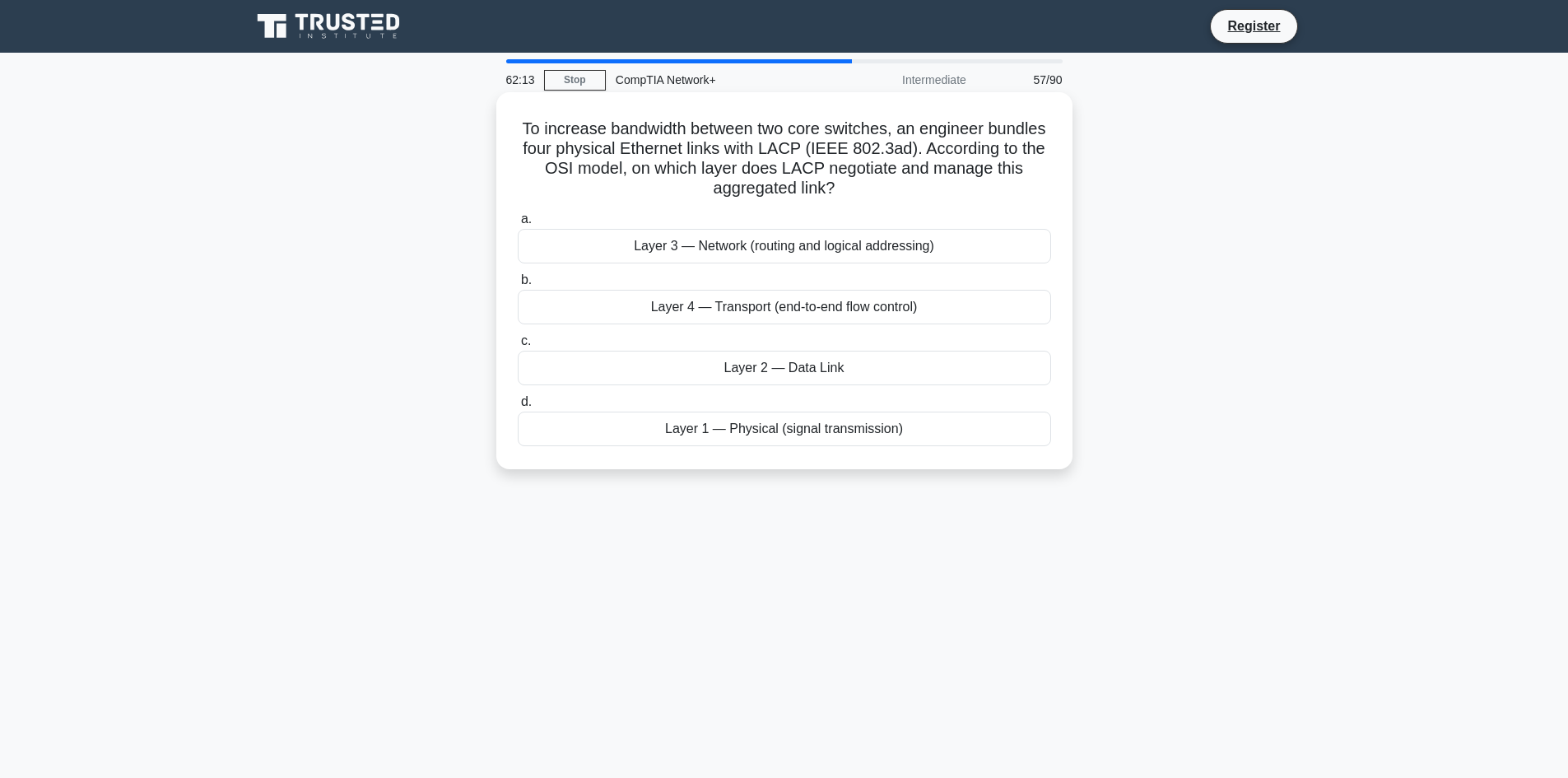
drag, startPoint x: 856, startPoint y: 371, endPoint x: 893, endPoint y: 289, distance: 90.0
click at [866, 348] on label "c. Layer 2 — Data Link" at bounding box center [784, 358] width 533 height 54
click at [941, 242] on div "Layer 3 — Network (routing and logical addressing)" at bounding box center [784, 246] width 533 height 35
click at [518, 225] on input "a. Layer 3 — Network (routing and logical addressing)" at bounding box center [518, 220] width 0 height 10
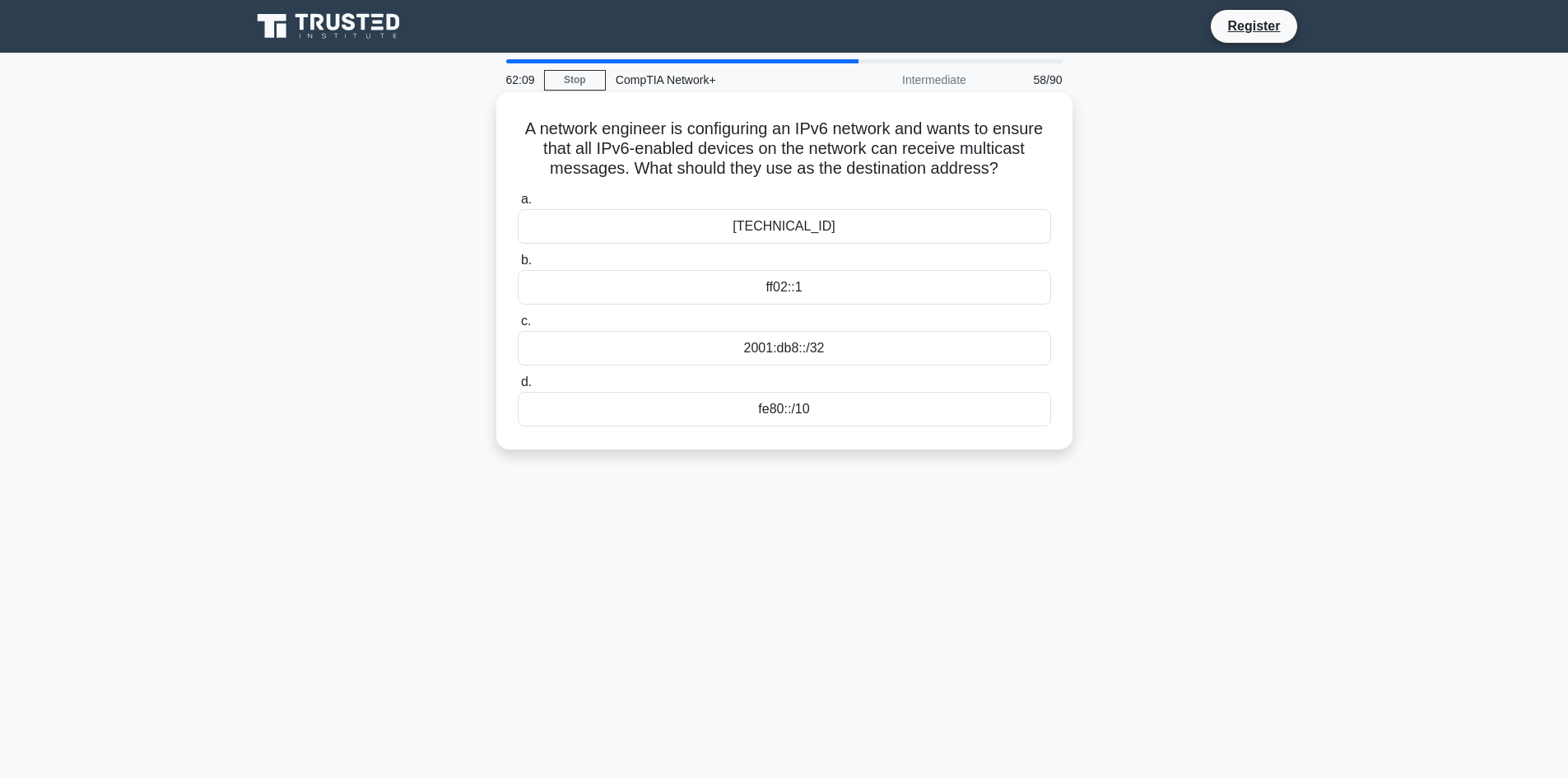
click at [857, 343] on div "2001:db8::/32" at bounding box center [784, 348] width 533 height 35
click at [518, 327] on input "c. [DATE]:db8::/32" at bounding box center [518, 322] width 0 height 10
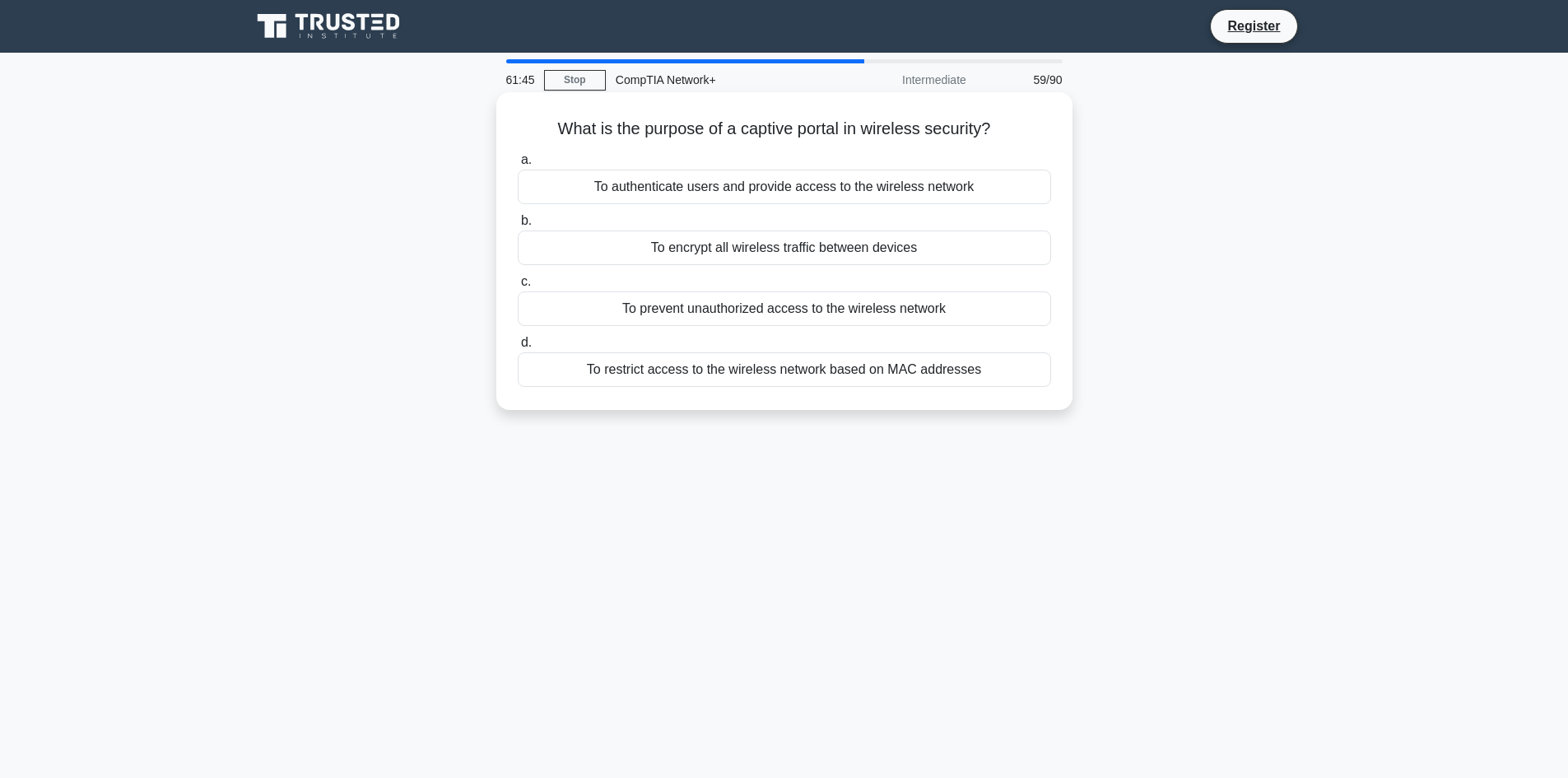
click at [837, 311] on div "To prevent unauthorized access to the wireless network" at bounding box center [784, 309] width 533 height 35
click at [518, 287] on input "c. To prevent unauthorized access to the wireless network" at bounding box center [518, 282] width 0 height 10
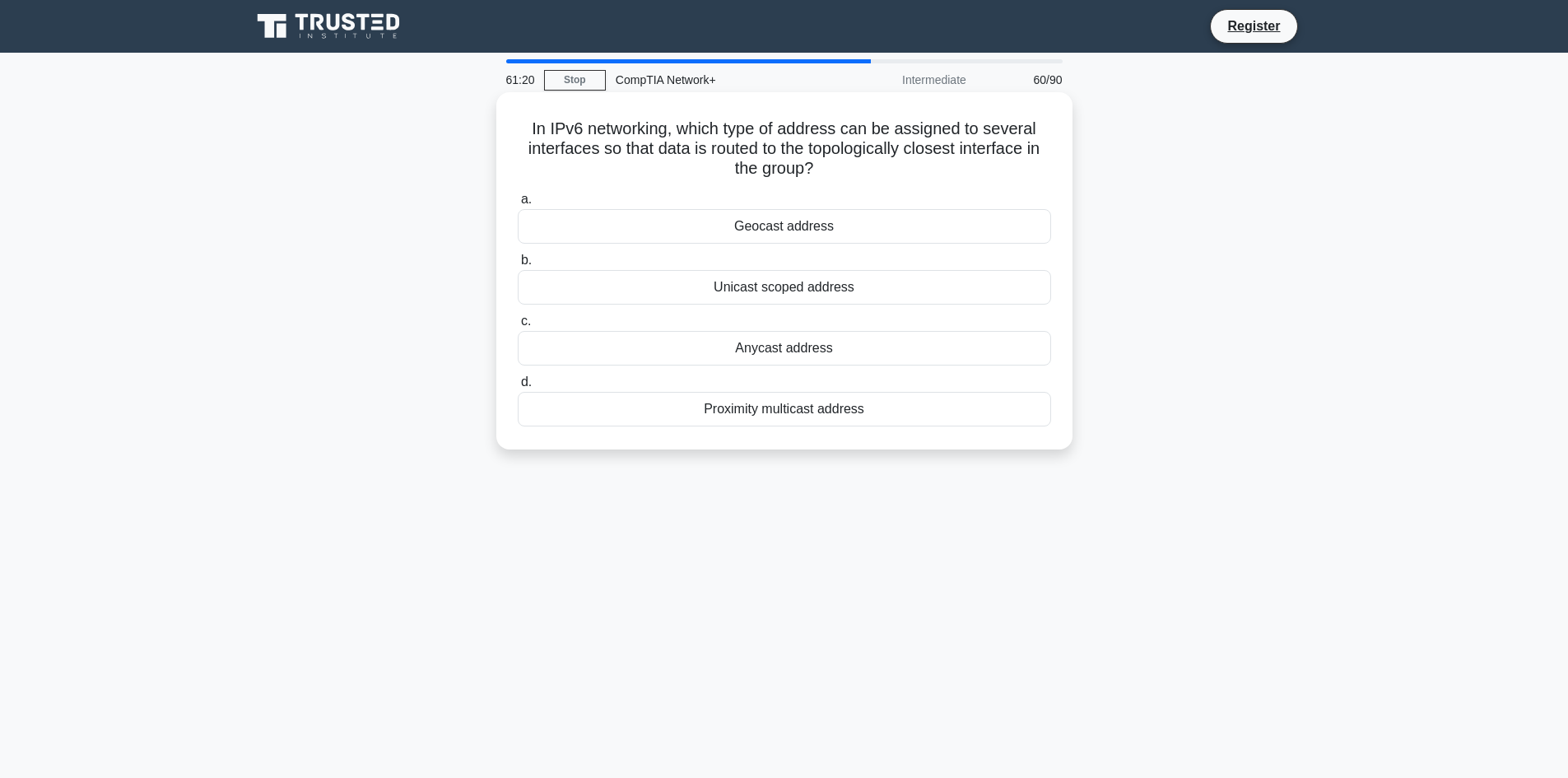
click at [775, 347] on div "Anycast address" at bounding box center [784, 348] width 533 height 35
click at [518, 327] on input "c. Anycast address" at bounding box center [518, 322] width 0 height 10
click at [819, 285] on div "Signature-based intrusion detection" at bounding box center [784, 287] width 533 height 35
click at [518, 266] on input "b. Signature-based intrusion detection" at bounding box center [518, 260] width 0 height 10
click at [845, 411] on div "Accounting-Response" at bounding box center [784, 409] width 533 height 35
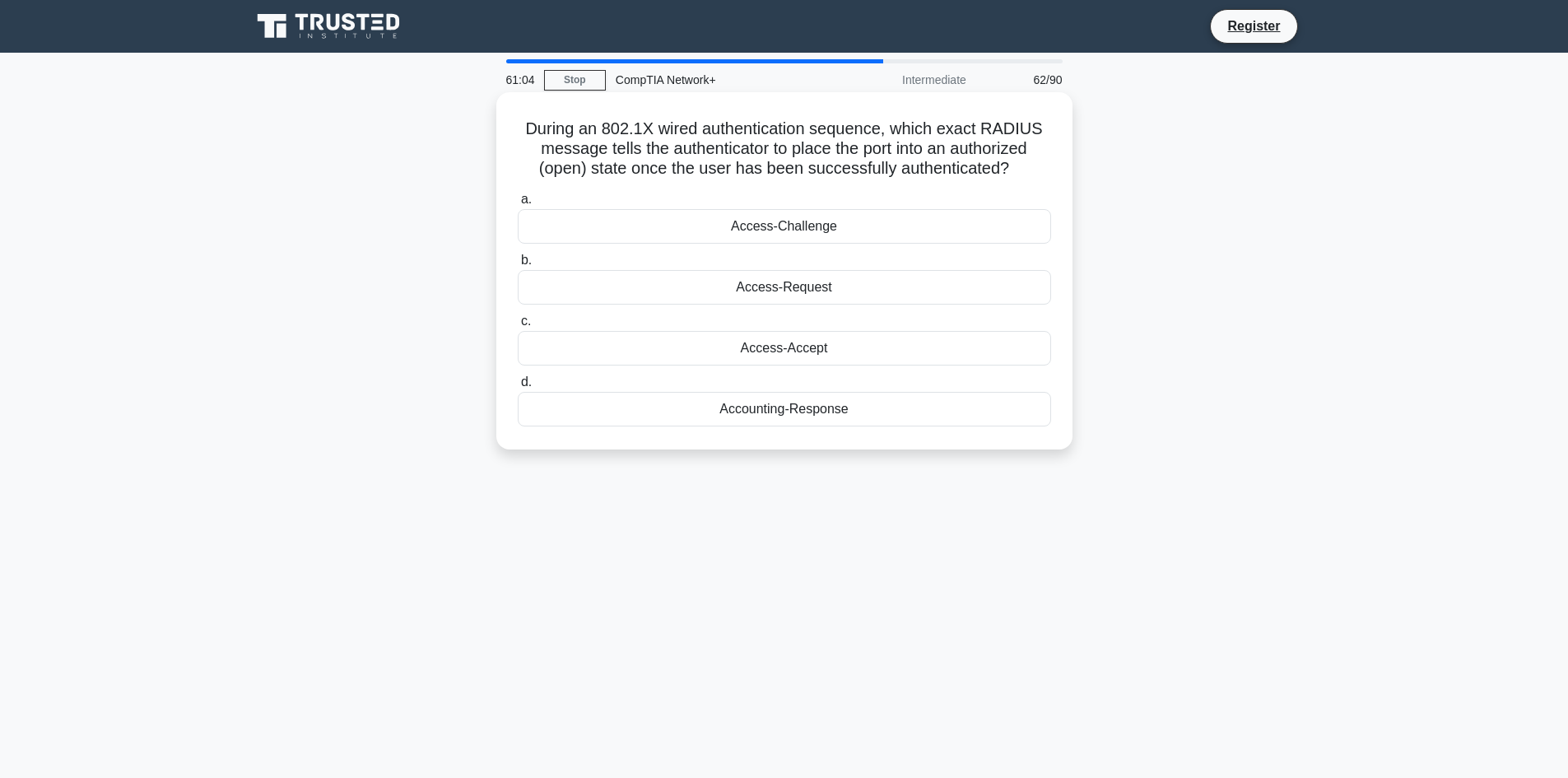
click at [518, 388] on input "d. Accounting-Response" at bounding box center [518, 382] width 0 height 10
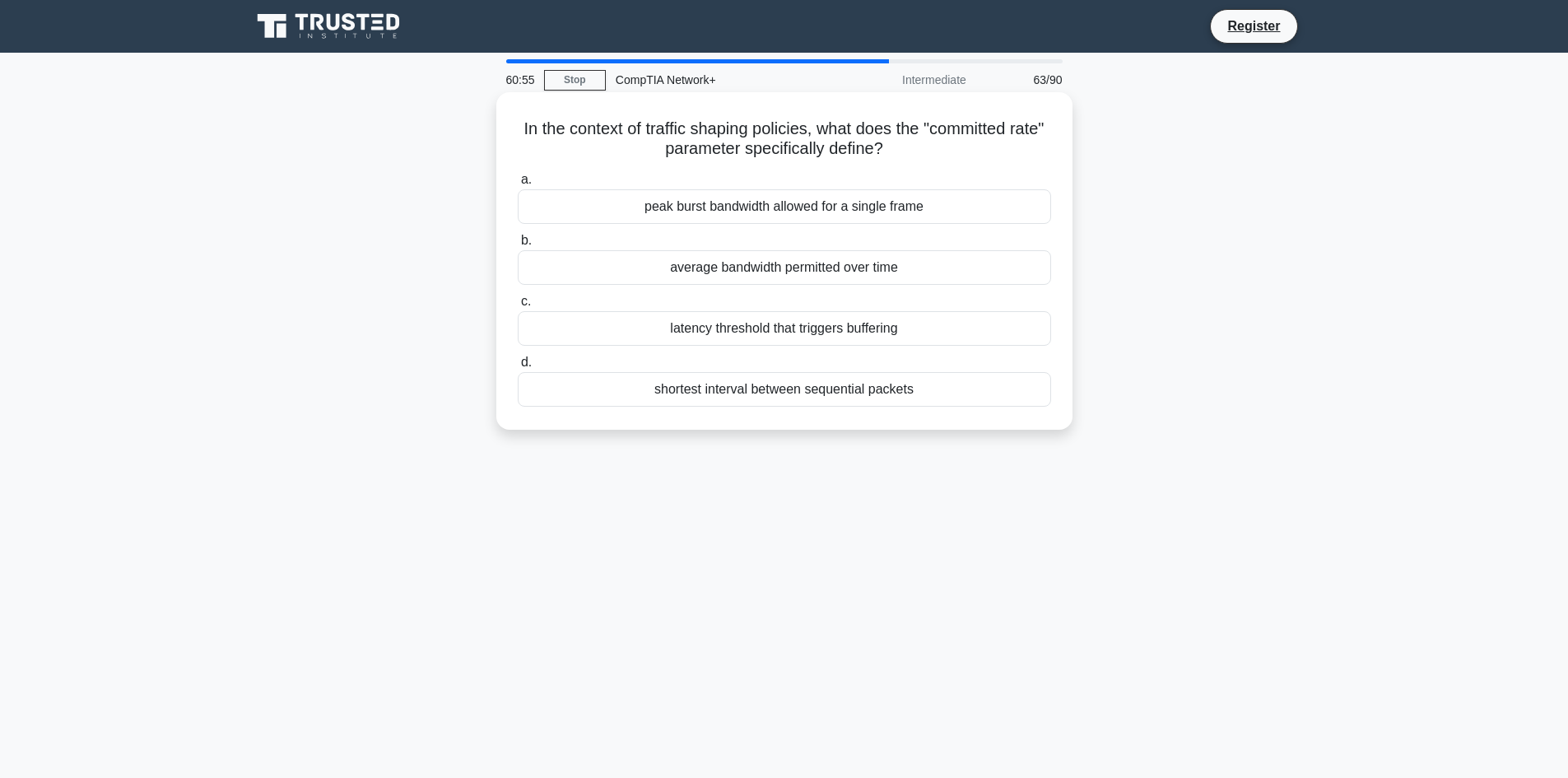
click at [803, 274] on div "average bandwidth permitted over time" at bounding box center [784, 268] width 533 height 35
click at [518, 246] on input "b. average bandwidth permitted over time" at bounding box center [518, 240] width 0 height 10
click at [762, 344] on div "Port-security MAC address tables for every switch port" at bounding box center [784, 328] width 533 height 35
click at [518, 307] on input "c. Port-security MAC address tables for every switch port" at bounding box center [518, 302] width 0 height 10
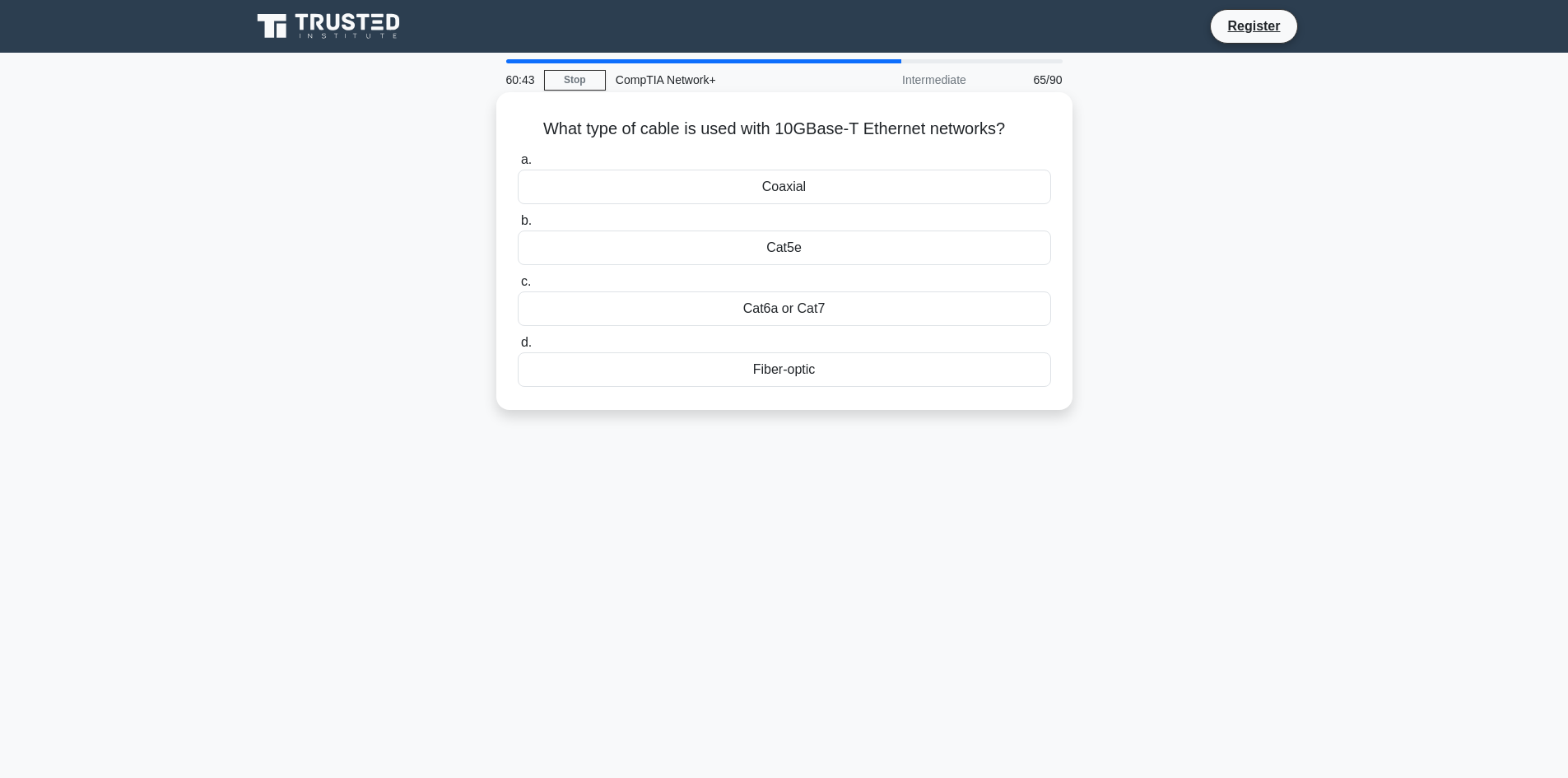
click at [838, 187] on div "Coaxial" at bounding box center [784, 187] width 533 height 35
click at [518, 165] on input "a. Coaxial" at bounding box center [518, 160] width 0 height 10
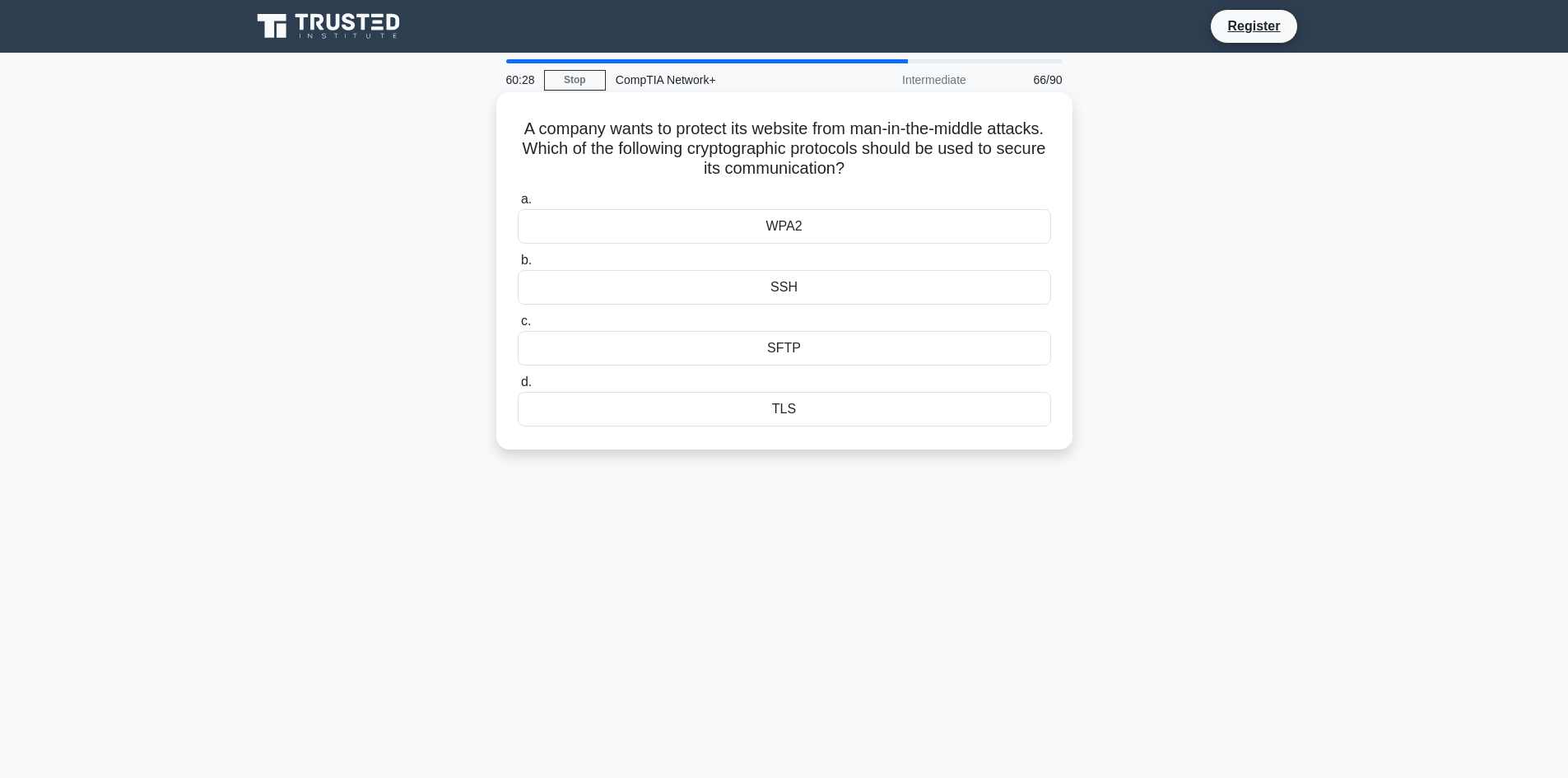
click at [856, 221] on div "WPA2" at bounding box center [784, 226] width 533 height 35
click at [518, 205] on input "a. WPA2" at bounding box center [518, 200] width 0 height 10
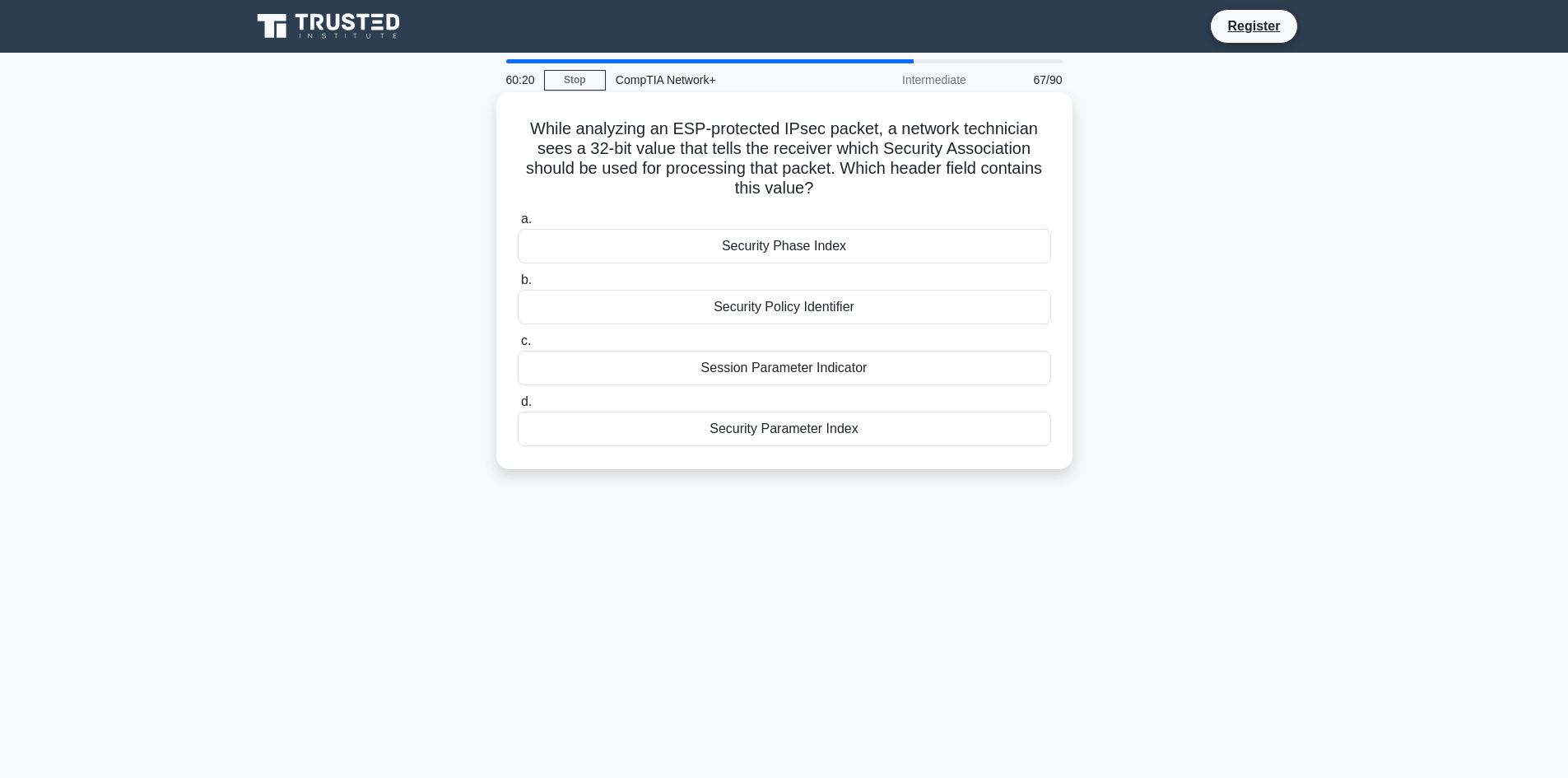
click at [790, 427] on div "Security Parameter Index" at bounding box center [784, 429] width 533 height 35
click at [518, 407] on input "d. Security Parameter Index" at bounding box center [518, 402] width 0 height 10
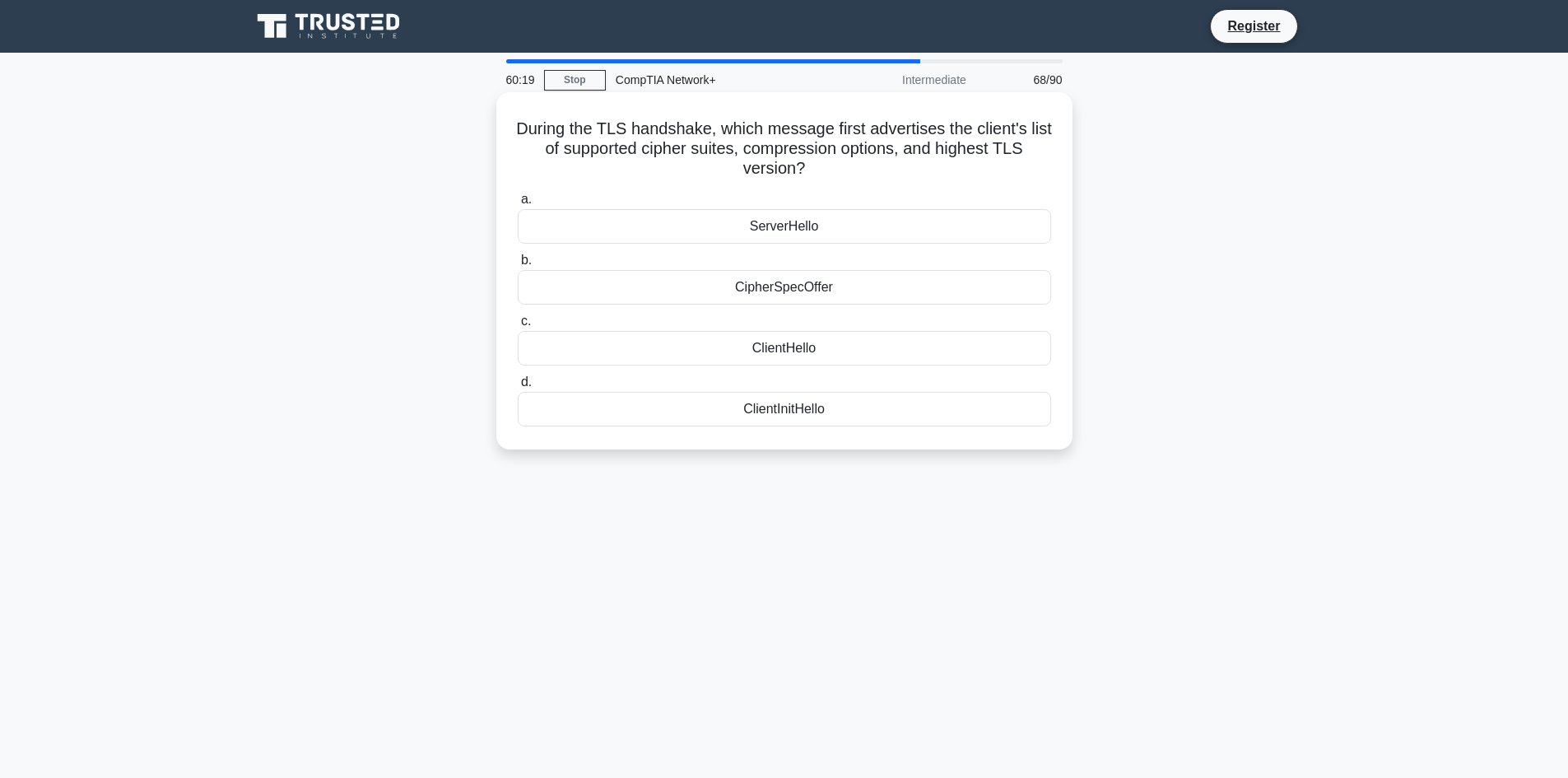
click at [811, 284] on div "CipherSpecOffer" at bounding box center [784, 287] width 533 height 35
click at [518, 266] on input "b. CipherSpecOffer" at bounding box center [518, 260] width 0 height 10
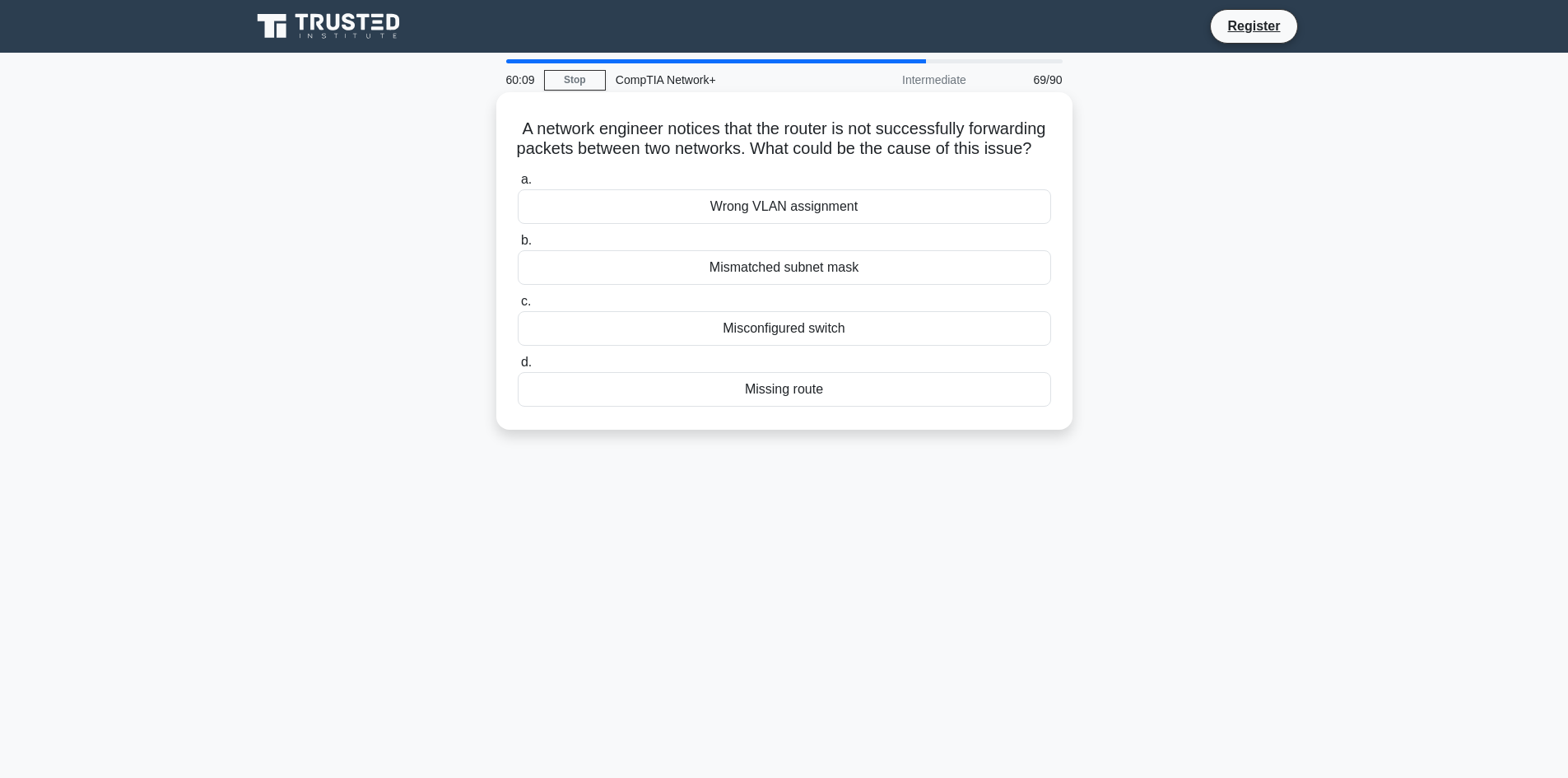
click at [845, 346] on div "Misconfigured switch" at bounding box center [784, 328] width 533 height 35
click at [518, 307] on input "c. Misconfigured switch" at bounding box center [518, 302] width 0 height 10
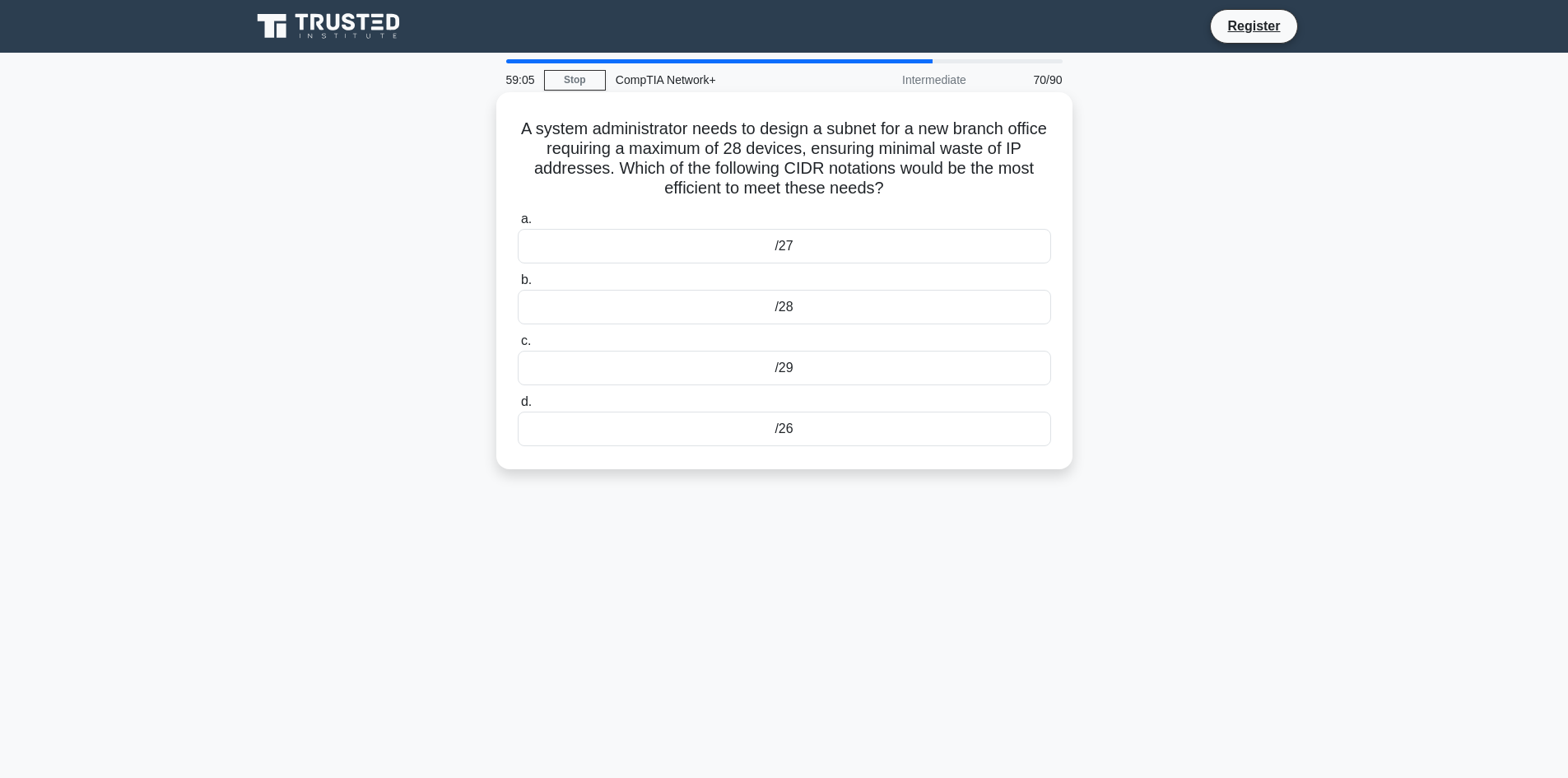
click at [900, 375] on div "/29" at bounding box center [784, 368] width 533 height 35
click at [518, 347] on input "c. /29" at bounding box center [518, 341] width 0 height 10
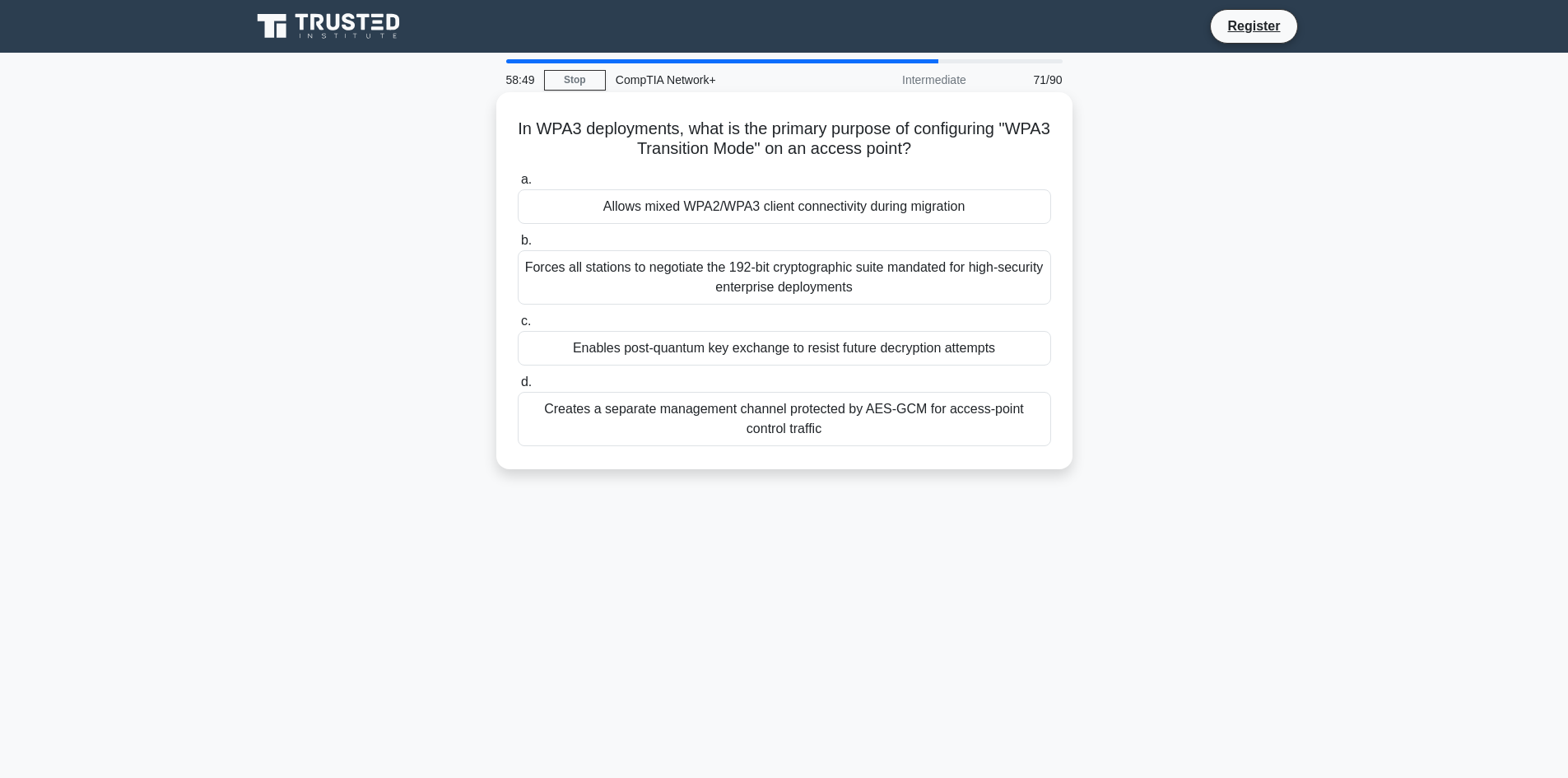
click at [685, 341] on div "Enables post-quantum key exchange to resist future decryption attempts" at bounding box center [784, 348] width 533 height 35
click at [518, 327] on input "c. Enables post-quantum key exchange to resist future decryption attempts" at bounding box center [518, 322] width 0 height 10
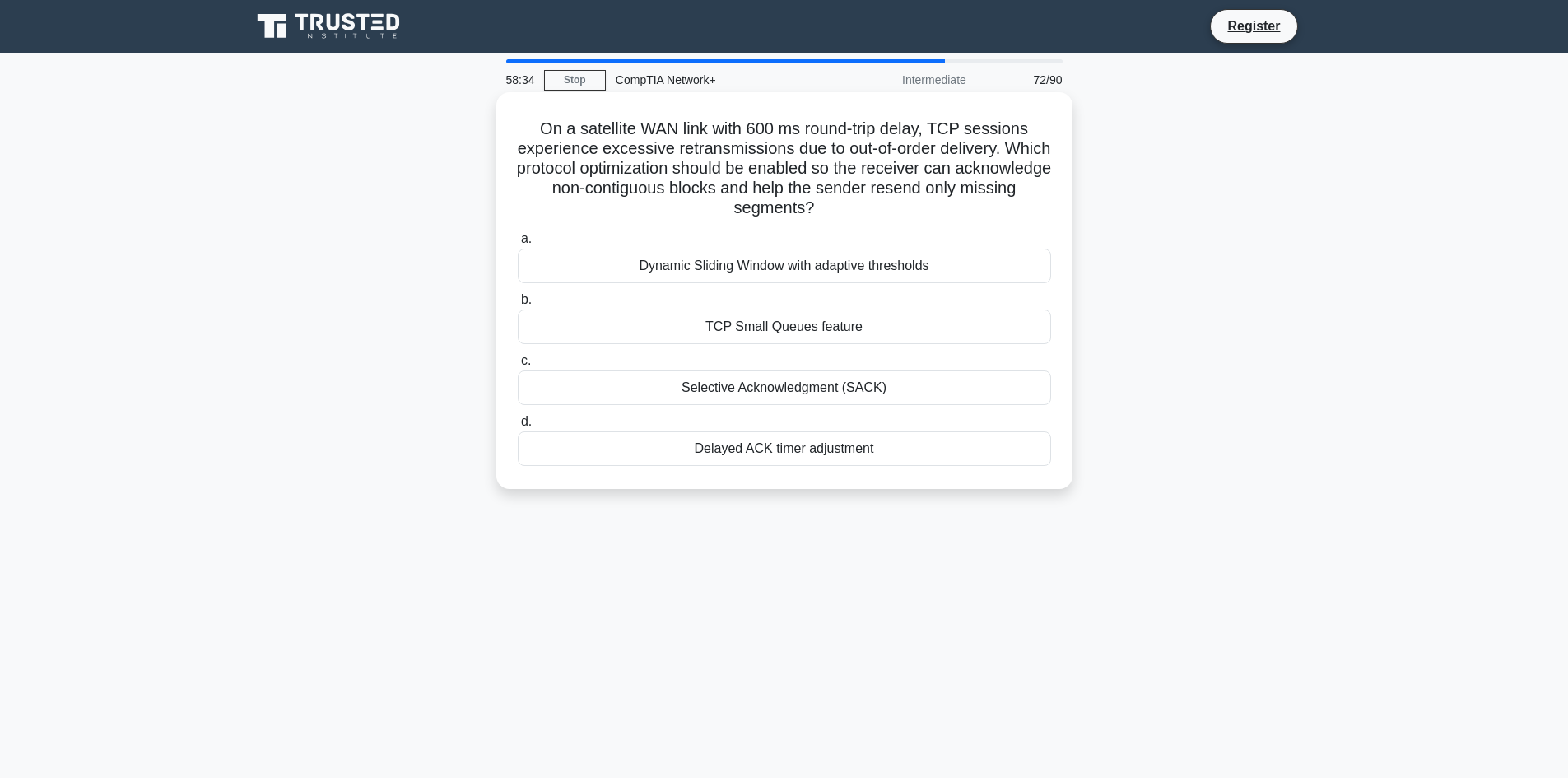
click at [825, 387] on div "Selective Acknowledgment (SACK)" at bounding box center [784, 388] width 533 height 35
click at [518, 367] on input "c. Selective Acknowledgment (SACK)" at bounding box center [518, 360] width 0 height 10
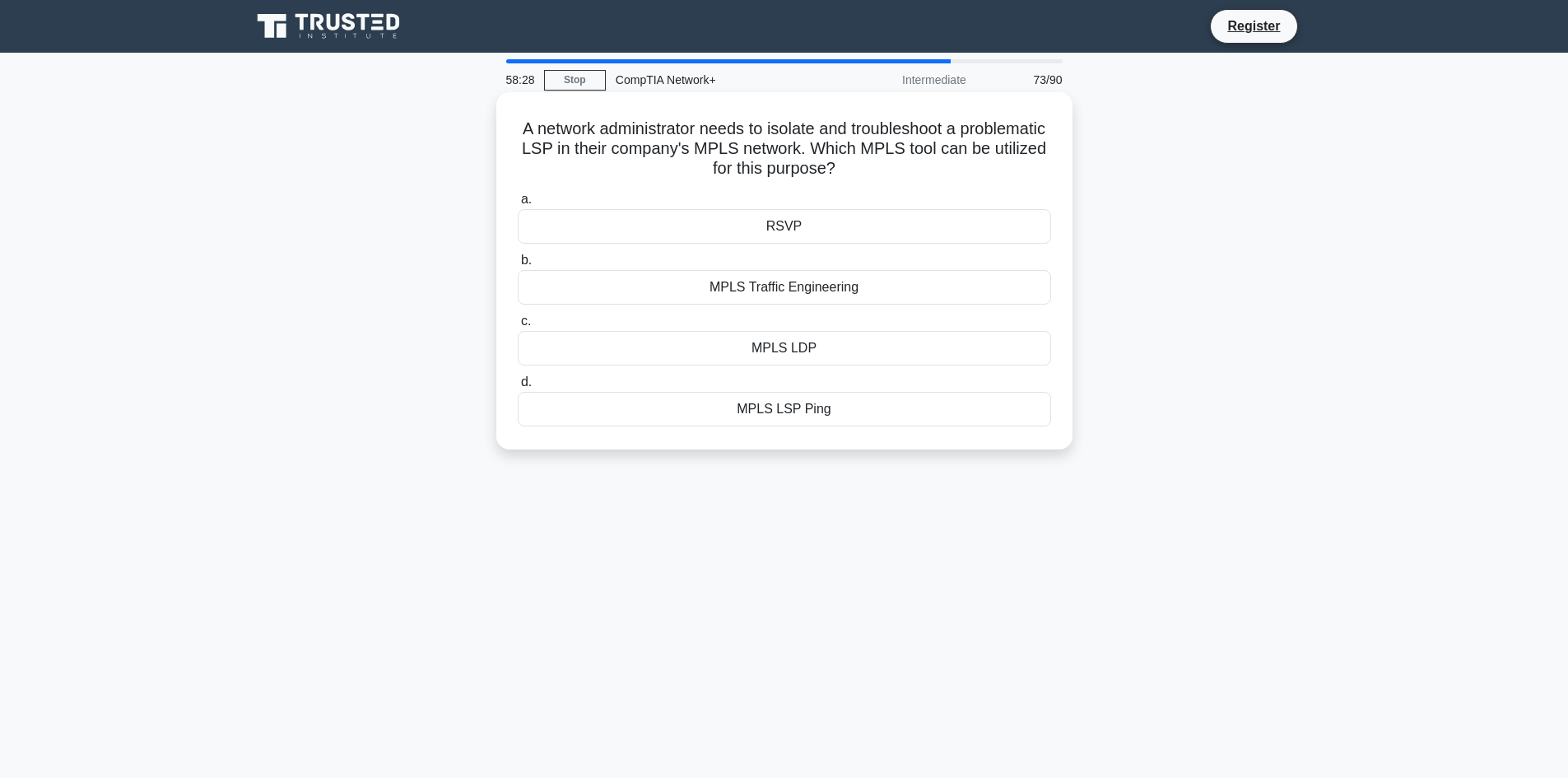
click at [870, 285] on div "MPLS Traffic Engineering" at bounding box center [784, 287] width 533 height 35
click at [518, 266] on input "b. MPLS Traffic Engineering" at bounding box center [518, 260] width 0 height 10
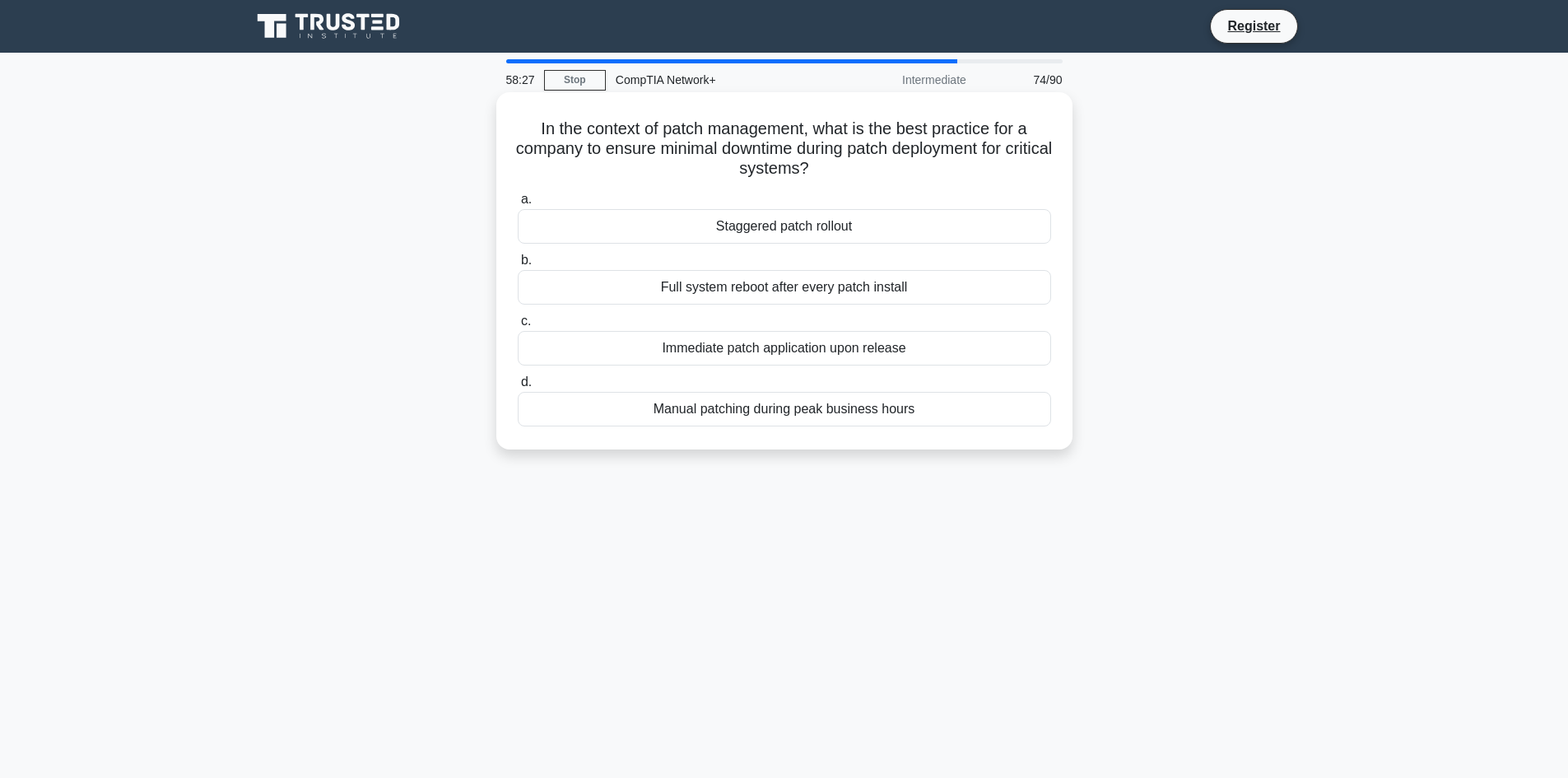
click at [862, 356] on div "Immediate patch application upon release" at bounding box center [784, 348] width 533 height 35
click at [518, 327] on input "c. Immediate patch application upon release" at bounding box center [518, 322] width 0 height 10
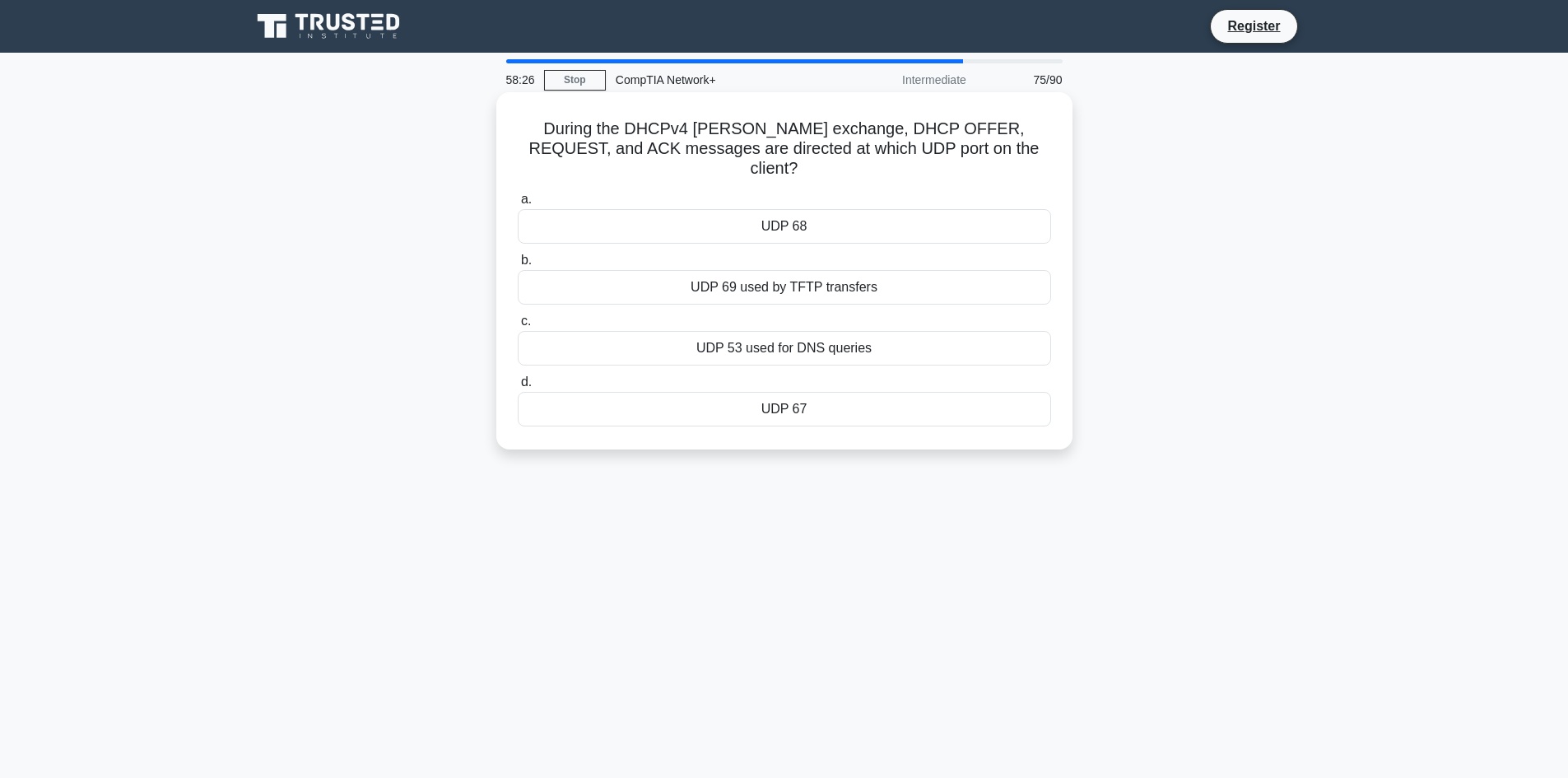
click at [856, 272] on div "UDP 69 used by TFTP transfers" at bounding box center [784, 287] width 533 height 35
click at [518, 266] on input "b. UDP 69 used by TFTP transfers" at bounding box center [518, 260] width 0 height 10
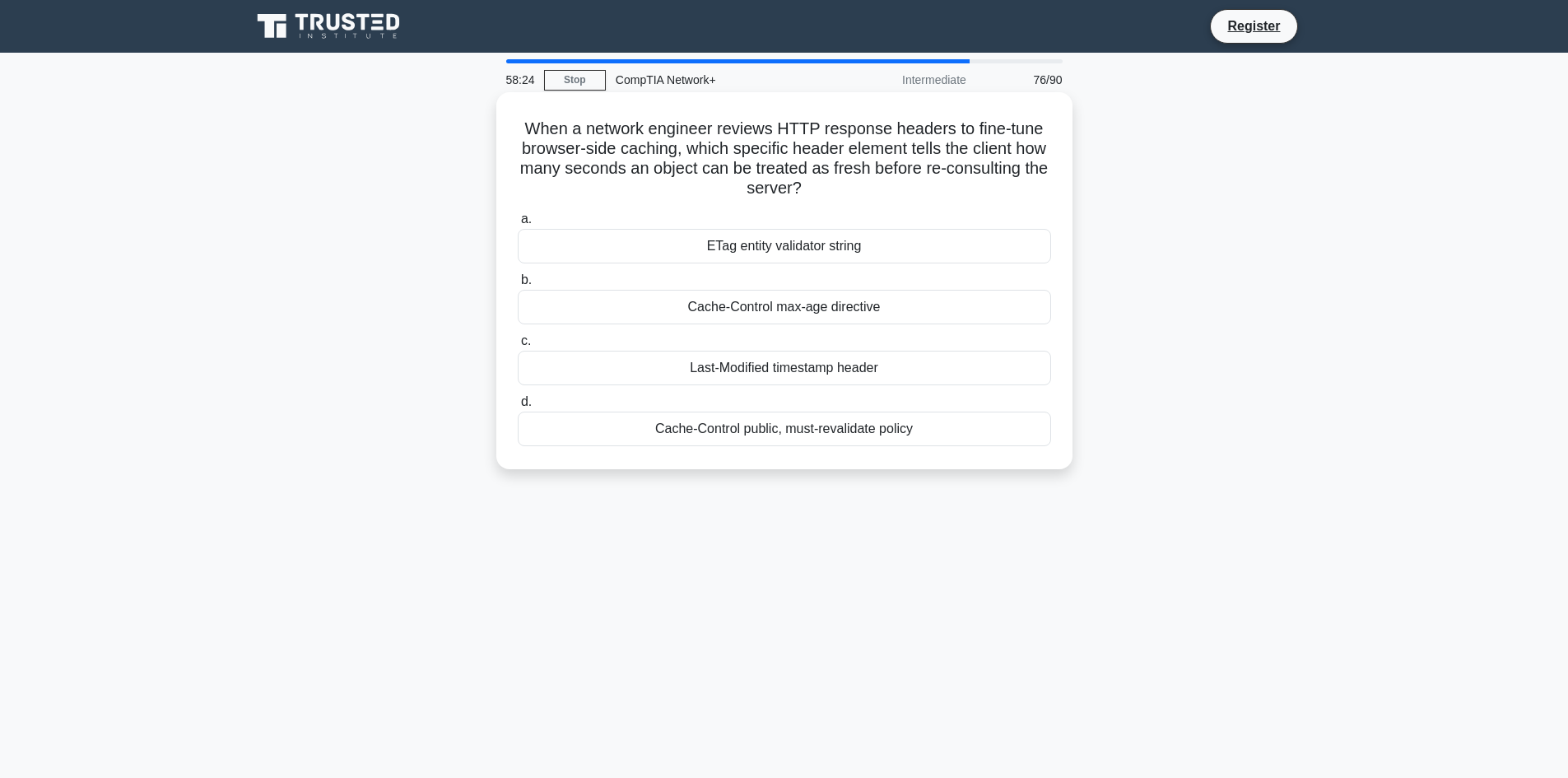
click at [944, 367] on div "Last-Modified timestamp header" at bounding box center [784, 368] width 533 height 35
click at [518, 347] on input "c. Last-Modified timestamp header" at bounding box center [518, 341] width 0 height 10
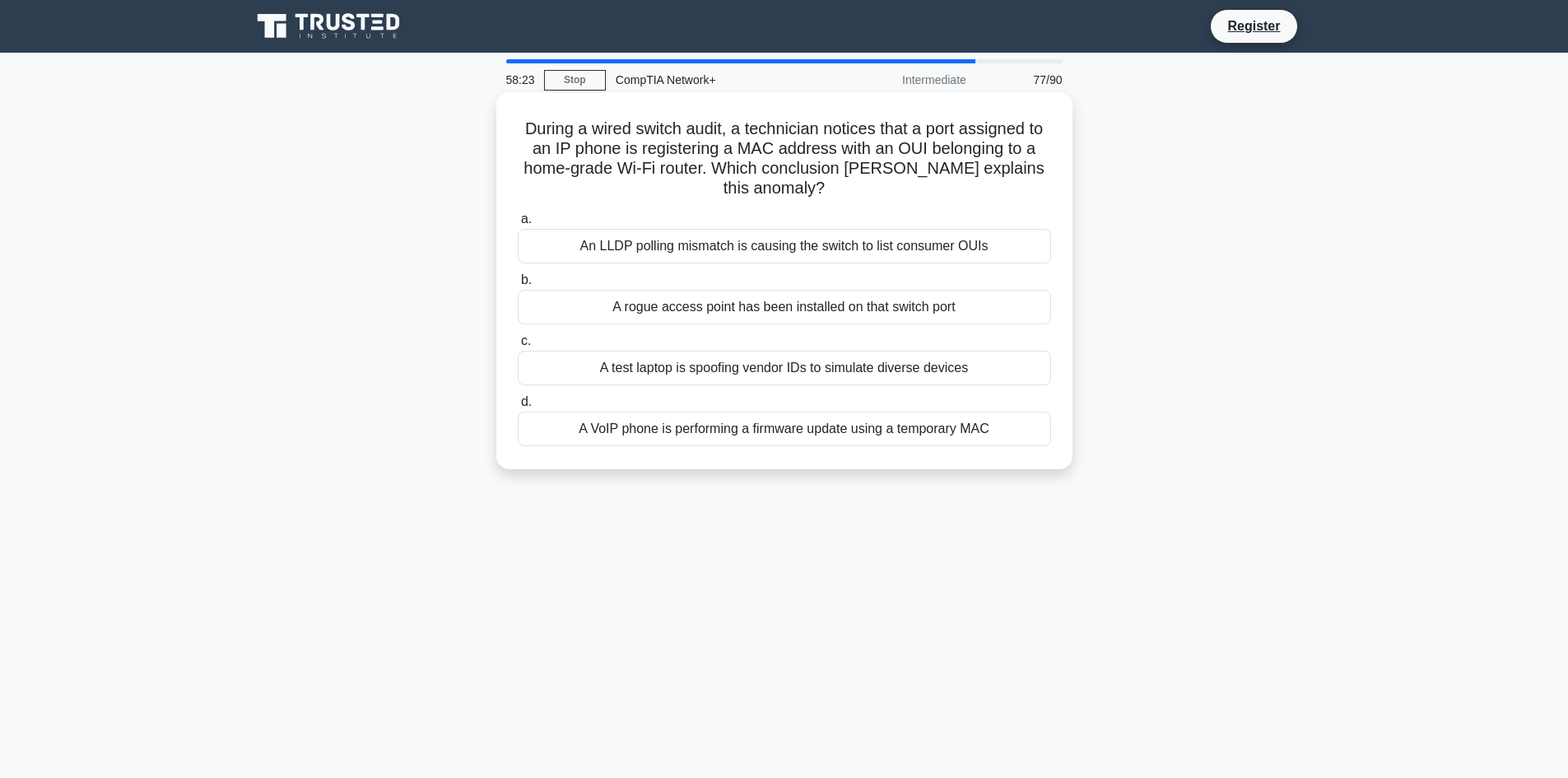
click at [732, 433] on div "A VoIP phone is performing a firmware update using a temporary MAC" at bounding box center [784, 429] width 533 height 35
click at [518, 407] on input "d. A VoIP phone is performing a firmware update using a temporary MAC" at bounding box center [518, 402] width 0 height 10
click at [790, 246] on div "Implementing SNMP monitoring to analyze traffic flow" at bounding box center [784, 246] width 533 height 35
click at [518, 225] on input "a. Implementing SNMP monitoring to analyze traffic flow" at bounding box center [518, 220] width 0 height 10
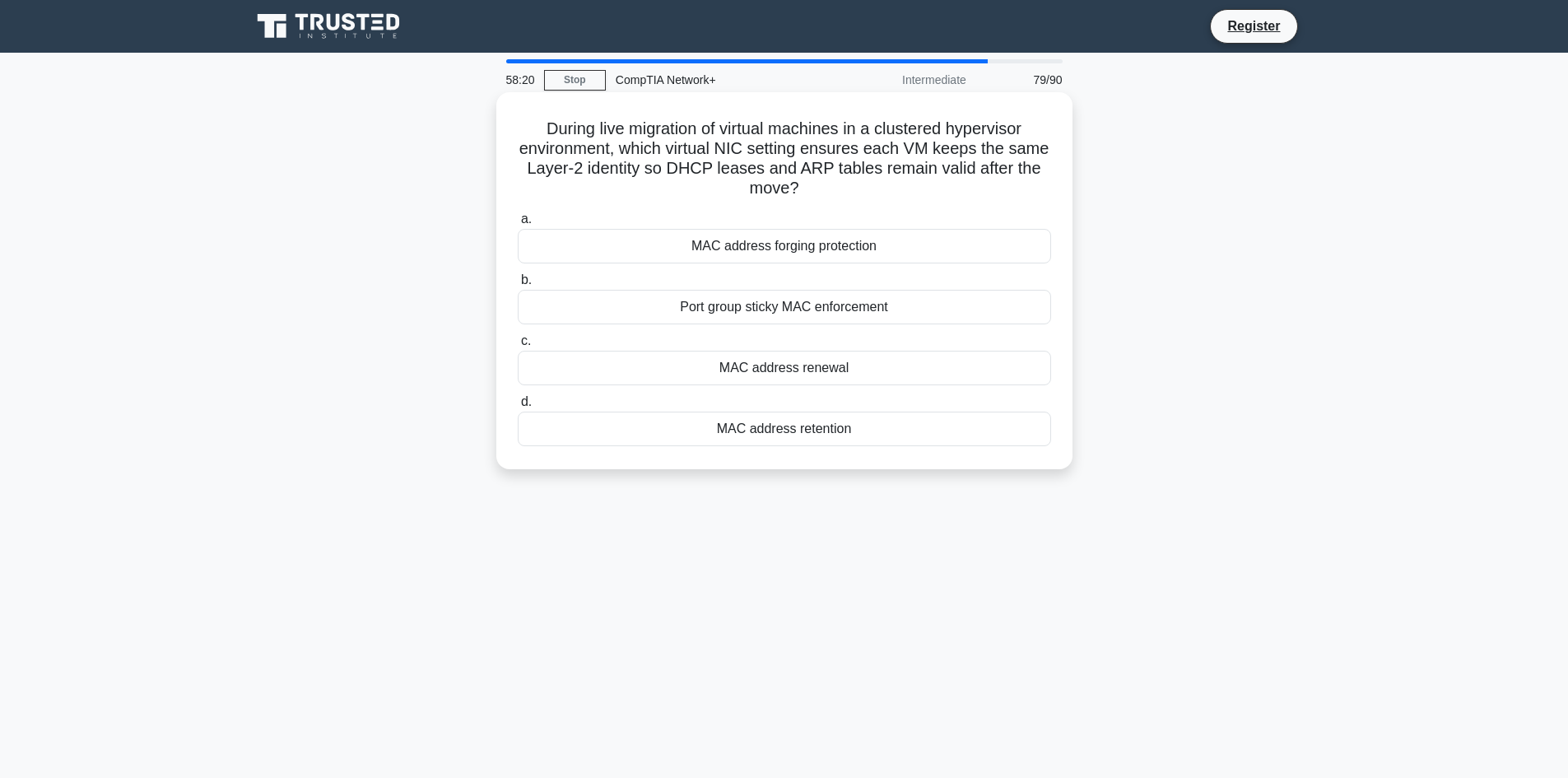
click at [825, 310] on div "Port group sticky MAC enforcement" at bounding box center [784, 307] width 533 height 35
click at [518, 285] on input "b. Port group sticky MAC enforcement" at bounding box center [518, 280] width 0 height 10
click at [776, 374] on div "SNMPv2c public community" at bounding box center [784, 368] width 533 height 35
click at [518, 347] on input "c. SNMPv2c public community" at bounding box center [518, 341] width 0 height 10
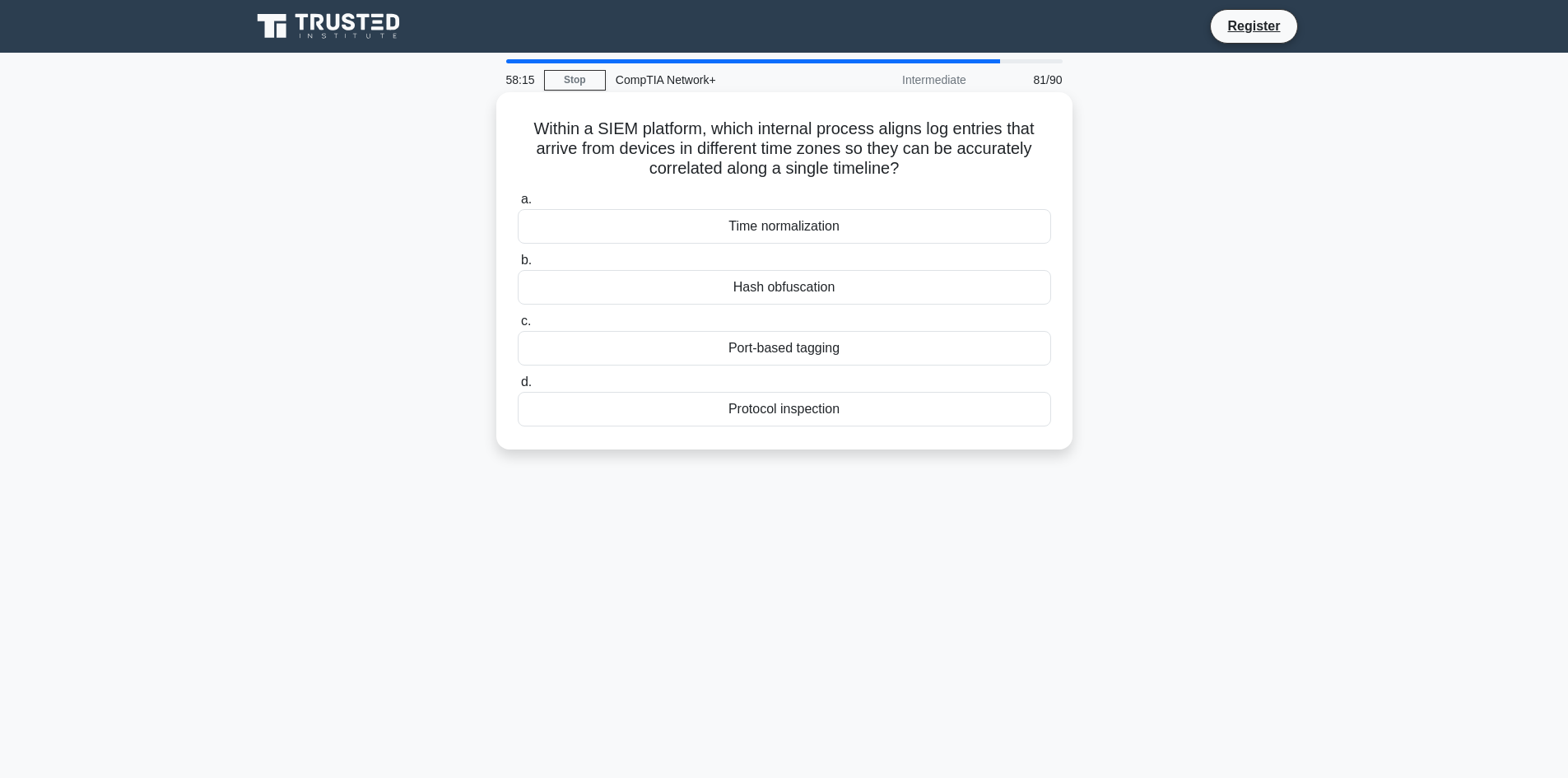
click at [832, 287] on div "Hash obfuscation" at bounding box center [784, 287] width 533 height 35
click at [518, 266] on input "b. Hash obfuscation" at bounding box center [518, 260] width 0 height 10
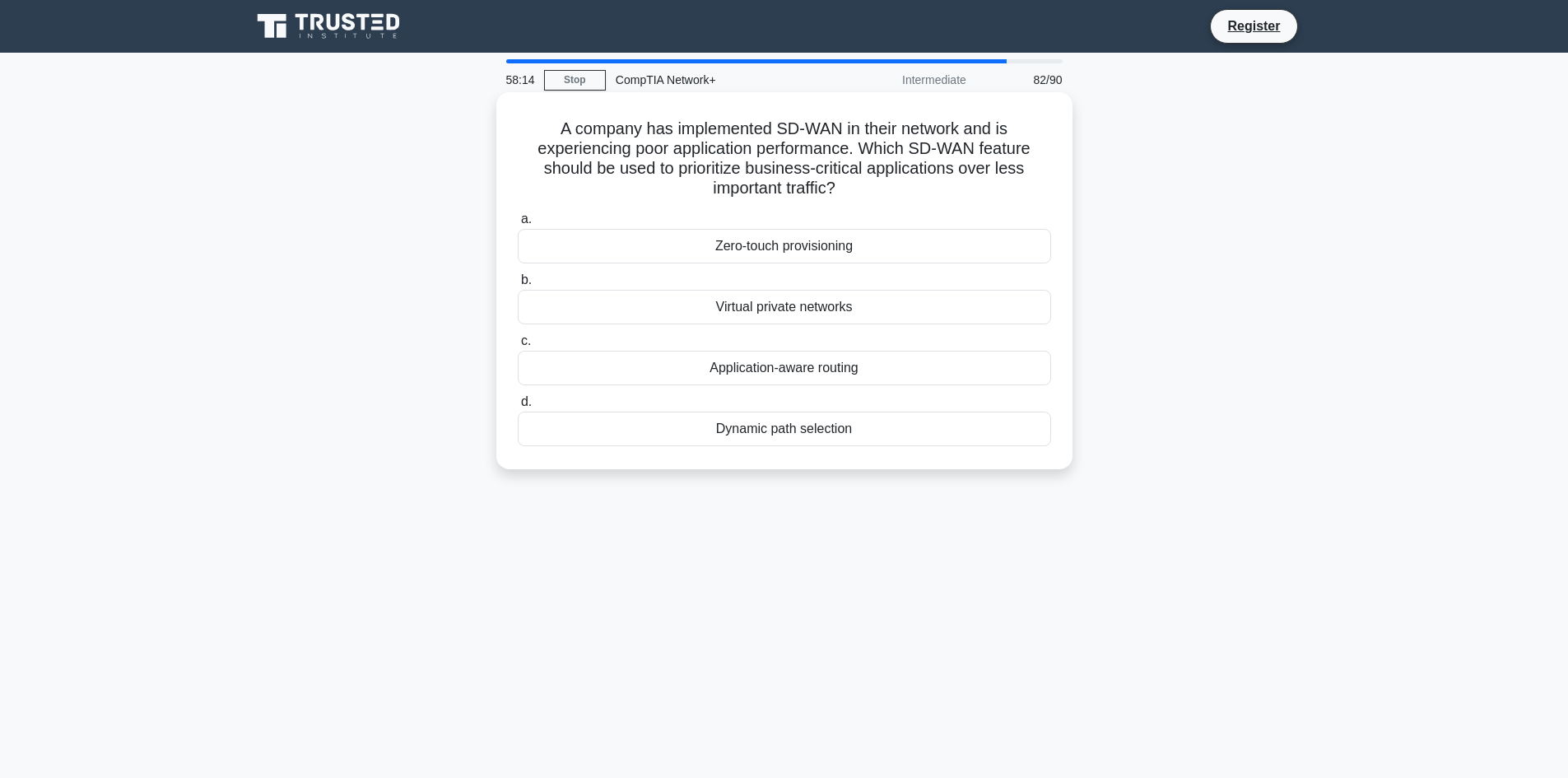
click at [806, 313] on div "Virtual private networks" at bounding box center [784, 307] width 533 height 35
click at [518, 285] on input "b. Virtual private networks" at bounding box center [518, 280] width 0 height 10
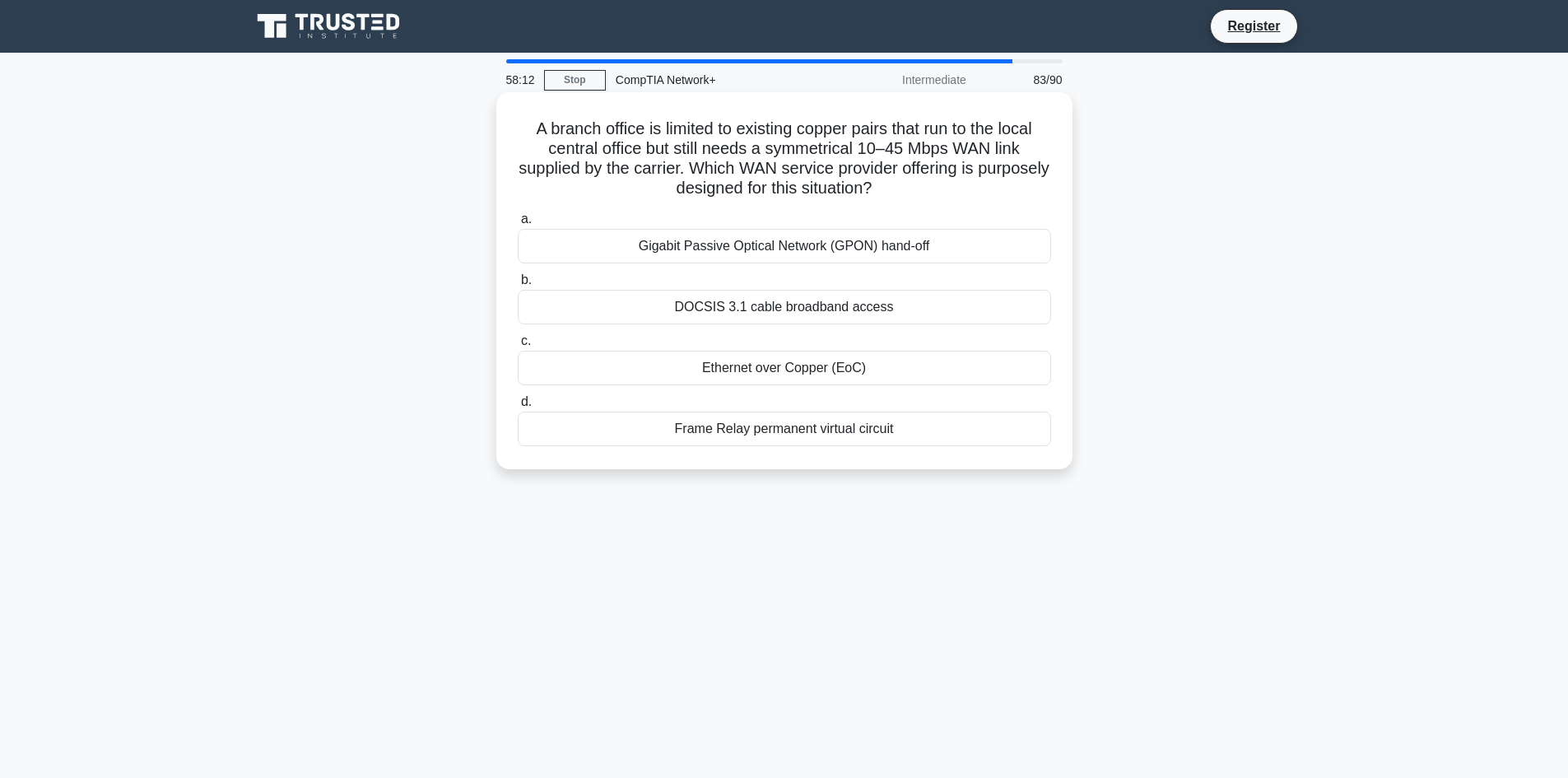
click at [825, 303] on div "DOCSIS 3.1 cable broadband access" at bounding box center [784, 307] width 533 height 35
click at [518, 285] on input "b. DOCSIS 3.1 cable broadband access" at bounding box center [518, 280] width 0 height 10
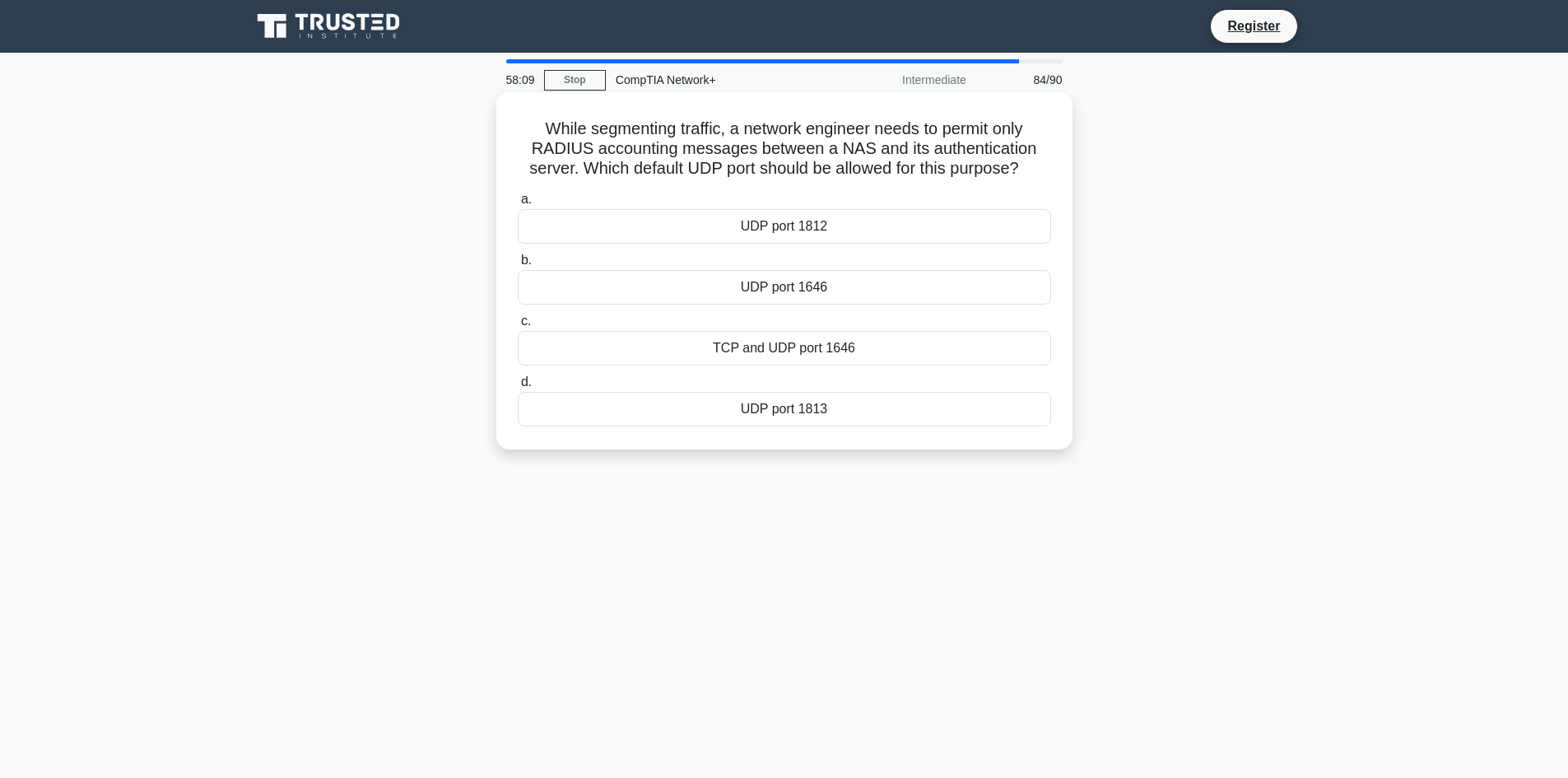
click at [821, 352] on div "TCP and UDP port 1646" at bounding box center [784, 348] width 533 height 35
click at [518, 327] on input "c. TCP and UDP port 1646" at bounding box center [518, 322] width 0 height 10
click at [829, 304] on div "Client-side deduplication" at bounding box center [784, 287] width 533 height 35
click at [518, 266] on input "b. Client-side deduplication" at bounding box center [518, 260] width 0 height 10
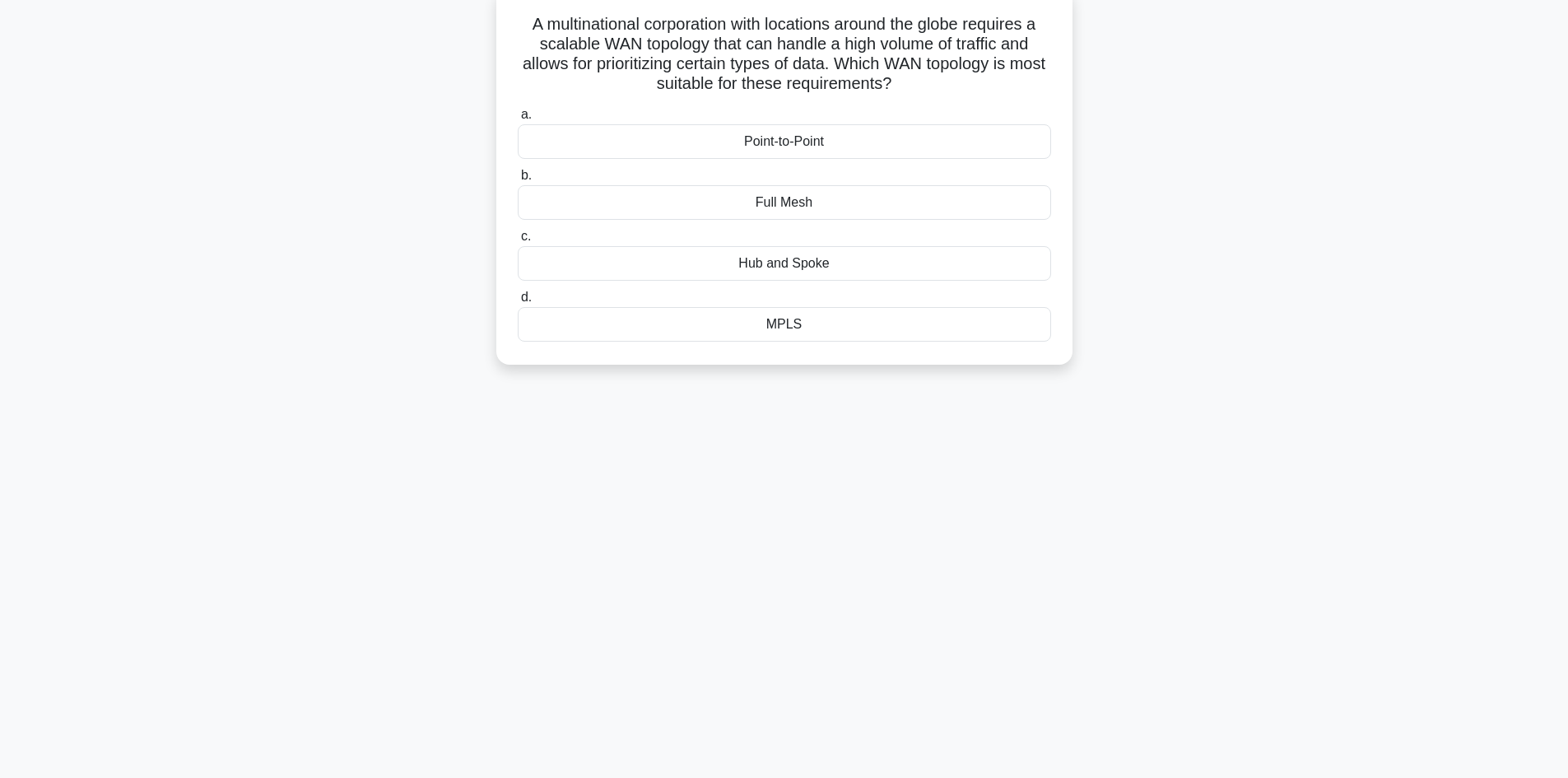
scroll to position [112, 0]
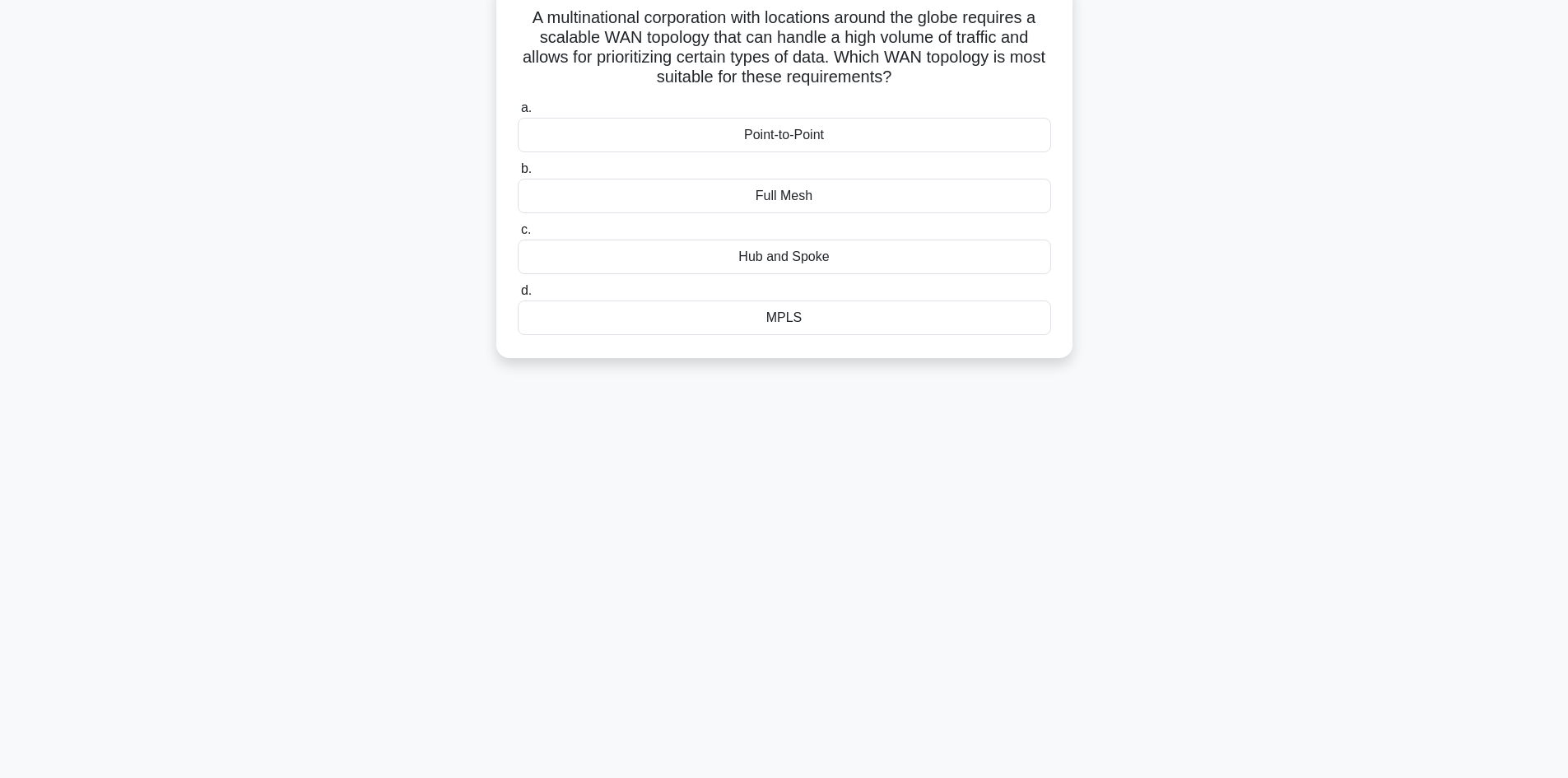
click at [762, 209] on div "Full Mesh" at bounding box center [784, 196] width 533 height 35
click at [518, 175] on input "b. Full Mesh" at bounding box center [518, 169] width 0 height 10
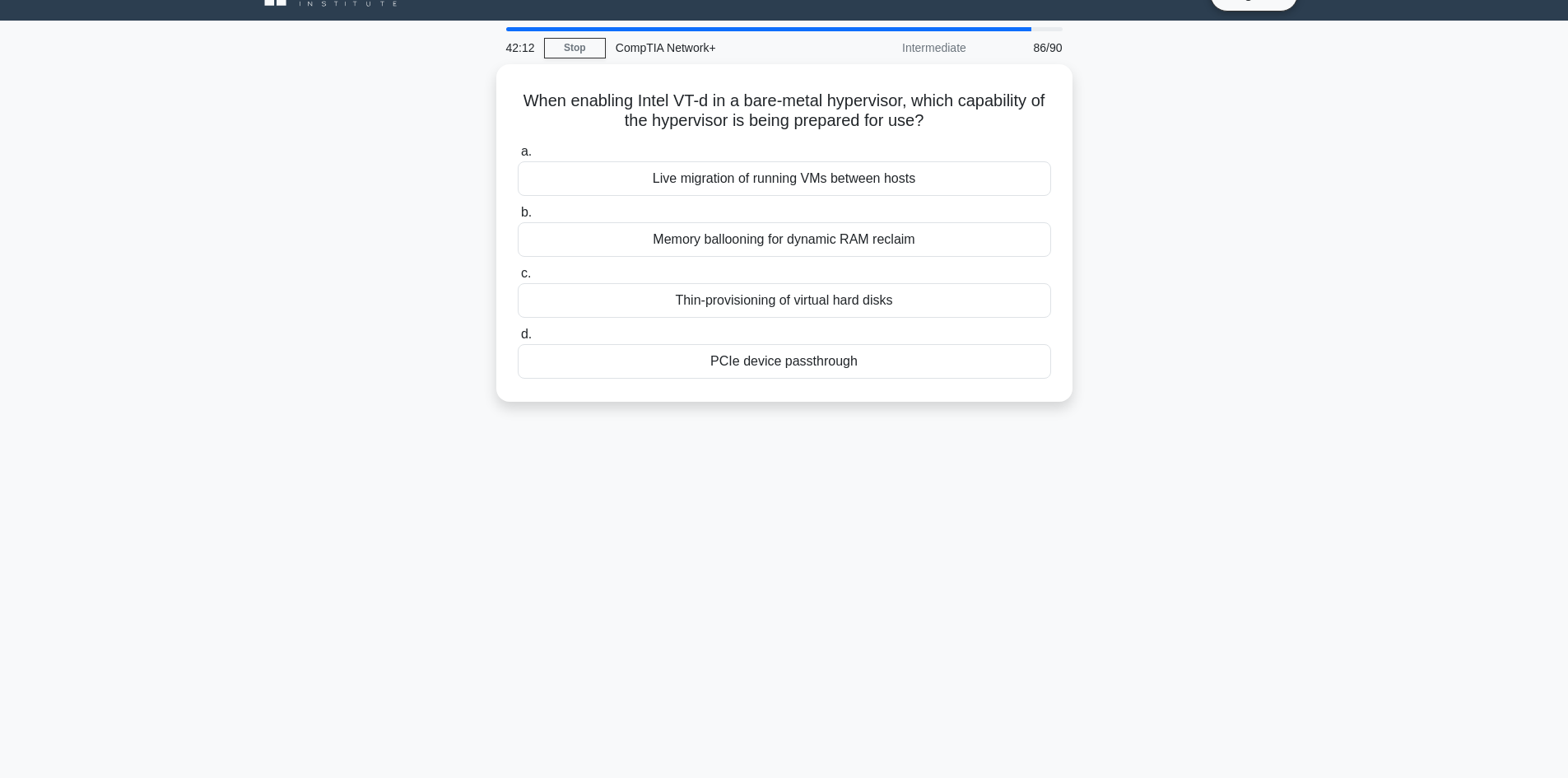
scroll to position [0, 0]
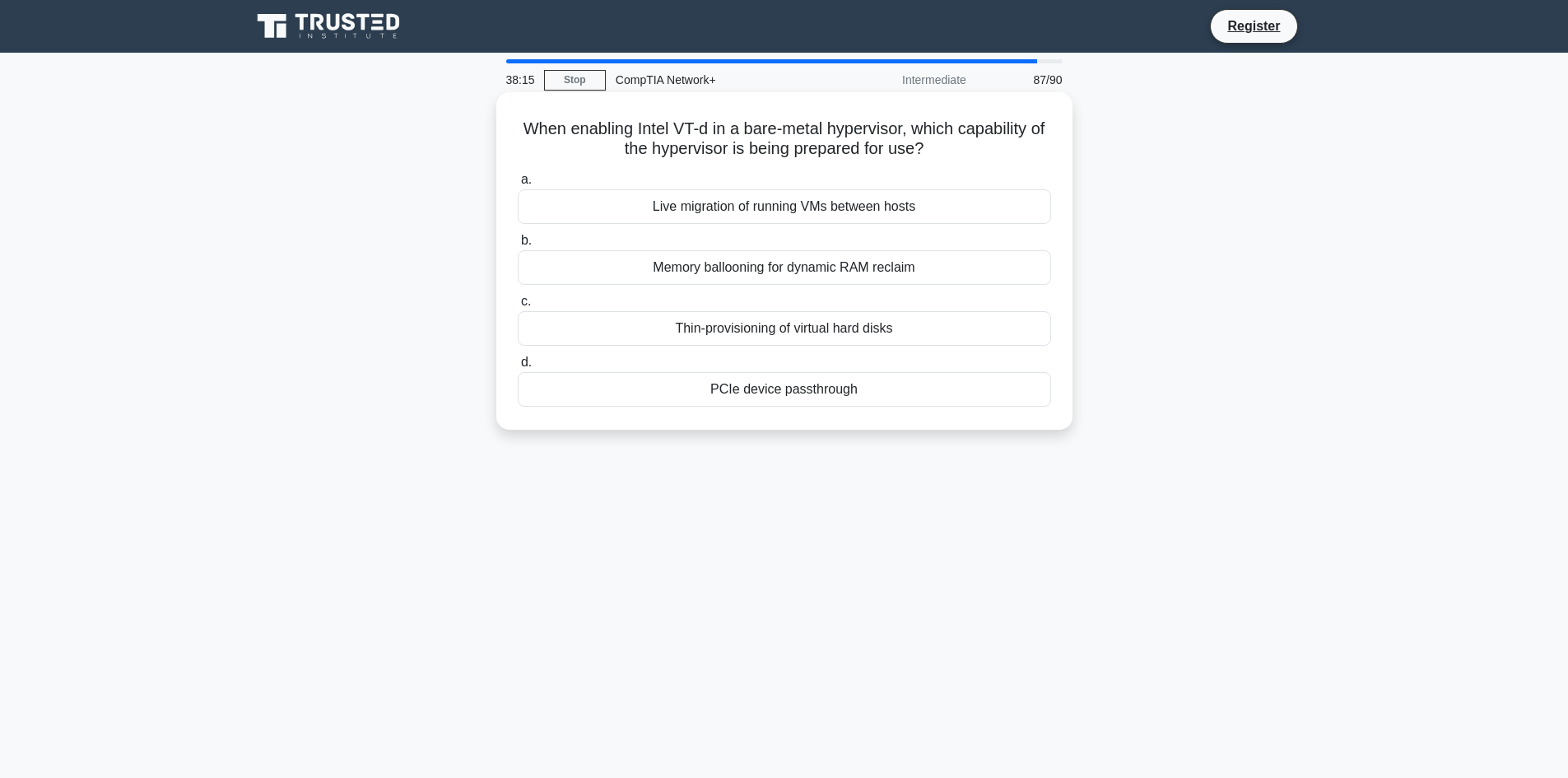
click at [805, 272] on div "Memory ballooning for dynamic RAM reclaim" at bounding box center [784, 268] width 533 height 35
click at [518, 246] on input "b. Memory ballooning for dynamic RAM reclaim" at bounding box center [518, 240] width 0 height 10
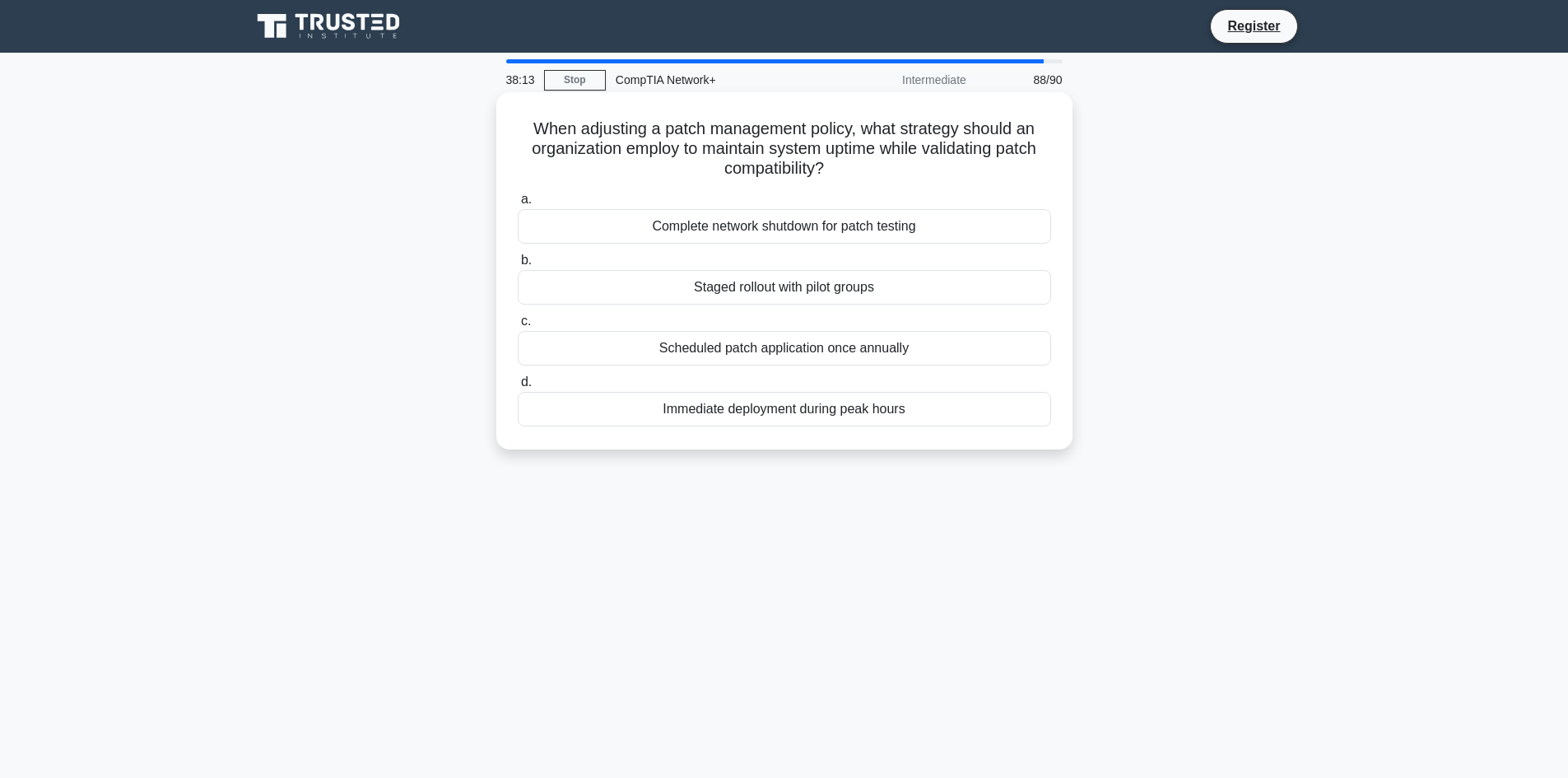
click at [760, 355] on div "Scheduled patch application once annually" at bounding box center [784, 348] width 533 height 35
click at [518, 327] on input "c. Scheduled patch application once annually" at bounding box center [518, 322] width 0 height 10
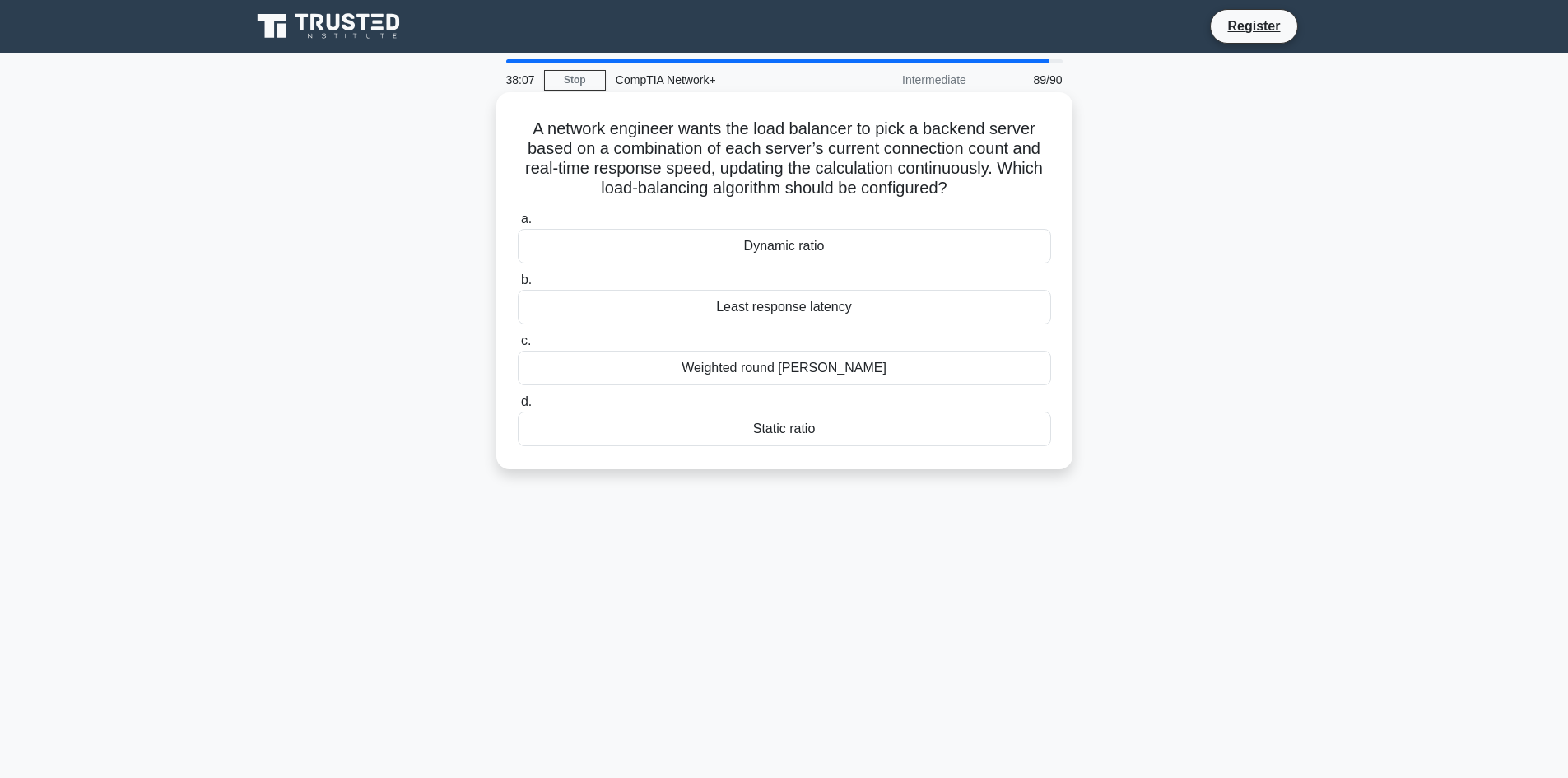
click at [796, 309] on div "Least response latency" at bounding box center [784, 307] width 533 height 35
click at [518, 285] on input "b. Least response latency" at bounding box center [518, 280] width 0 height 10
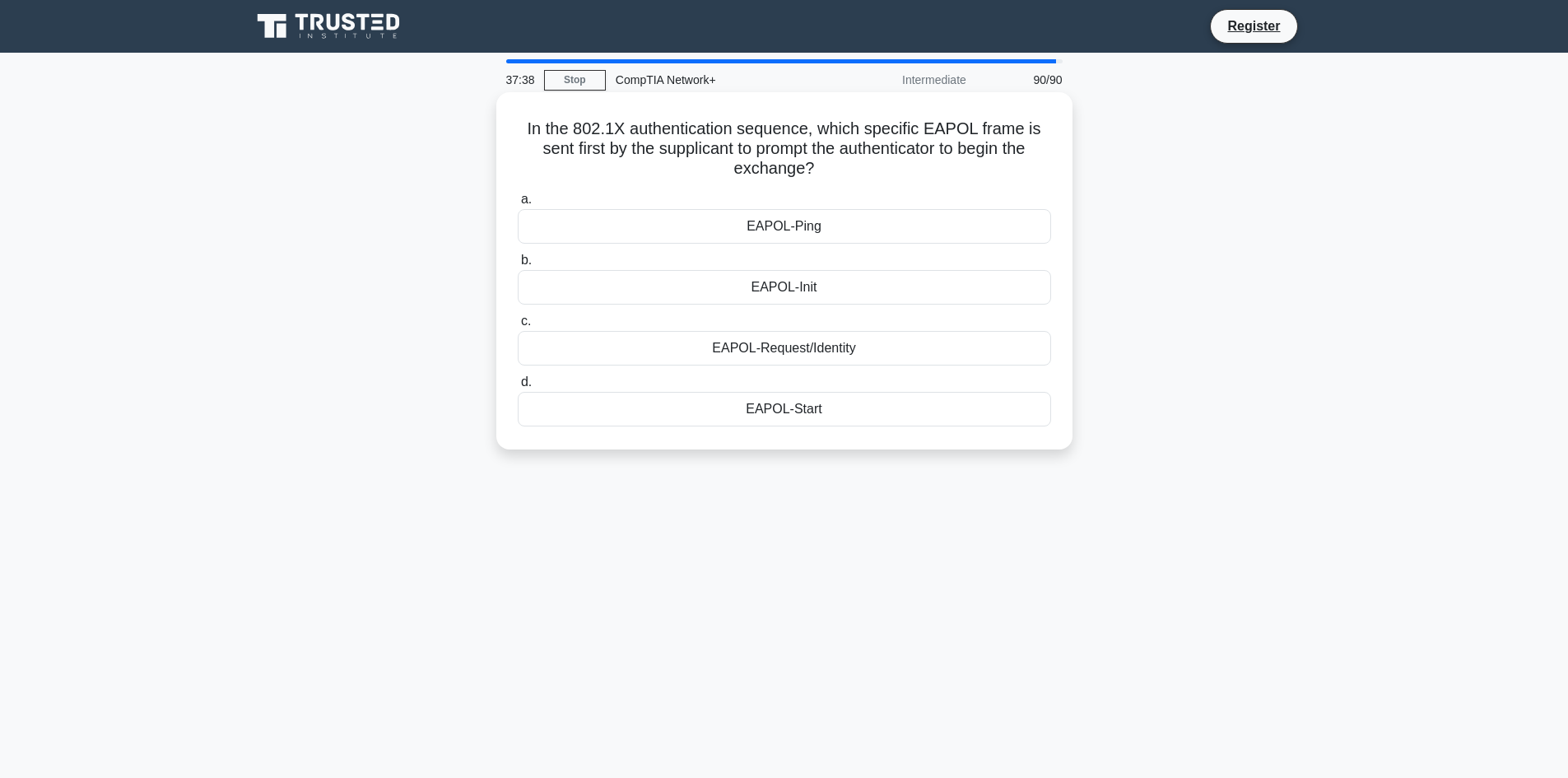
click at [813, 352] on div "EAPOL-Request/Identity" at bounding box center [784, 348] width 533 height 35
click at [518, 327] on input "c. EAPOL-Request/Identity" at bounding box center [518, 322] width 0 height 10
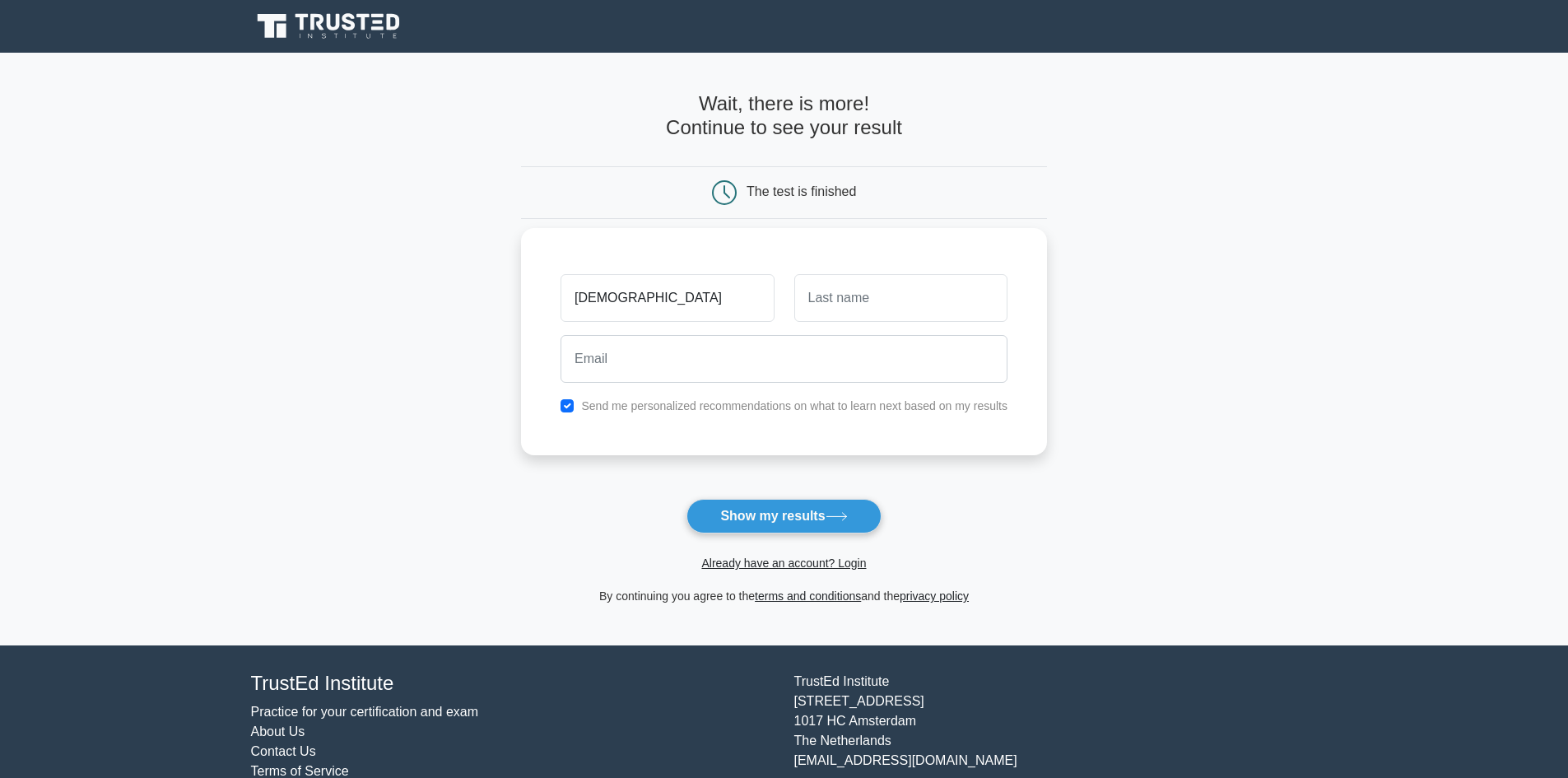
type input "[DEMOGRAPHIC_DATA]"
click at [889, 310] on input "text" at bounding box center [901, 297] width 214 height 48
type input "tomar"
click at [836, 360] on input "email" at bounding box center [784, 359] width 447 height 48
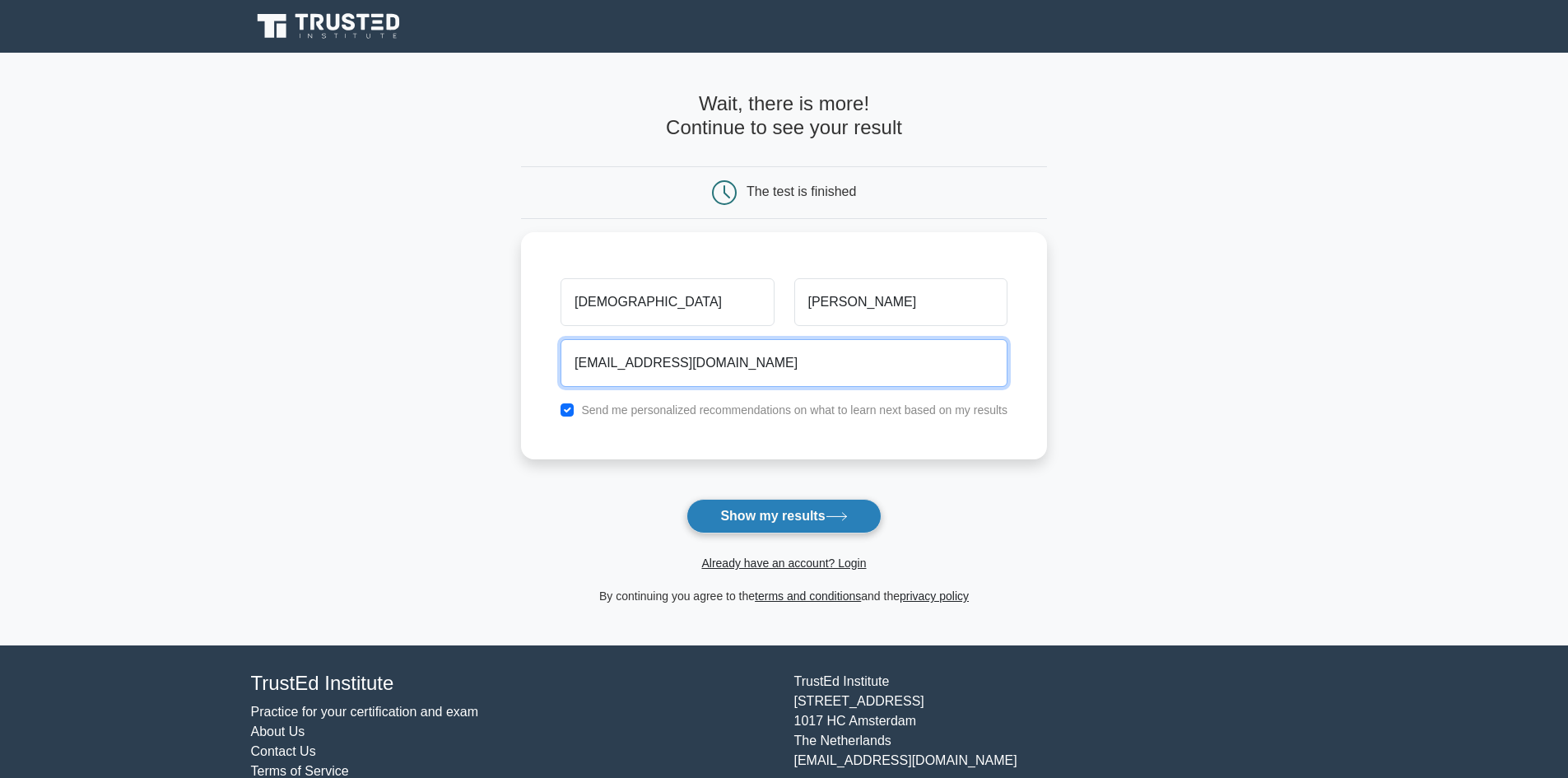
type input "shivanitomar7409@gmail.com"
click at [819, 507] on button "Show my results" at bounding box center [783, 516] width 194 height 35
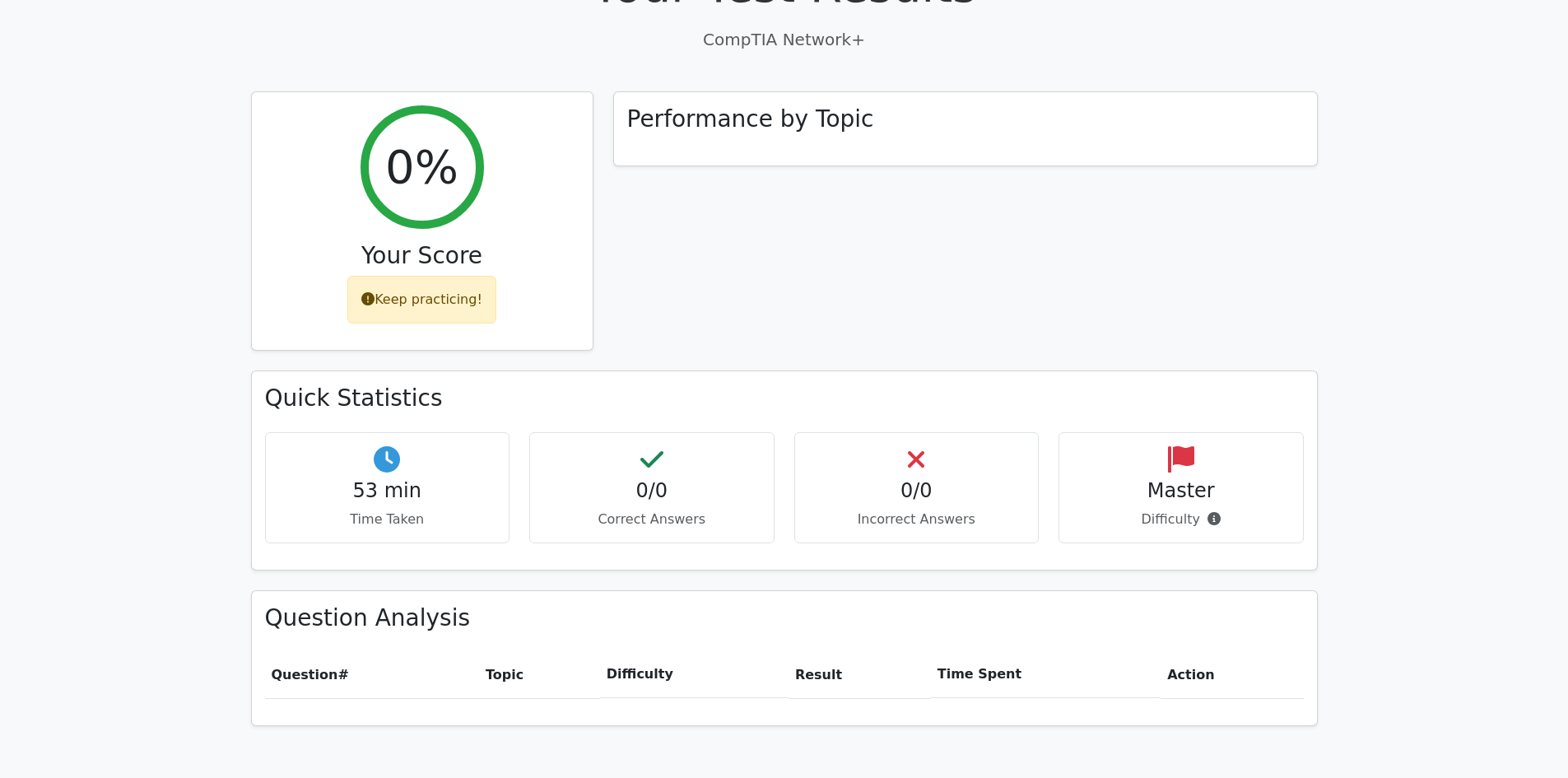
scroll to position [577, 0]
